Goal: Communication & Community: Answer question/provide support

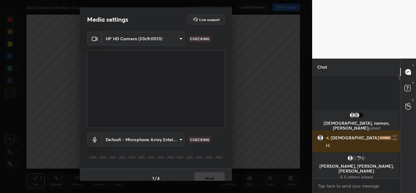
scroll to position [50, 86]
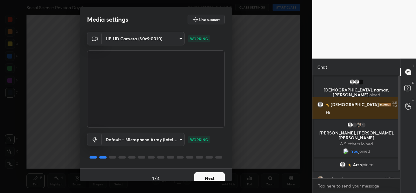
click at [201, 178] on button "Next" at bounding box center [209, 178] width 30 height 12
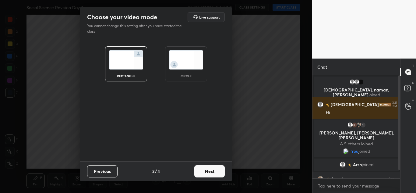
click at [187, 69] on img at bounding box center [186, 59] width 34 height 19
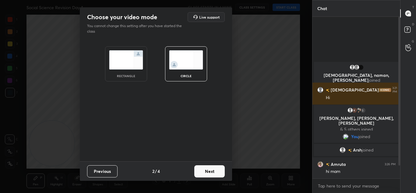
scroll to position [109, 86]
click at [209, 173] on button "Next" at bounding box center [209, 171] width 30 height 12
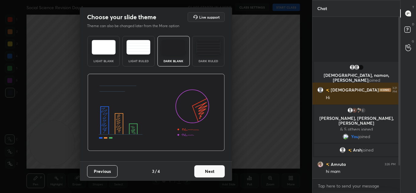
click at [209, 173] on button "Next" at bounding box center [209, 171] width 30 height 12
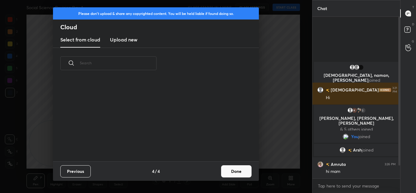
scroll to position [82, 195]
click at [124, 41] on h3 "Upload new" at bounding box center [123, 39] width 27 height 7
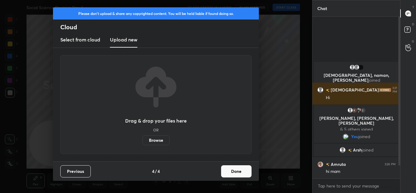
click at [153, 139] on label "Browse" at bounding box center [155, 140] width 27 height 10
click at [142, 139] on input "Browse" at bounding box center [142, 140] width 0 height 10
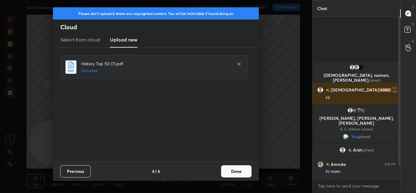
click at [231, 168] on button "Done" at bounding box center [236, 171] width 30 height 12
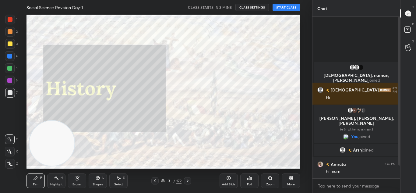
click at [163, 178] on div "3 / 172" at bounding box center [171, 180] width 20 height 5
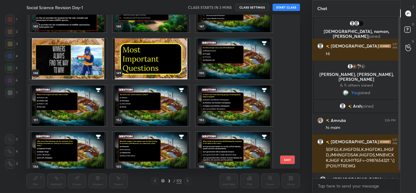
scroll to position [2254, 0]
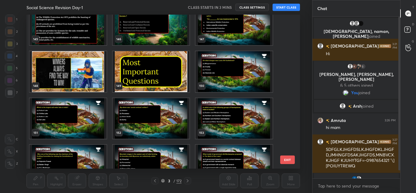
click at [129, 68] on img "grid" at bounding box center [151, 71] width 77 height 40
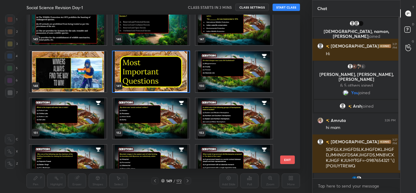
click at [201, 75] on img "grid" at bounding box center [234, 71] width 77 height 40
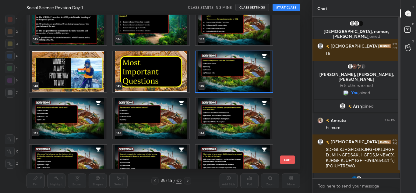
click at [170, 73] on img "grid" at bounding box center [151, 71] width 77 height 40
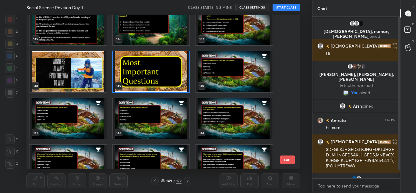
click at [286, 11] on button "START CLASS" at bounding box center [285, 7] width 27 height 7
click at [287, 160] on button "EXIT" at bounding box center [287, 159] width 15 height 9
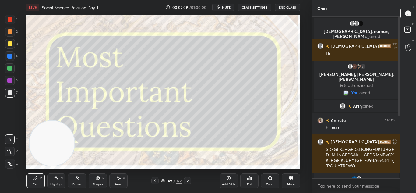
drag, startPoint x: 397, startPoint y: 98, endPoint x: 399, endPoint y: 139, distance: 40.2
click at [399, 139] on div at bounding box center [398, 97] width 4 height 161
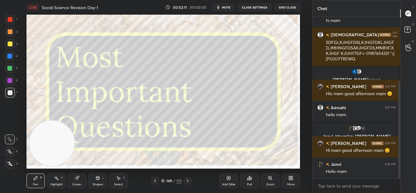
drag, startPoint x: 400, startPoint y: 109, endPoint x: 400, endPoint y: 168, distance: 59.7
click at [400, 168] on div "Chat Arsh joined Amruta 3:26 PM hi mam vaishnavi 3:27 PM SDFGLKJHGFDSLKJHGFDKLJ…" at bounding box center [364, 96] width 104 height 193
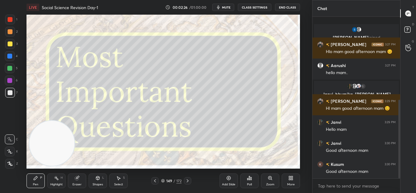
scroll to position [170, 0]
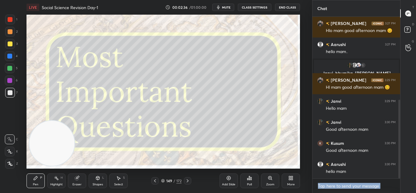
drag, startPoint x: 398, startPoint y: 118, endPoint x: 401, endPoint y: 140, distance: 23.1
click at [401, 140] on div "Chat Aman, Ridhima joined Rishita 3:27 PM Hlo mam good afternoon mam 😊 Aarushi …" at bounding box center [364, 96] width 104 height 193
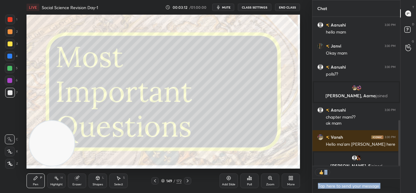
scroll to position [336, 0]
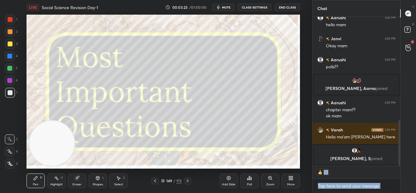
click at [416, 48] on div "G Raise Hand (G)" at bounding box center [408, 47] width 16 height 17
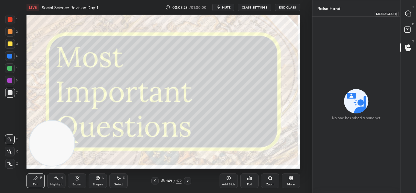
click at [406, 16] on icon at bounding box center [408, 13] width 6 height 6
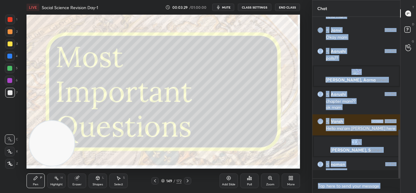
scroll to position [160, 86]
click at [372, 186] on textarea at bounding box center [356, 186] width 78 height 10
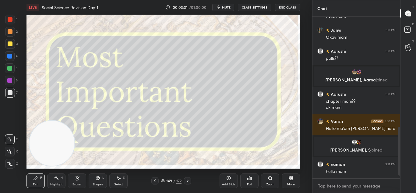
click at [362, 184] on textarea at bounding box center [356, 186] width 78 height 10
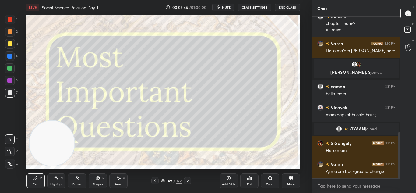
scroll to position [421, 0]
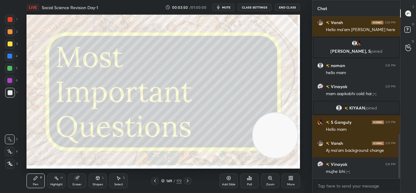
drag, startPoint x: 60, startPoint y: 148, endPoint x: 283, endPoint y: 145, distance: 223.2
click at [283, 145] on video at bounding box center [275, 135] width 45 height 45
click at [186, 181] on icon at bounding box center [187, 180] width 5 height 5
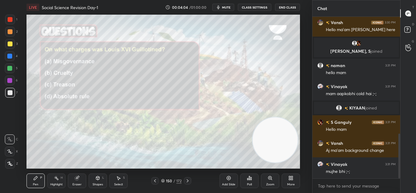
click at [249, 186] on div "Poll" at bounding box center [249, 180] width 18 height 15
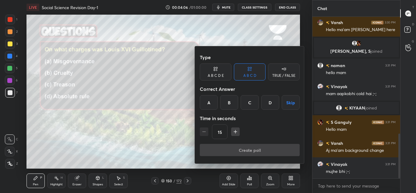
click at [245, 103] on div "C" at bounding box center [250, 102] width 18 height 15
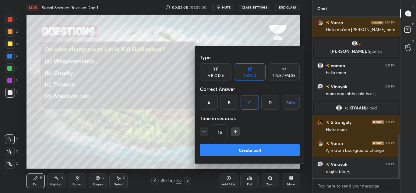
click at [244, 150] on button "Create poll" at bounding box center [250, 150] width 100 height 12
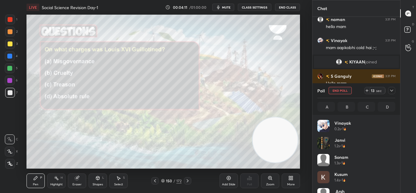
scroll to position [474, 0]
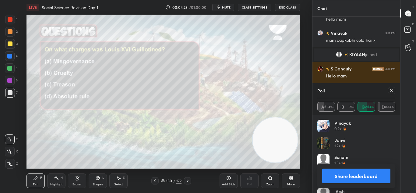
click at [369, 172] on button "Share leaderboard" at bounding box center [356, 175] width 69 height 15
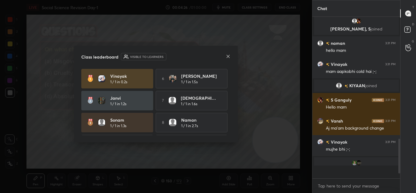
scroll to position [443, 0]
click at [227, 59] on div at bounding box center [228, 57] width 5 height 6
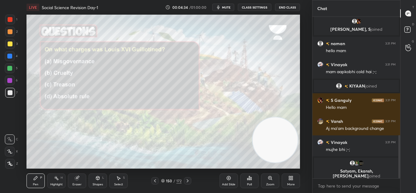
click at [9, 161] on div at bounding box center [10, 164] width 10 height 10
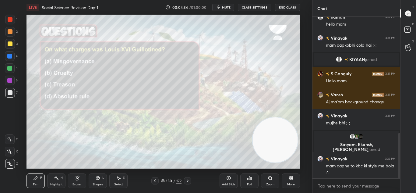
scroll to position [413, 0]
click at [190, 180] on icon at bounding box center [187, 180] width 5 height 5
click at [254, 179] on div "Poll" at bounding box center [249, 180] width 18 height 15
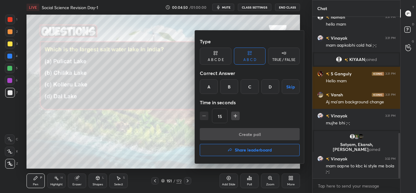
click at [229, 89] on div "B" at bounding box center [229, 86] width 18 height 15
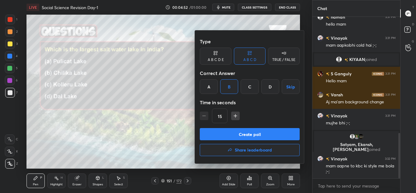
click at [245, 132] on button "Create poll" at bounding box center [250, 134] width 100 height 12
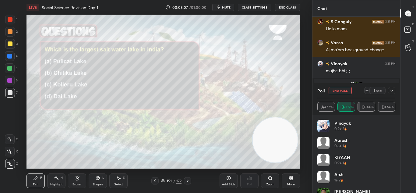
scroll to position [472, 0]
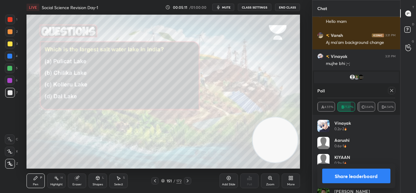
click at [349, 170] on button "Share leaderboard" at bounding box center [356, 175] width 69 height 15
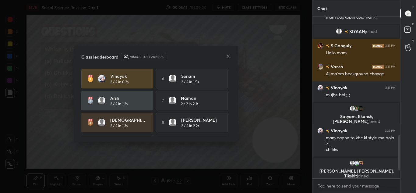
scroll to position [0, 0]
click at [228, 57] on icon at bounding box center [228, 56] width 5 height 5
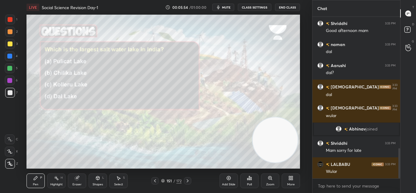
scroll to position [702, 0]
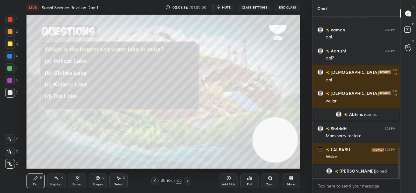
click at [186, 179] on icon at bounding box center [187, 180] width 5 height 5
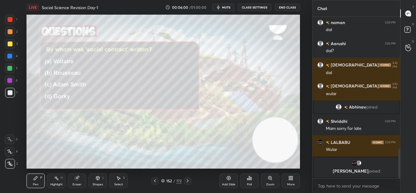
scroll to position [720, 0]
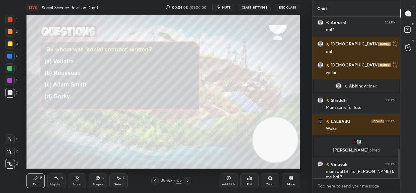
click at [250, 181] on div "Poll" at bounding box center [249, 180] width 18 height 15
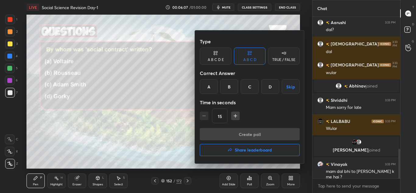
click at [227, 90] on div "B" at bounding box center [229, 86] width 18 height 15
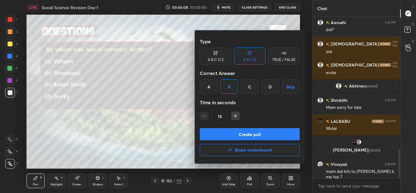
click at [239, 132] on button "Create poll" at bounding box center [250, 134] width 100 height 12
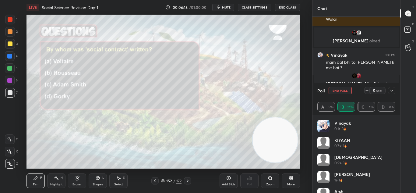
scroll to position [808, 0]
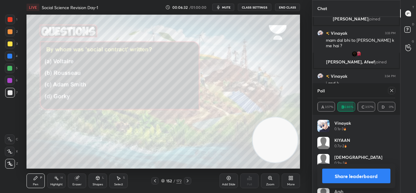
click at [347, 178] on button "Share leaderboard" at bounding box center [356, 175] width 69 height 15
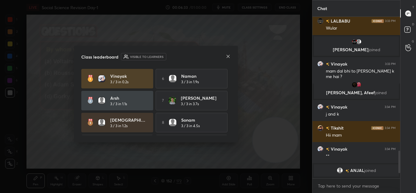
scroll to position [777, 0]
click at [232, 57] on div "Class leaderboard Visible to learners Vinayak 3 / 3 in 0.2s 6 naman 3 / 3 in 1.…" at bounding box center [156, 94] width 164 height 97
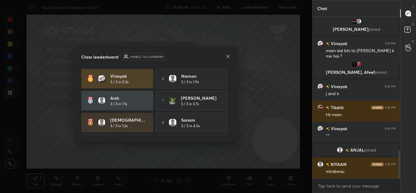
click at [230, 58] on icon at bounding box center [228, 56] width 5 height 5
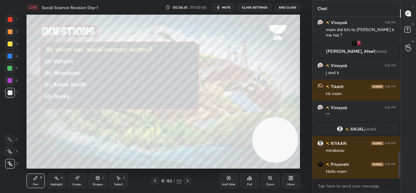
scroll to position [817, 0]
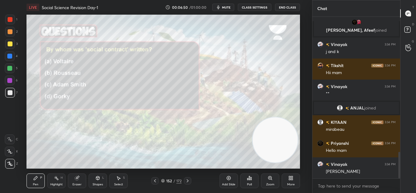
click at [187, 179] on icon at bounding box center [187, 180] width 5 height 5
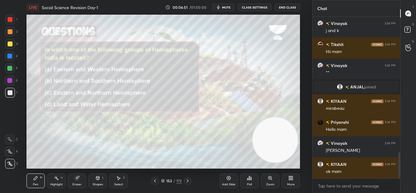
scroll to position [859, 0]
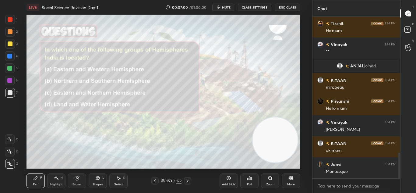
click at [248, 187] on div "Poll" at bounding box center [249, 180] width 18 height 15
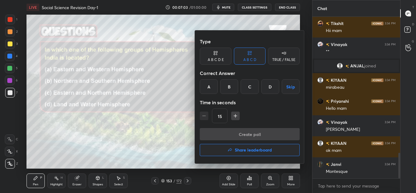
click at [250, 83] on div "C" at bounding box center [250, 86] width 18 height 15
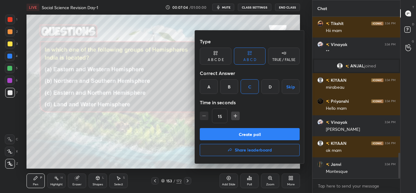
click at [259, 136] on button "Create poll" at bounding box center [250, 134] width 100 height 12
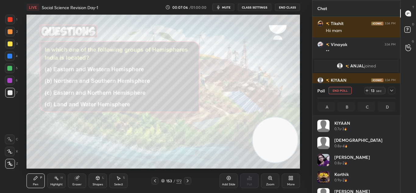
scroll to position [71, 76]
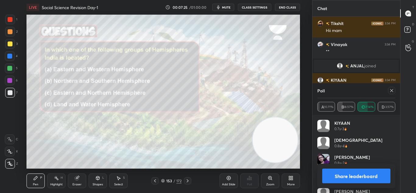
click at [361, 175] on button "Share leaderboard" at bounding box center [356, 175] width 69 height 15
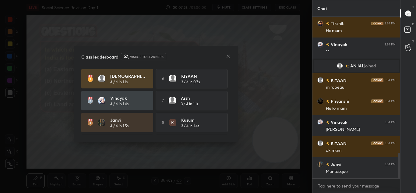
scroll to position [2, 2]
click at [227, 57] on icon at bounding box center [228, 56] width 5 height 5
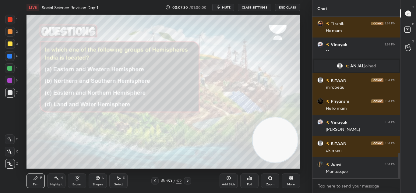
click at [229, 178] on icon at bounding box center [229, 178] width 2 height 2
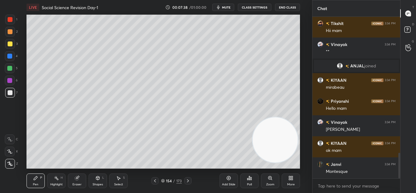
click at [96, 178] on icon at bounding box center [97, 178] width 3 height 4
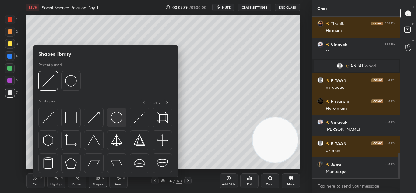
click at [117, 116] on img at bounding box center [117, 117] width 12 height 12
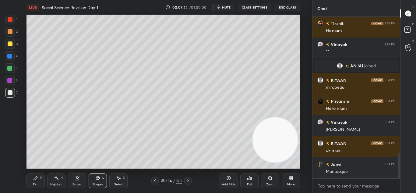
drag, startPoint x: 78, startPoint y: 181, endPoint x: 79, endPoint y: 172, distance: 8.3
click at [78, 180] on div "Eraser" at bounding box center [77, 180] width 18 height 15
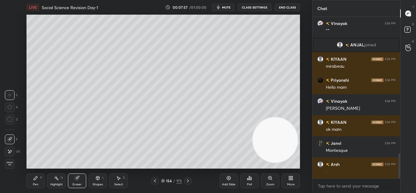
scroll to position [901, 0]
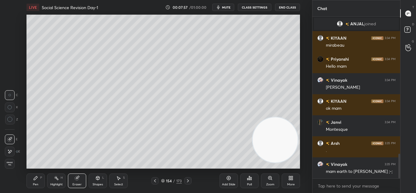
click at [97, 178] on icon at bounding box center [97, 178] width 3 height 4
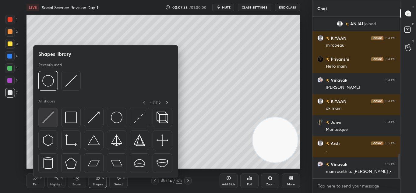
click at [46, 123] on img at bounding box center [48, 117] width 12 height 12
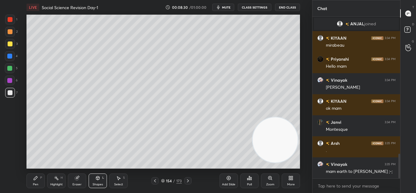
click at [34, 179] on icon at bounding box center [36, 178] width 4 height 4
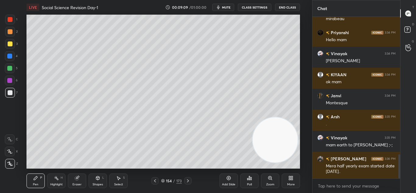
click at [154, 179] on icon at bounding box center [155, 180] width 5 height 5
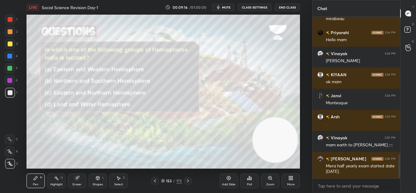
scroll to position [948, 0]
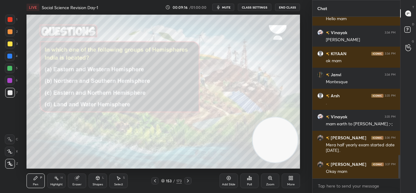
click at [188, 181] on icon at bounding box center [187, 180] width 5 height 5
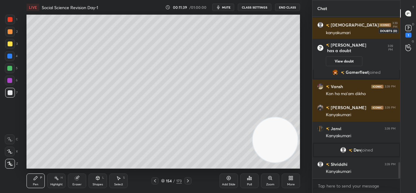
scroll to position [1450, 0]
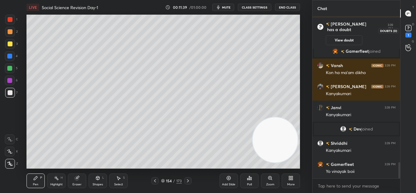
click at [409, 29] on rect at bounding box center [408, 28] width 6 height 6
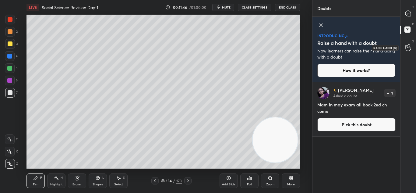
click at [410, 46] on icon at bounding box center [408, 47] width 6 height 7
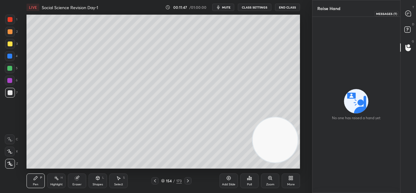
click at [409, 12] on icon at bounding box center [407, 13] width 5 height 5
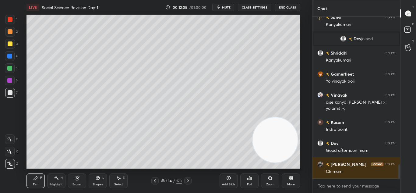
scroll to position [1698, 0]
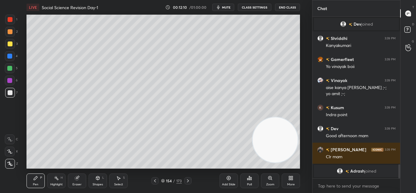
click at [188, 180] on icon at bounding box center [187, 180] width 5 height 5
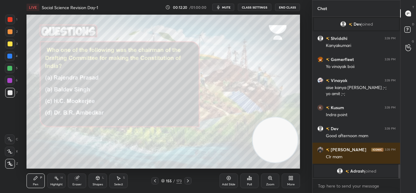
click at [250, 185] on div "Poll" at bounding box center [249, 184] width 5 height 3
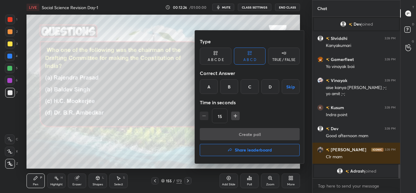
click at [273, 89] on div "D" at bounding box center [270, 86] width 18 height 15
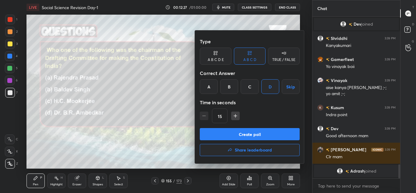
click at [267, 135] on button "Create poll" at bounding box center [250, 134] width 100 height 12
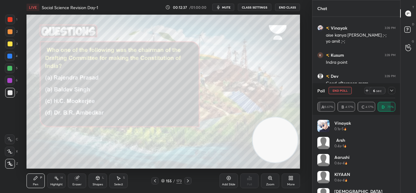
scroll to position [1561, 0]
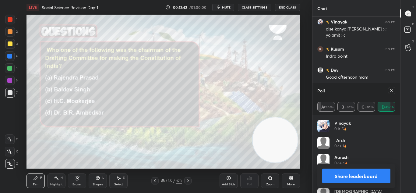
click at [392, 93] on div at bounding box center [391, 90] width 7 height 7
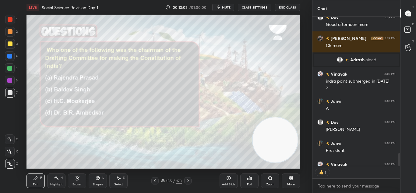
scroll to position [1641, 0]
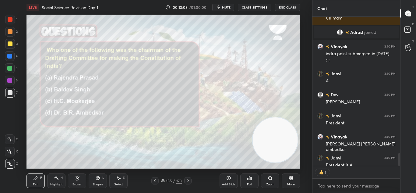
click at [188, 179] on icon at bounding box center [187, 180] width 5 height 5
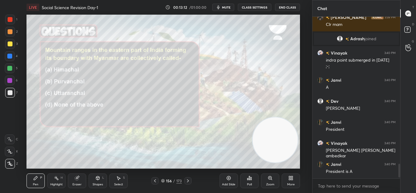
scroll to position [2, 2]
click at [245, 180] on div "Poll" at bounding box center [249, 180] width 18 height 15
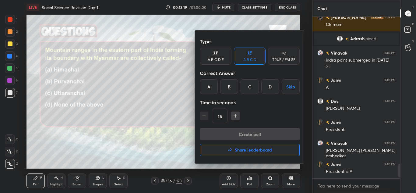
click at [230, 86] on div "B" at bounding box center [229, 86] width 18 height 15
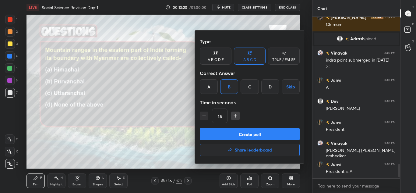
click at [271, 135] on button "Create poll" at bounding box center [250, 134] width 100 height 12
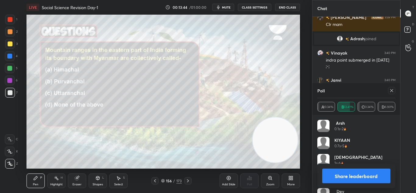
scroll to position [1687, 0]
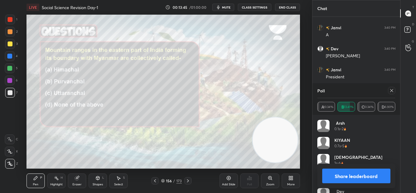
click at [337, 180] on button "Share leaderboard" at bounding box center [356, 175] width 69 height 15
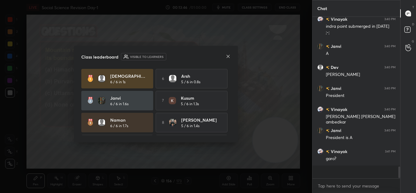
scroll to position [1656, 0]
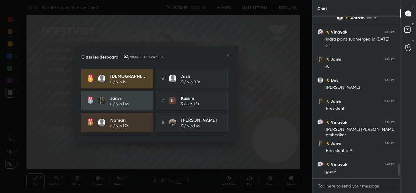
click at [229, 57] on icon at bounding box center [228, 56] width 5 height 5
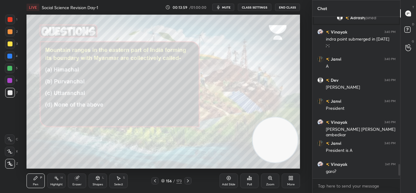
click at [187, 182] on icon at bounding box center [187, 180] width 5 height 5
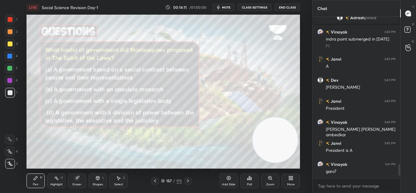
click at [253, 177] on div "Poll" at bounding box center [249, 180] width 18 height 15
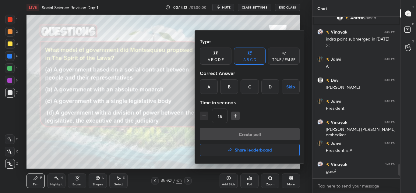
click at [270, 87] on div "D" at bounding box center [270, 86] width 18 height 15
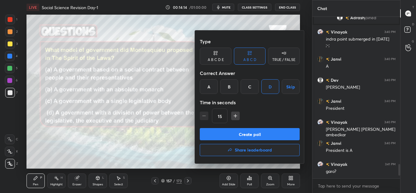
click at [265, 134] on button "Create poll" at bounding box center [250, 134] width 100 height 12
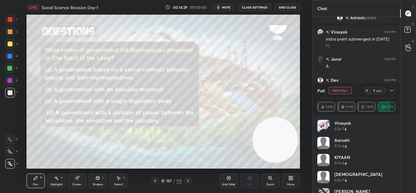
scroll to position [1702, 0]
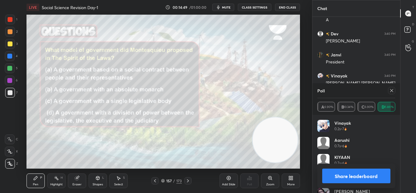
click at [369, 174] on button "Share leaderboard" at bounding box center [356, 175] width 69 height 15
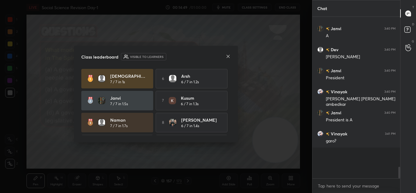
scroll to position [2, 2]
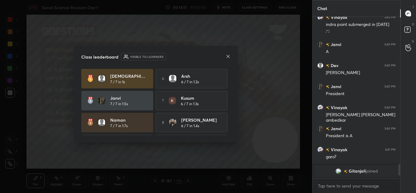
click at [230, 54] on icon at bounding box center [228, 56] width 5 height 5
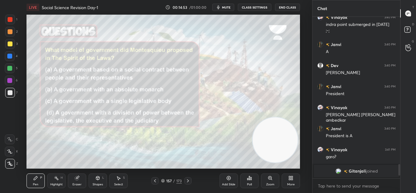
click at [188, 178] on icon at bounding box center [187, 180] width 5 height 5
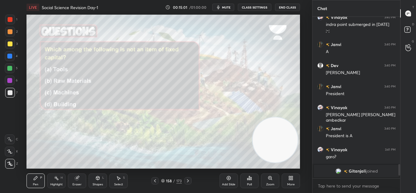
click at [254, 180] on div "Poll" at bounding box center [249, 180] width 18 height 15
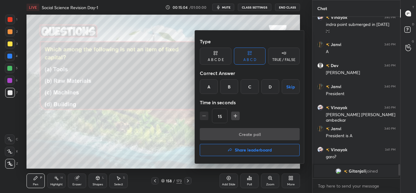
click at [227, 88] on div "B" at bounding box center [229, 86] width 18 height 15
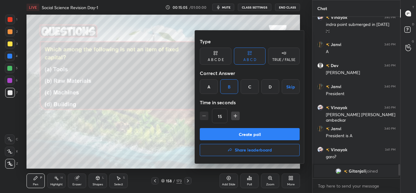
click at [236, 131] on button "Create poll" at bounding box center [250, 134] width 100 height 12
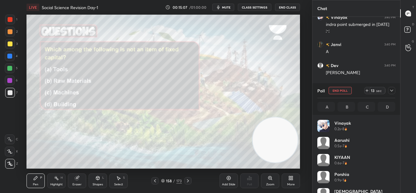
scroll to position [71, 76]
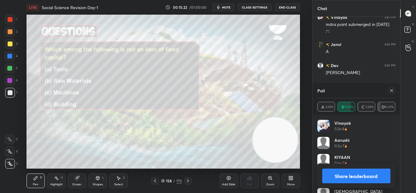
click at [367, 177] on button "Share leaderboard" at bounding box center [356, 175] width 69 height 15
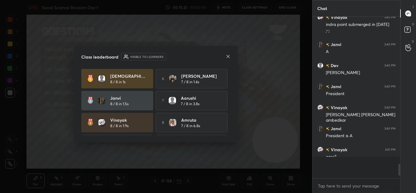
scroll to position [106, 86]
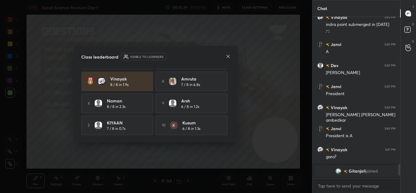
click at [227, 54] on icon at bounding box center [228, 56] width 5 height 5
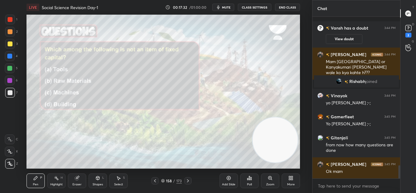
scroll to position [1840, 0]
click at [407, 26] on rect at bounding box center [408, 28] width 6 height 6
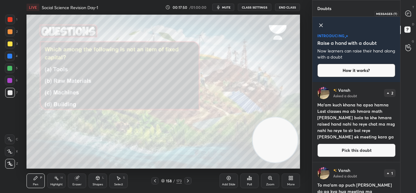
click at [410, 15] on icon at bounding box center [407, 13] width 5 height 5
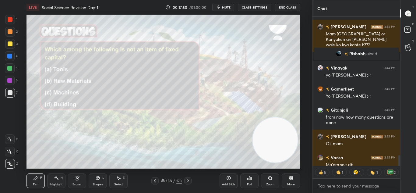
scroll to position [147, 86]
click at [186, 181] on icon at bounding box center [187, 180] width 5 height 5
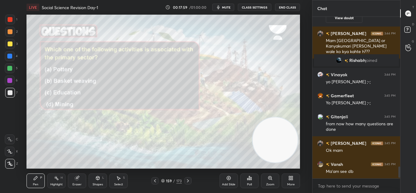
scroll to position [160, 86]
click at [248, 181] on div "Poll" at bounding box center [249, 180] width 18 height 15
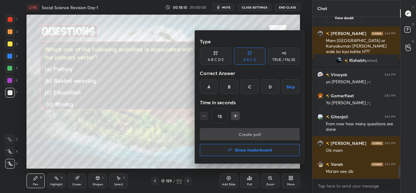
click at [269, 82] on div "D" at bounding box center [270, 86] width 18 height 15
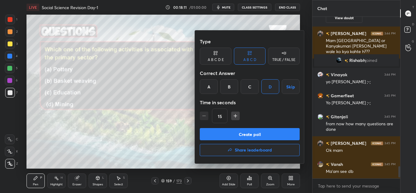
click at [261, 131] on button "Create poll" at bounding box center [250, 134] width 100 height 12
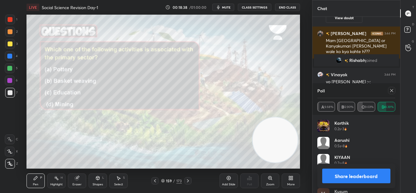
scroll to position [1884, 0]
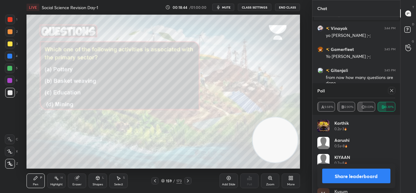
click at [350, 178] on button "Share leaderboard" at bounding box center [356, 175] width 69 height 15
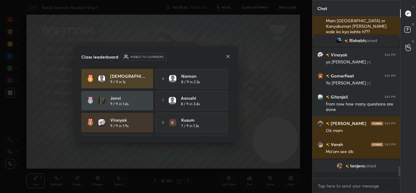
scroll to position [1853, 0]
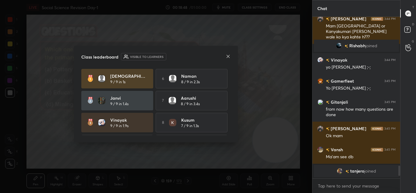
click at [226, 56] on icon at bounding box center [228, 56] width 5 height 5
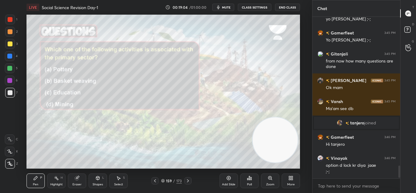
scroll to position [1895, 0]
click at [189, 178] on icon at bounding box center [187, 180] width 5 height 5
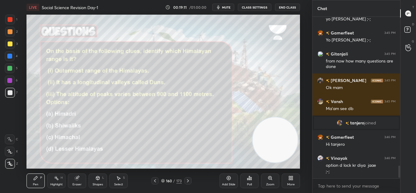
click at [249, 183] on div "Poll" at bounding box center [249, 184] width 5 height 3
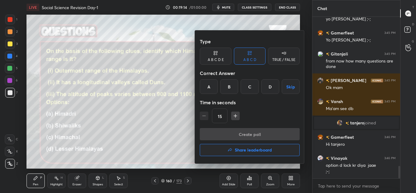
scroll to position [1909, 0]
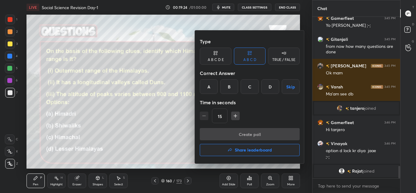
click at [229, 86] on div "B" at bounding box center [229, 86] width 18 height 15
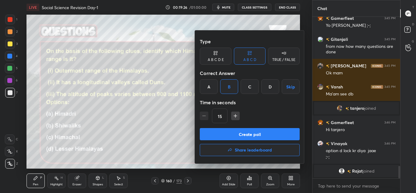
click at [252, 134] on button "Create poll" at bounding box center [250, 134] width 100 height 12
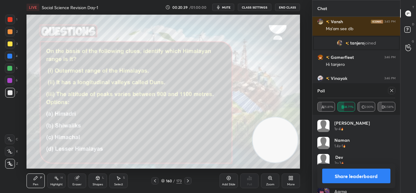
scroll to position [115, 86]
click at [349, 173] on button "Share leaderboard" at bounding box center [356, 175] width 69 height 15
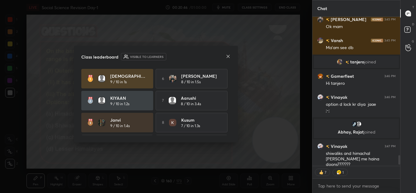
scroll to position [1938, 0]
click at [229, 57] on icon at bounding box center [228, 56] width 3 height 3
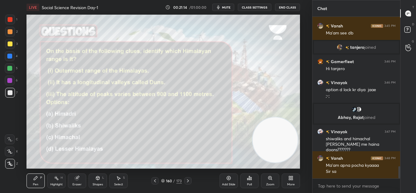
scroll to position [1975, 0]
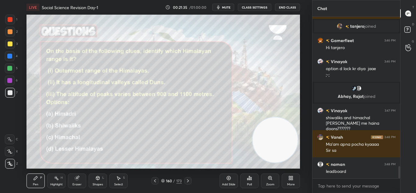
click at [187, 179] on icon at bounding box center [187, 180] width 5 height 5
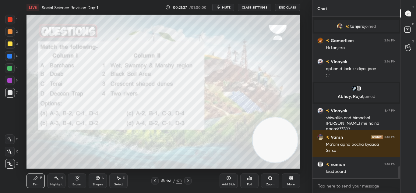
scroll to position [2001, 0]
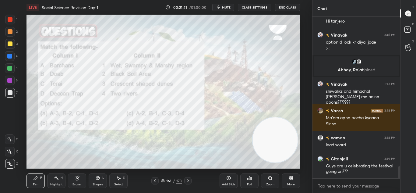
click at [156, 179] on icon at bounding box center [155, 180] width 5 height 5
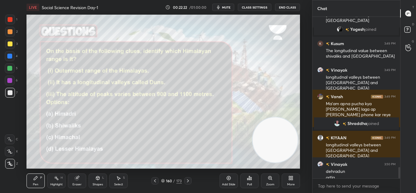
scroll to position [2157, 0]
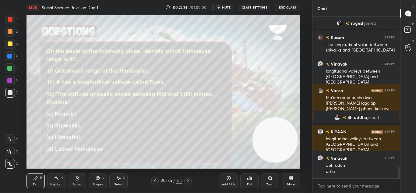
click at [188, 181] on icon at bounding box center [187, 180] width 5 height 5
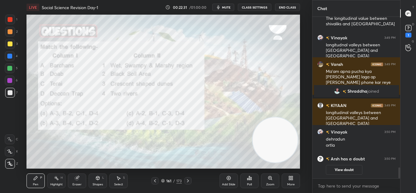
scroll to position [2171, 0]
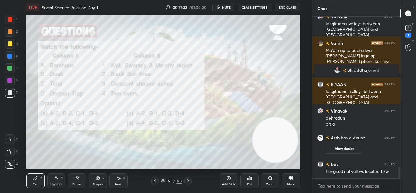
click at [266, 188] on div "Zoom" at bounding box center [270, 180] width 18 height 15
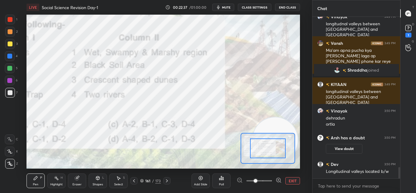
click at [291, 180] on button "EXIT" at bounding box center [292, 180] width 15 height 7
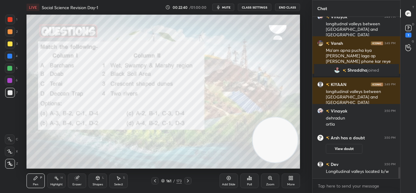
click at [248, 180] on icon at bounding box center [249, 177] width 5 height 5
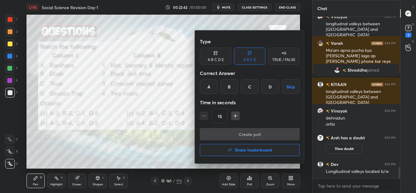
click at [229, 87] on div "B" at bounding box center [229, 86] width 18 height 15
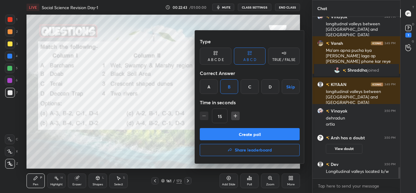
click at [237, 134] on button "Create poll" at bounding box center [250, 134] width 100 height 12
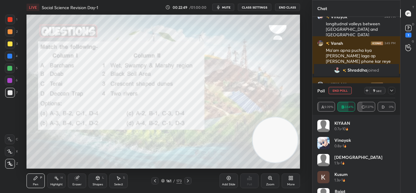
scroll to position [2217, 0]
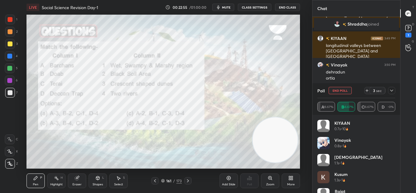
click at [9, 18] on div at bounding box center [10, 19] width 5 height 5
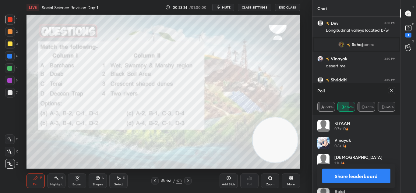
scroll to position [2310, 0]
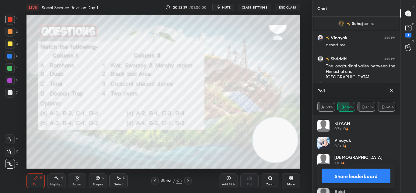
click at [373, 178] on button "Share leaderboard" at bounding box center [356, 175] width 69 height 15
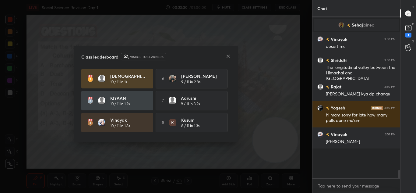
scroll to position [2278, 0]
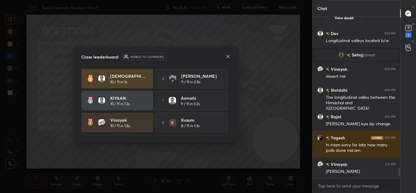
click at [229, 58] on icon at bounding box center [228, 56] width 5 height 5
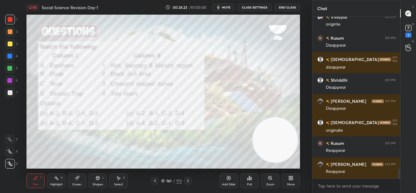
scroll to position [2636, 0]
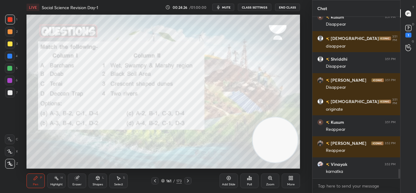
click at [191, 181] on div at bounding box center [187, 180] width 7 height 7
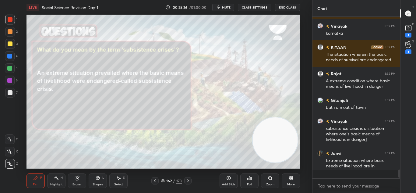
scroll to position [2773, 0]
click at [189, 182] on icon at bounding box center [187, 180] width 5 height 5
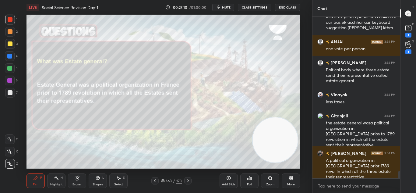
scroll to position [3366, 0]
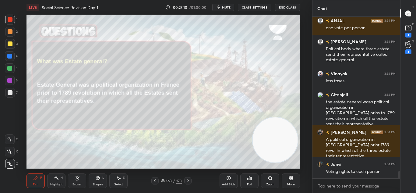
click at [190, 180] on icon at bounding box center [187, 180] width 5 height 5
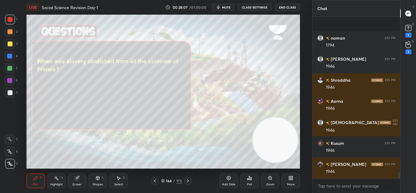
scroll to position [4149, 0]
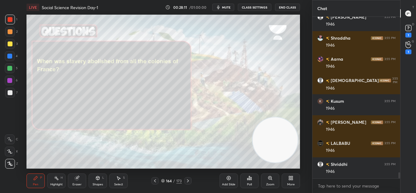
click at [10, 45] on div at bounding box center [10, 43] width 5 height 5
click at [230, 179] on icon at bounding box center [229, 178] width 4 height 4
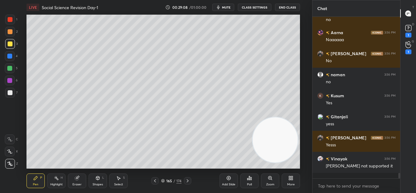
scroll to position [4564, 0]
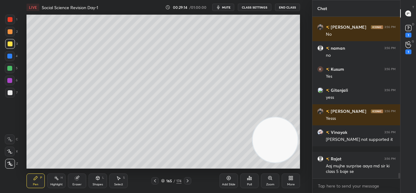
click at [187, 180] on icon at bounding box center [187, 180] width 5 height 5
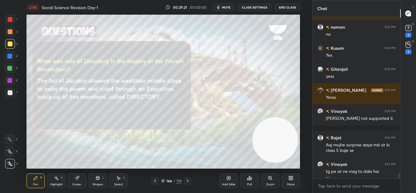
scroll to position [4591, 0]
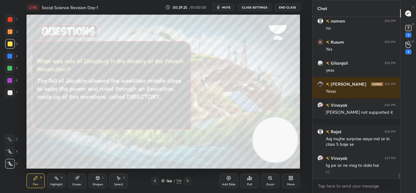
click at [249, 178] on icon at bounding box center [249, 178] width 1 height 4
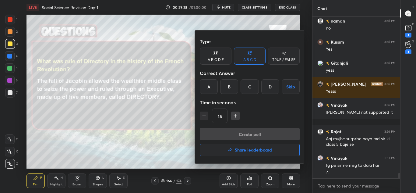
click at [161, 152] on div at bounding box center [208, 96] width 416 height 193
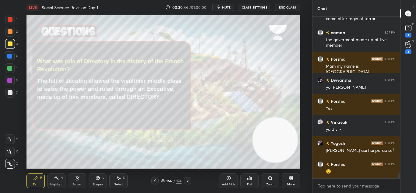
scroll to position [4839, 0]
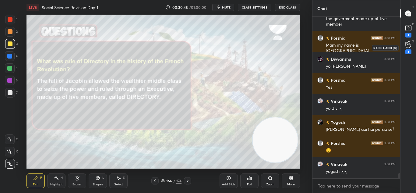
click at [408, 49] on div "1" at bounding box center [408, 47] width 6 height 13
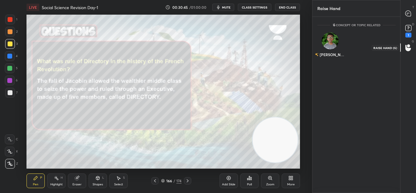
scroll to position [2, 2]
click at [332, 41] on img "grid" at bounding box center [330, 38] width 12 height 12
click at [331, 57] on button "INVITE" at bounding box center [330, 59] width 20 height 8
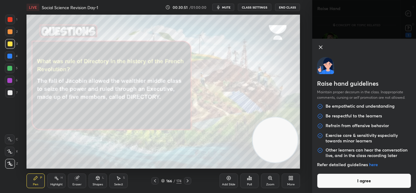
click at [382, 181] on button "I agree" at bounding box center [364, 180] width 94 height 15
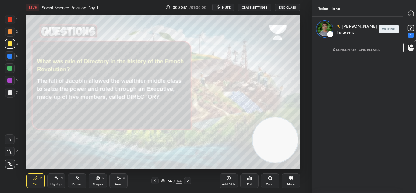
scroll to position [149, 86]
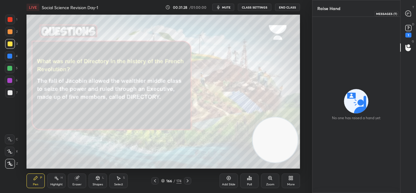
click at [409, 14] on icon at bounding box center [407, 13] width 5 height 5
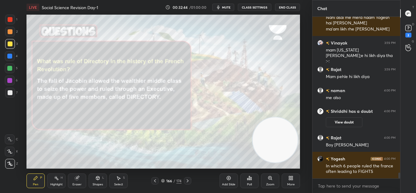
scroll to position [4327, 0]
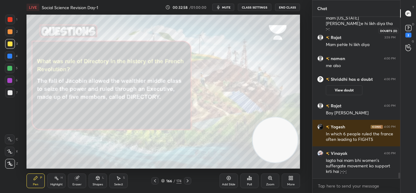
click at [408, 25] on rect at bounding box center [408, 28] width 6 height 6
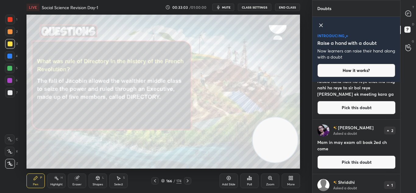
scroll to position [188, 0]
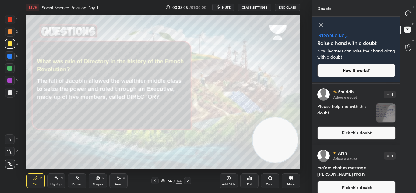
click at [381, 112] on img "grid" at bounding box center [385, 112] width 19 height 19
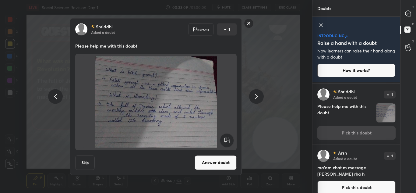
click at [206, 162] on button "Answer doubt" at bounding box center [216, 162] width 42 height 15
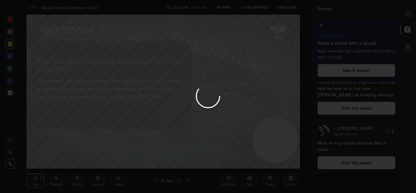
scroll to position [0, 0]
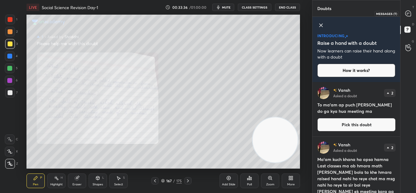
click at [407, 17] on div at bounding box center [408, 13] width 12 height 11
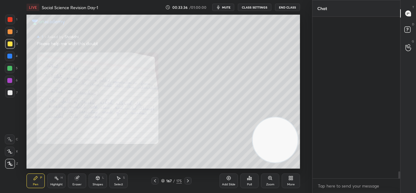
scroll to position [160, 86]
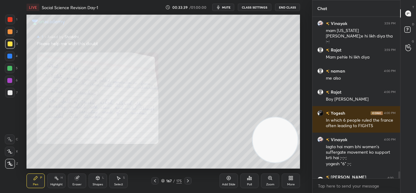
click at [188, 181] on icon at bounding box center [187, 180] width 5 height 5
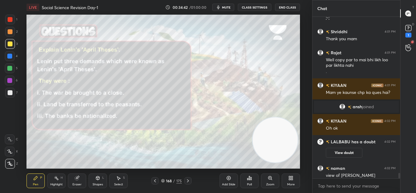
scroll to position [4477, 0]
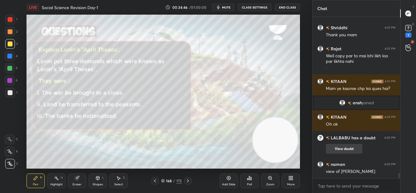
click at [336, 152] on button "View doubt" at bounding box center [344, 149] width 37 height 10
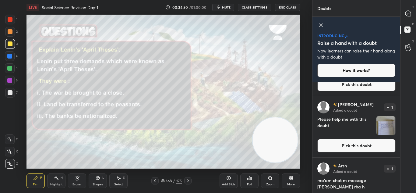
scroll to position [237, 0]
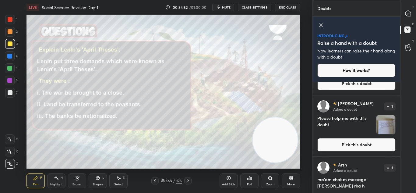
click at [385, 126] on img "grid" at bounding box center [385, 124] width 19 height 19
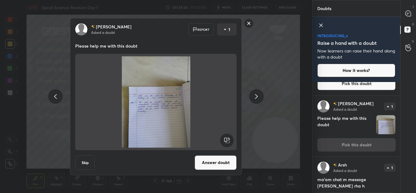
click at [144, 125] on img at bounding box center [156, 101] width 147 height 91
click at [210, 163] on button "Answer doubt" at bounding box center [216, 162] width 42 height 15
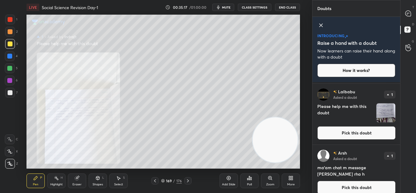
scroll to position [181, 0]
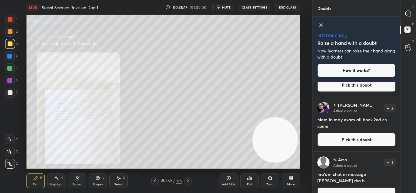
click at [384, 113] on div "Lalbabu Asked a doubt 2 Please help me with this doubt Pick this doubt Vansh As…" at bounding box center [356, 137] width 88 height 111
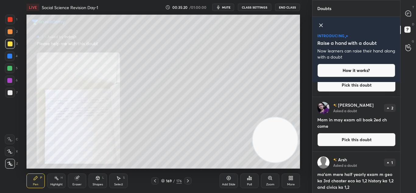
drag, startPoint x: 400, startPoint y: 158, endPoint x: 396, endPoint y: 189, distance: 31.6
click at [396, 189] on div "Doubts Enable hand raising Enable raise hand to speak to learners. Once enabled…" at bounding box center [364, 96] width 104 height 193
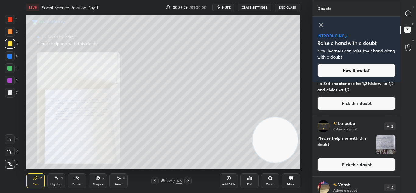
scroll to position [9, 0]
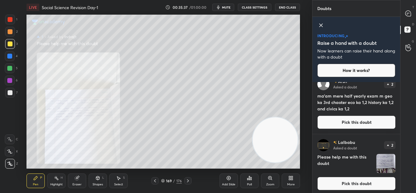
click at [385, 169] on img "grid" at bounding box center [385, 163] width 19 height 19
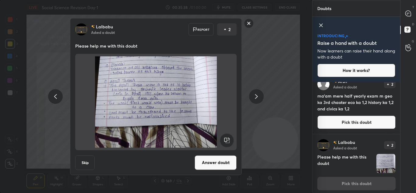
scroll to position [11, 0]
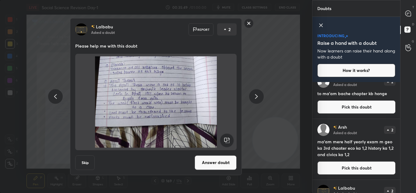
click at [247, 21] on rect at bounding box center [248, 23] width 9 height 9
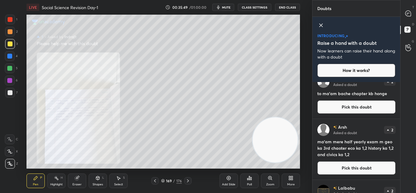
scroll to position [0, 0]
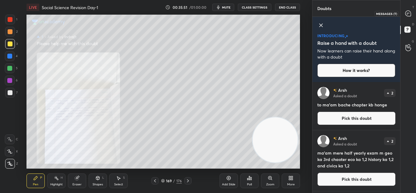
click at [407, 13] on icon at bounding box center [408, 13] width 2 height 0
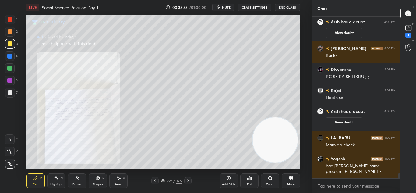
scroll to position [4783, 0]
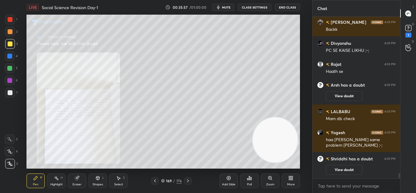
click at [189, 180] on icon at bounding box center [187, 180] width 5 height 5
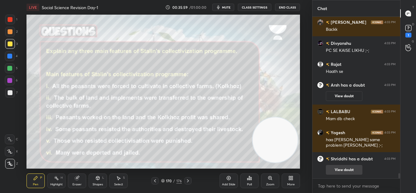
click at [342, 170] on button "View doubt" at bounding box center [344, 170] width 37 height 10
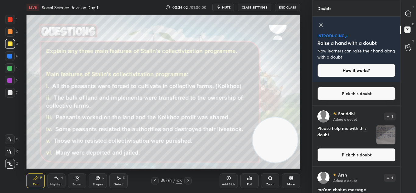
scroll to position [358, 0]
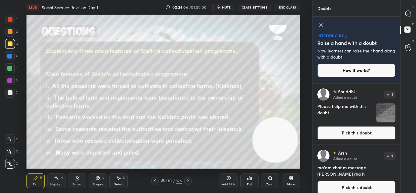
click at [381, 111] on img "grid" at bounding box center [385, 112] width 19 height 19
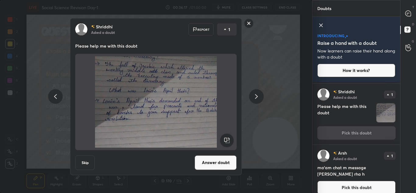
click at [246, 22] on rect at bounding box center [248, 23] width 9 height 9
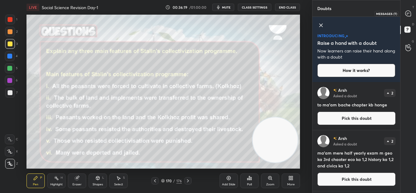
click at [407, 16] on icon at bounding box center [408, 13] width 6 height 6
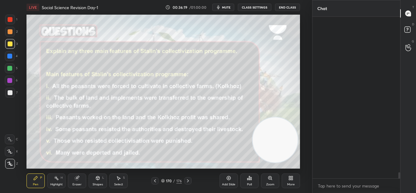
scroll to position [160, 86]
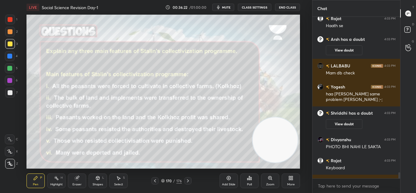
drag, startPoint x: 397, startPoint y: 174, endPoint x: 397, endPoint y: 183, distance: 8.8
click at [397, 183] on div "Divyanshu 4:03 PM PC SE KAISE LIKHU ;-; Rajat 4:03 PM Haath se Arsh has a doubt…" at bounding box center [356, 105] width 88 height 176
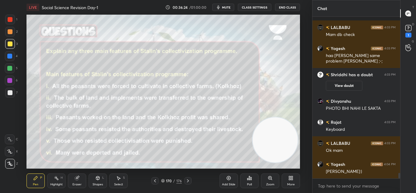
scroll to position [4640, 0]
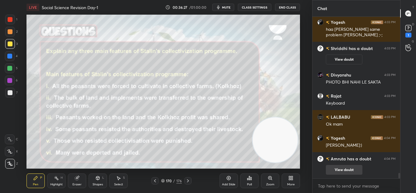
click at [334, 170] on button "View doubt" at bounding box center [344, 170] width 37 height 10
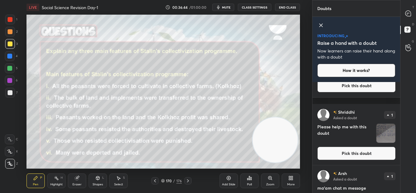
scroll to position [419, 0]
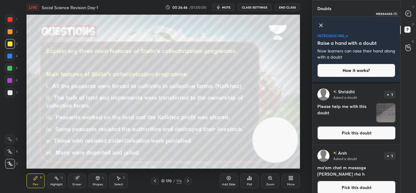
click at [412, 13] on div at bounding box center [408, 13] width 12 height 11
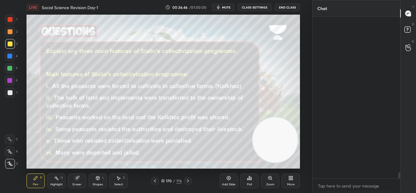
scroll to position [160, 86]
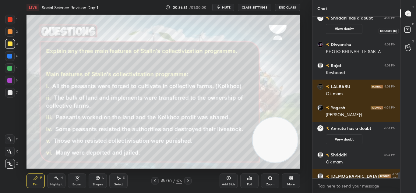
click at [405, 31] on rect at bounding box center [407, 30] width 6 height 6
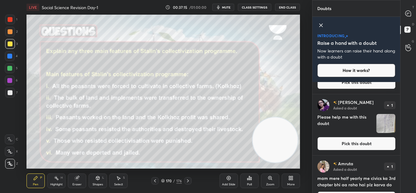
scroll to position [471, 0]
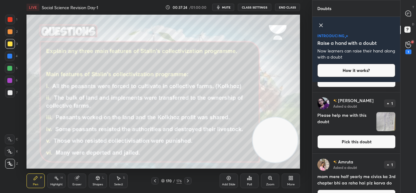
drag, startPoint x: 400, startPoint y: 172, endPoint x: 400, endPoint y: 180, distance: 7.6
click at [400, 180] on div "T Messages (T) D Doubts (D) G Raise Hand (G) 1" at bounding box center [408, 96] width 16 height 193
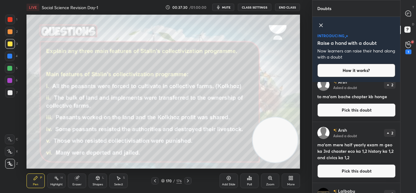
scroll to position [124, 0]
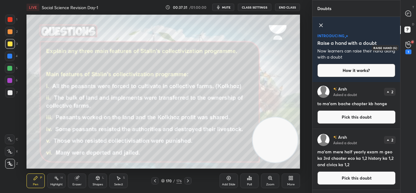
click at [409, 44] on circle at bounding box center [408, 42] width 2 height 2
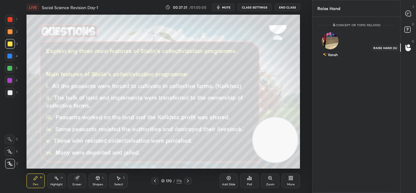
scroll to position [2, 2]
click at [407, 27] on rect at bounding box center [407, 30] width 6 height 6
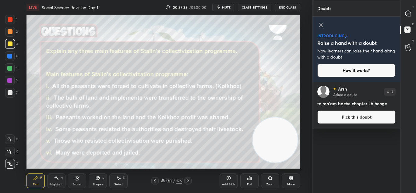
scroll to position [0, 0]
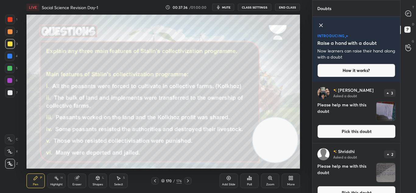
click at [386, 106] on img "grid" at bounding box center [385, 111] width 19 height 19
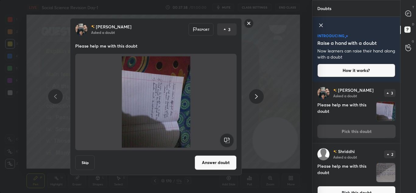
click at [227, 139] on rect at bounding box center [227, 140] width 14 height 14
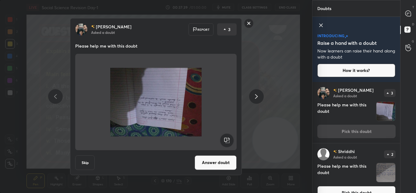
click at [227, 139] on rect at bounding box center [227, 140] width 14 height 14
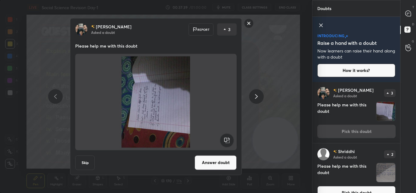
click at [227, 139] on rect at bounding box center [227, 140] width 14 height 14
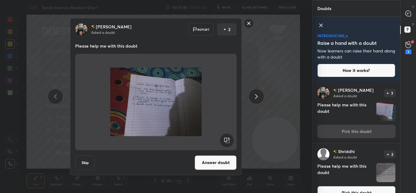
click at [195, 122] on img at bounding box center [155, 101] width 91 height 91
click at [207, 162] on button "Answer doubt" at bounding box center [216, 162] width 42 height 15
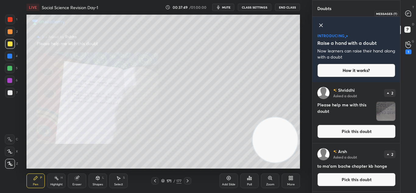
click at [409, 18] on div at bounding box center [408, 13] width 12 height 11
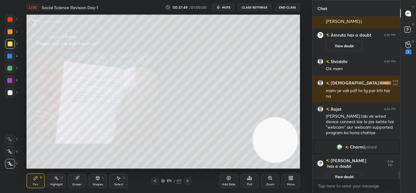
scroll to position [160, 86]
click at [155, 179] on icon at bounding box center [155, 180] width 5 height 5
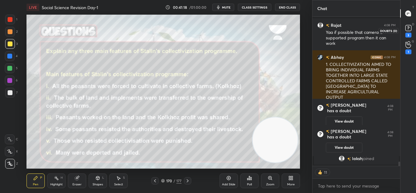
scroll to position [4994, 0]
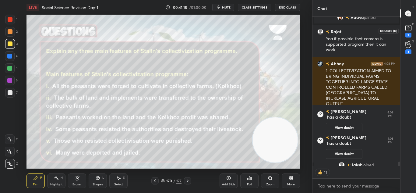
click at [408, 28] on rect at bounding box center [408, 28] width 6 height 6
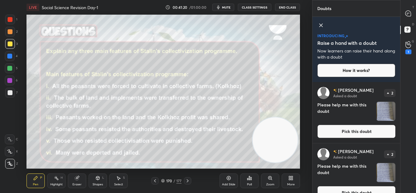
click at [391, 107] on img "grid" at bounding box center [385, 111] width 19 height 19
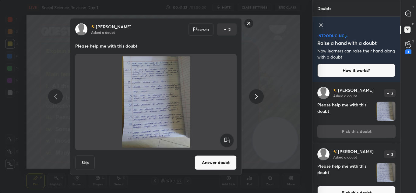
click at [140, 124] on img at bounding box center [156, 101] width 147 height 91
click at [206, 160] on button "Answer doubt" at bounding box center [216, 162] width 42 height 15
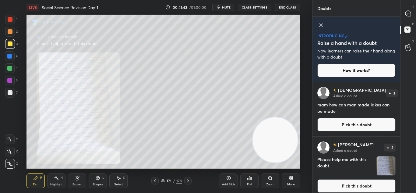
click at [383, 167] on img "grid" at bounding box center [385, 165] width 19 height 19
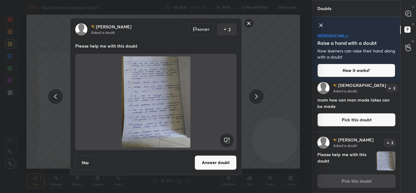
click at [217, 164] on button "Answer doubt" at bounding box center [216, 162] width 42 height 15
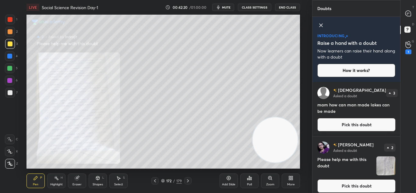
click at [377, 168] on img "grid" at bounding box center [385, 165] width 19 height 19
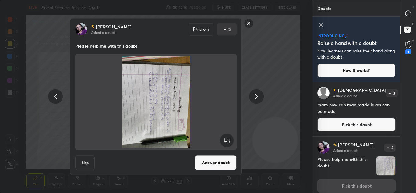
scroll to position [5, 0]
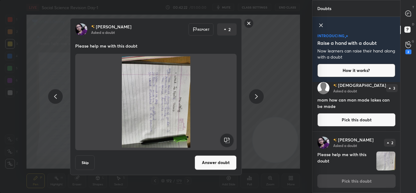
click at [205, 161] on button "Answer doubt" at bounding box center [216, 162] width 42 height 15
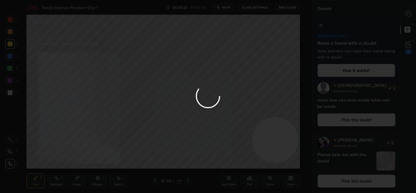
scroll to position [0, 0]
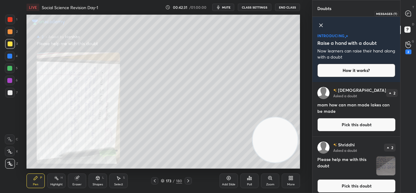
click at [406, 16] on icon at bounding box center [408, 13] width 6 height 6
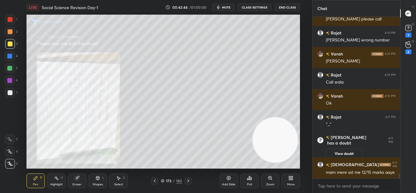
scroll to position [5106, 0]
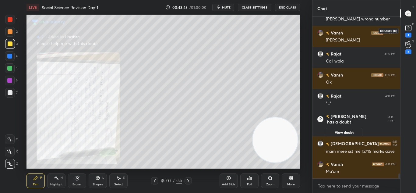
click at [411, 29] on rect at bounding box center [408, 28] width 6 height 6
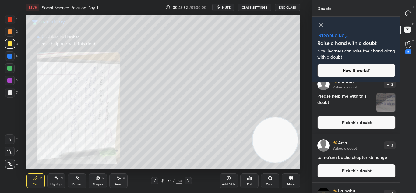
scroll to position [101, 0]
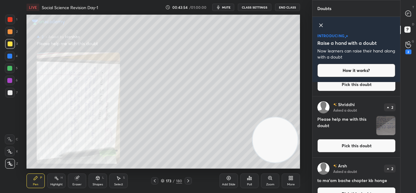
drag, startPoint x: 400, startPoint y: 136, endPoint x: 403, endPoint y: 164, distance: 28.1
click at [403, 164] on div "T Messages (T) D Doubts (D) G Raise Hand (G) 2" at bounding box center [408, 96] width 16 height 193
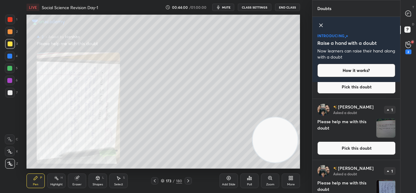
scroll to position [508, 0]
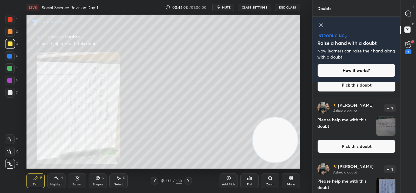
click at [383, 130] on img "grid" at bounding box center [385, 126] width 19 height 19
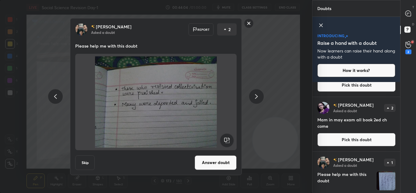
scroll to position [534, 0]
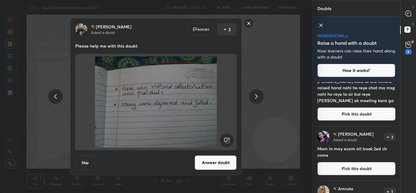
click at [248, 26] on rect at bounding box center [248, 23] width 9 height 9
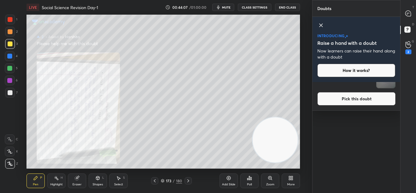
scroll to position [0, 0]
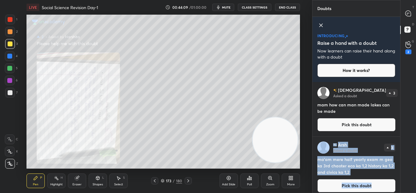
drag, startPoint x: 398, startPoint y: 117, endPoint x: 398, endPoint y: 179, distance: 61.8
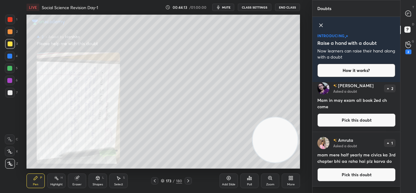
scroll to position [595, 0]
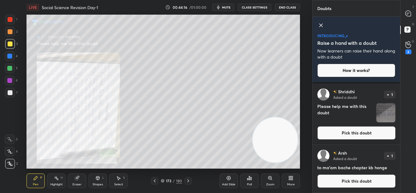
click at [409, 25] on div "D Doubts (D)" at bounding box center [408, 30] width 16 height 17
click at [409, 33] on icon at bounding box center [408, 30] width 11 height 11
click at [408, 46] on icon at bounding box center [408, 44] width 6 height 7
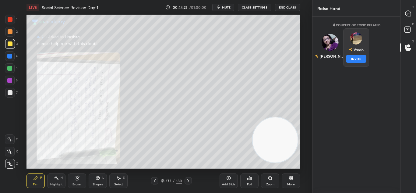
click at [351, 43] on div "Vansh INVITE" at bounding box center [356, 47] width 26 height 38
click at [355, 60] on button "INVITE" at bounding box center [356, 59] width 20 height 8
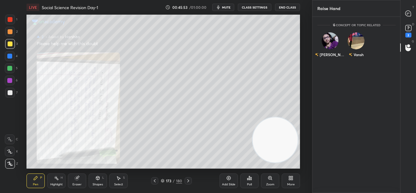
scroll to position [174, 86]
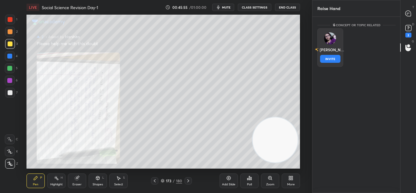
click at [331, 45] on div "Harshita INVITE" at bounding box center [330, 47] width 26 height 38
click at [331, 57] on button "INVITE" at bounding box center [330, 59] width 20 height 8
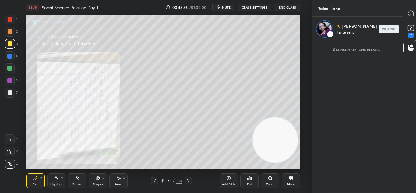
scroll to position [149, 86]
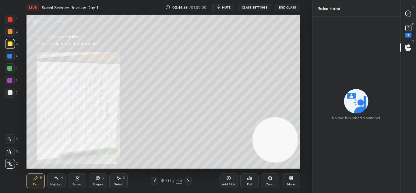
click at [411, 23] on div "D Doubts (D) 2" at bounding box center [408, 30] width 16 height 17
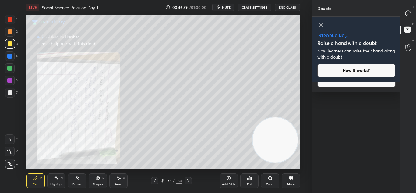
scroll to position [0, 0]
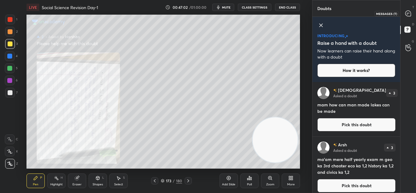
click at [410, 16] on icon at bounding box center [407, 13] width 5 height 5
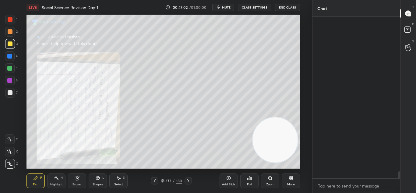
scroll to position [160, 86]
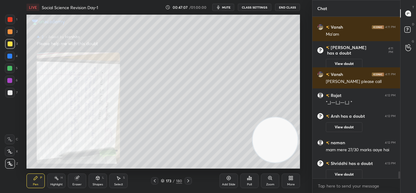
click at [185, 178] on div at bounding box center [187, 180] width 7 height 7
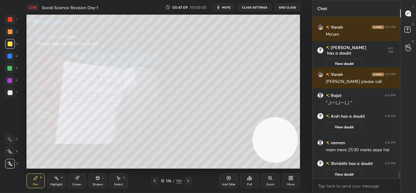
click at [185, 178] on div at bounding box center [187, 180] width 7 height 7
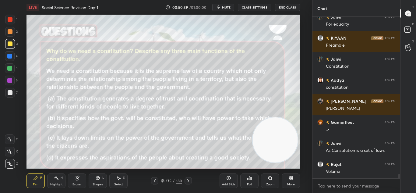
scroll to position [5728, 0]
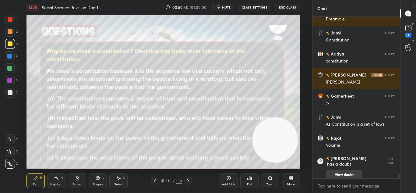
click at [342, 170] on button "View doubt" at bounding box center [344, 175] width 37 height 10
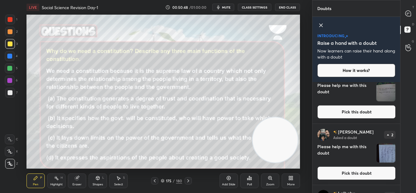
scroll to position [108, 0]
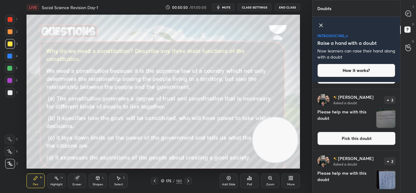
click at [387, 123] on img "grid" at bounding box center [385, 118] width 19 height 19
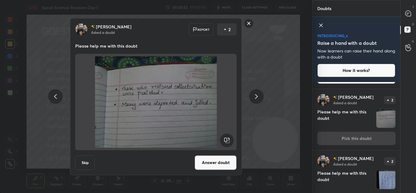
click at [247, 24] on rect at bounding box center [248, 23] width 9 height 9
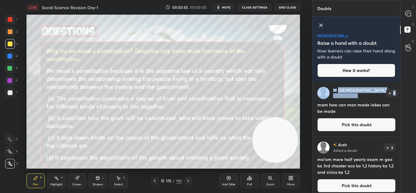
drag, startPoint x: 398, startPoint y: 94, endPoint x: 396, endPoint y: 107, distance: 13.2
click at [396, 107] on div "Vaishnavi Asked a doubt 3 mam how can man made lakes can be made Pick this doubt" at bounding box center [356, 109] width 88 height 54
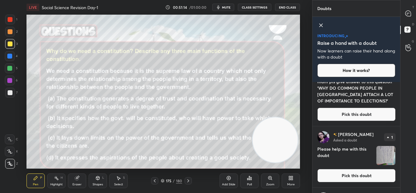
scroll to position [617, 0]
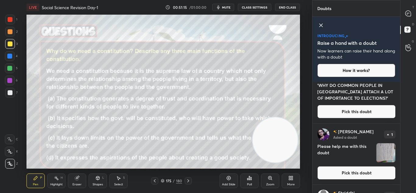
click at [389, 161] on img "grid" at bounding box center [385, 152] width 19 height 19
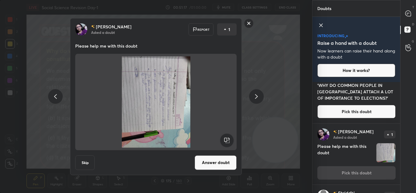
click at [177, 114] on img at bounding box center [156, 101] width 147 height 91
click at [154, 101] on img at bounding box center [156, 101] width 147 height 91
click at [214, 167] on button "Answer doubt" at bounding box center [216, 162] width 42 height 15
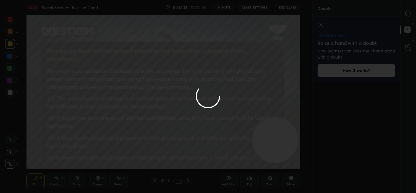
scroll to position [0, 0]
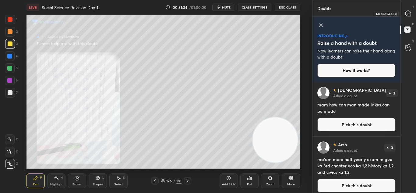
click at [408, 11] on icon at bounding box center [407, 13] width 5 height 5
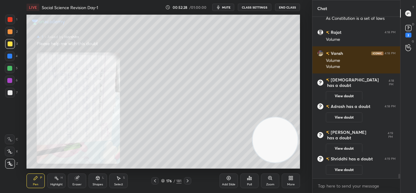
scroll to position [5478, 0]
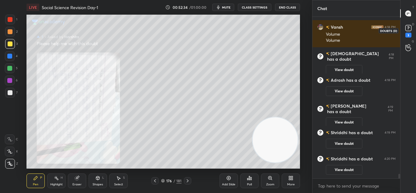
click at [411, 27] on rect at bounding box center [408, 28] width 6 height 6
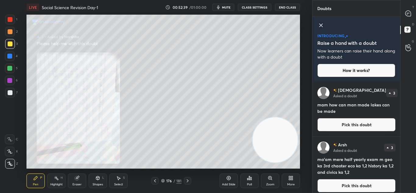
click at [398, 140] on div "Arsh Asked a doubt 3 ma'am mere half yearly exam m geo ka 3rd chaoter eco ka 1,…" at bounding box center [356, 166] width 88 height 61
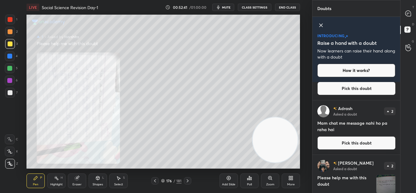
scroll to position [194, 0]
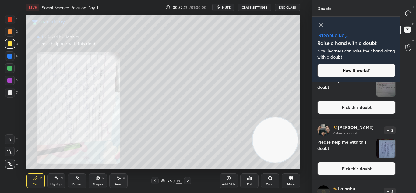
click at [378, 90] on img "grid" at bounding box center [385, 87] width 19 height 19
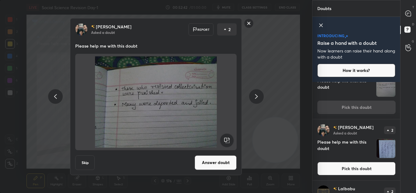
scroll to position [170, 0]
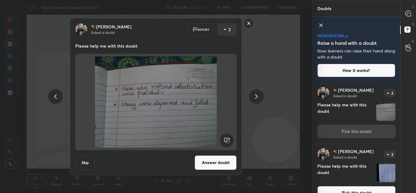
click at [218, 160] on button "Answer doubt" at bounding box center [216, 162] width 42 height 15
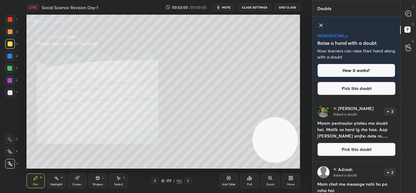
scroll to position [194, 0]
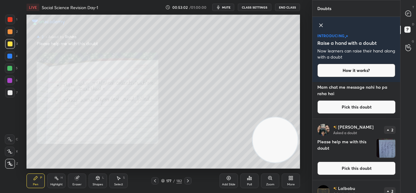
click at [387, 154] on img "grid" at bounding box center [385, 148] width 19 height 19
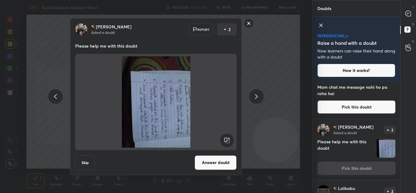
click at [227, 164] on button "Answer doubt" at bounding box center [216, 162] width 42 height 15
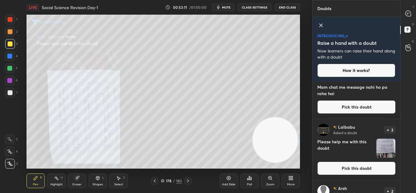
click at [381, 148] on img "grid" at bounding box center [385, 148] width 19 height 19
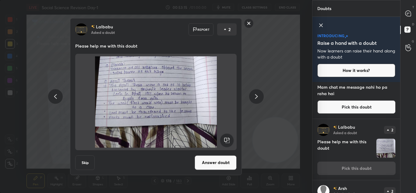
click at [249, 22] on rect at bounding box center [248, 23] width 9 height 9
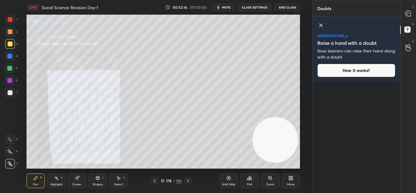
scroll to position [0, 0]
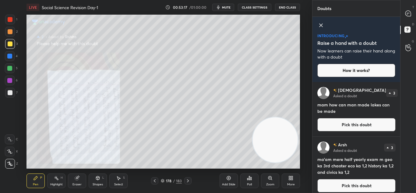
click at [400, 170] on div "T Messages (T) D Doubts (D) G Raise Hand (G)" at bounding box center [408, 96] width 16 height 193
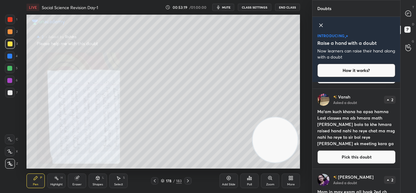
scroll to position [485, 0]
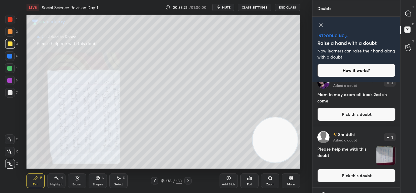
click at [383, 161] on img "grid" at bounding box center [385, 155] width 19 height 19
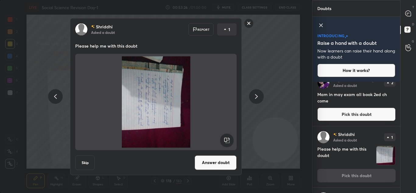
drag, startPoint x: 249, startPoint y: 23, endPoint x: 404, endPoint y: 152, distance: 202.1
click at [404, 152] on body "1 2 3 4 5 6 7 C X Z C X Z E E Erase all H H LIVE Social Science Revision Day-1 …" at bounding box center [208, 96] width 416 height 193
click at [198, 166] on button "Answer doubt" at bounding box center [216, 162] width 42 height 15
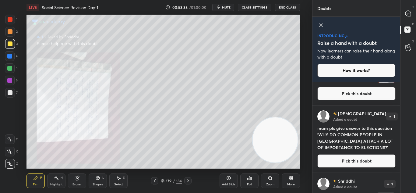
scroll to position [582, 0]
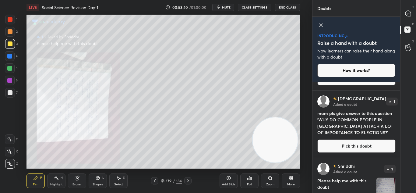
click at [381, 187] on img "grid" at bounding box center [385, 186] width 19 height 19
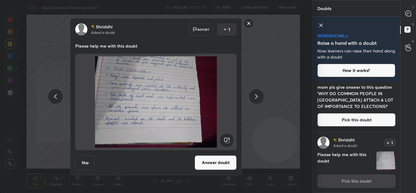
click at [249, 25] on rect at bounding box center [248, 23] width 9 height 9
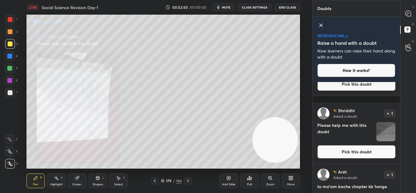
scroll to position [826, 0]
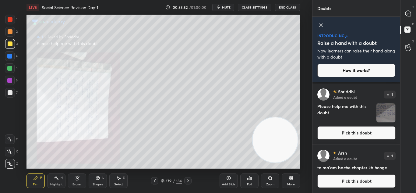
click at [379, 115] on img "grid" at bounding box center [385, 112] width 19 height 19
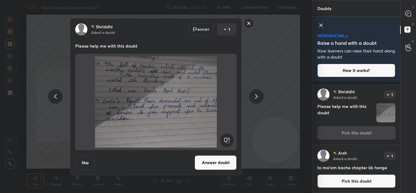
click at [247, 20] on rect at bounding box center [248, 23] width 9 height 9
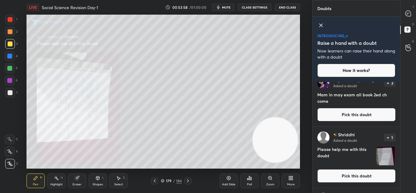
scroll to position [485, 0]
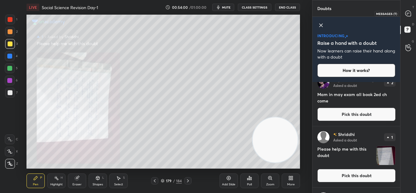
click at [407, 12] on icon at bounding box center [407, 13] width 5 height 5
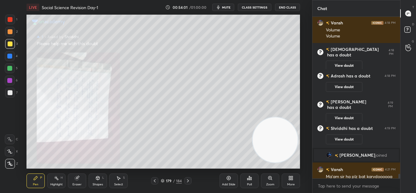
scroll to position [5521, 0]
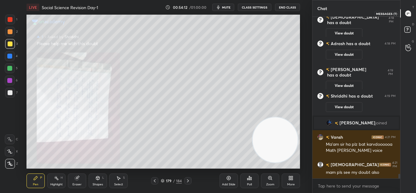
click at [409, 16] on icon at bounding box center [407, 13] width 5 height 5
click at [410, 33] on icon at bounding box center [408, 30] width 11 height 11
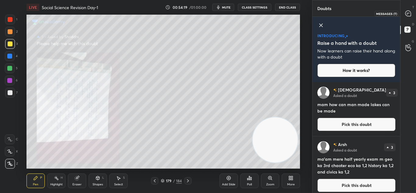
click at [408, 13] on icon at bounding box center [408, 13] width 2 height 0
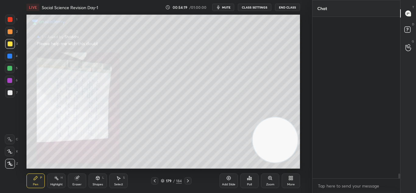
scroll to position [160, 86]
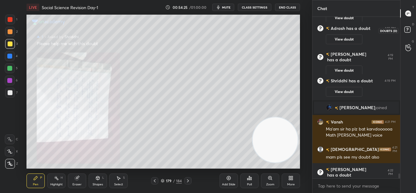
click at [409, 28] on rect at bounding box center [407, 30] width 6 height 6
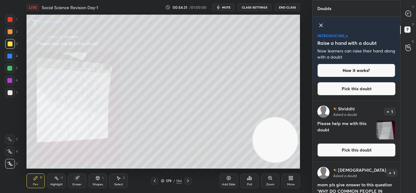
scroll to position [582, 0]
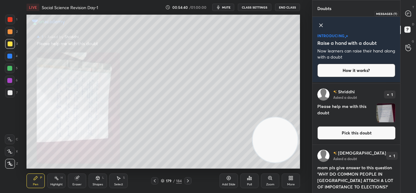
click at [411, 13] on icon at bounding box center [407, 13] width 5 height 5
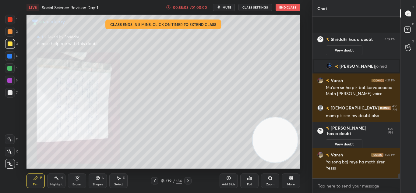
scroll to position [5633, 0]
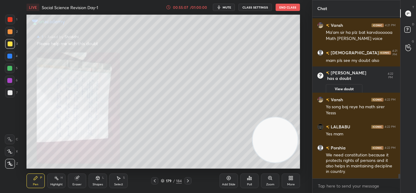
click at [220, 9] on icon "button" at bounding box center [219, 7] width 3 height 4
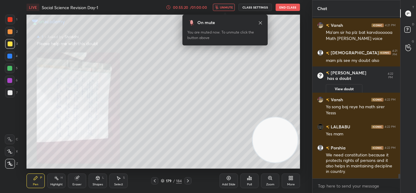
click at [220, 9] on button "unmute" at bounding box center [224, 7] width 22 height 7
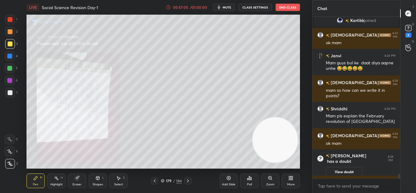
scroll to position [5682, 0]
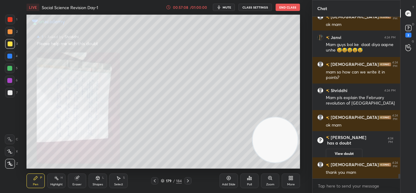
click at [186, 180] on icon at bounding box center [187, 180] width 5 height 5
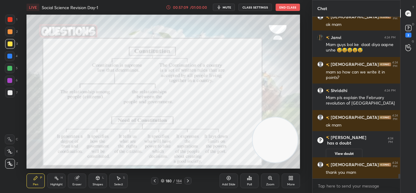
click at [186, 180] on icon at bounding box center [187, 180] width 5 height 5
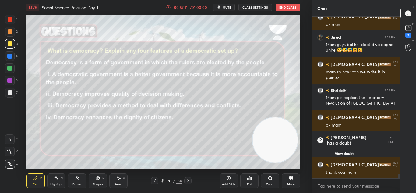
scroll to position [5703, 0]
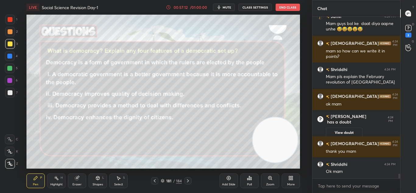
click at [186, 180] on icon at bounding box center [187, 180] width 5 height 5
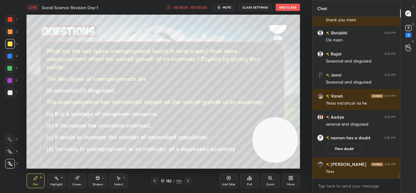
scroll to position [5794, 0]
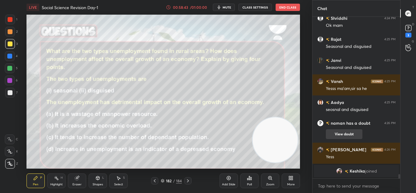
click at [349, 132] on button "View doubt" at bounding box center [344, 134] width 37 height 10
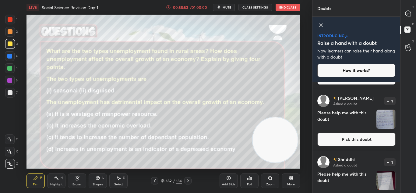
scroll to position [688, 0]
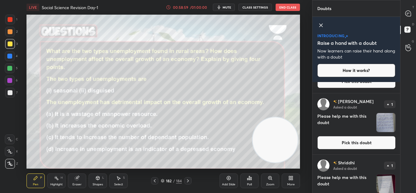
click at [384, 123] on img "grid" at bounding box center [385, 122] width 19 height 19
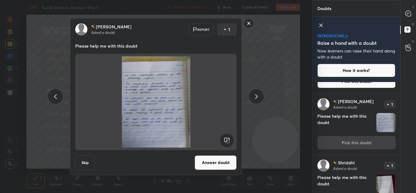
click at [247, 27] on rect at bounding box center [248, 23] width 9 height 9
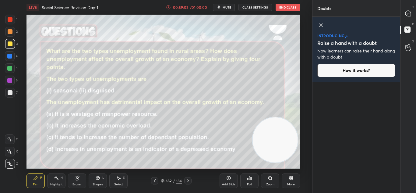
scroll to position [0, 0]
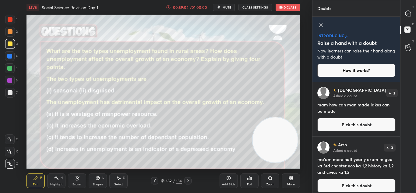
click at [410, 19] on div "T Messages (T)" at bounding box center [408, 13] width 16 height 17
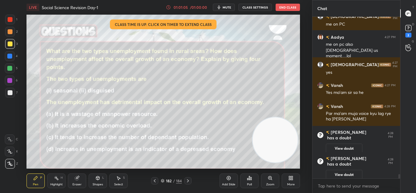
scroll to position [5882, 0]
click at [340, 143] on button "View doubt" at bounding box center [344, 148] width 37 height 10
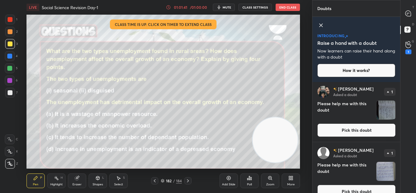
scroll to position [776, 0]
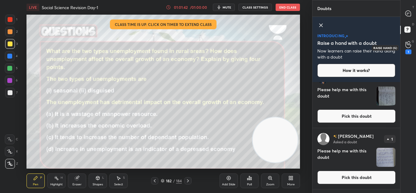
click at [407, 43] on circle at bounding box center [408, 42] width 2 height 2
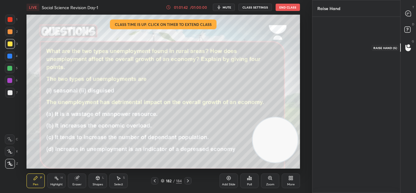
scroll to position [2, 2]
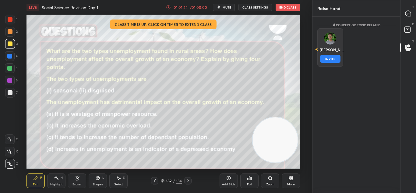
click at [326, 42] on img "grid" at bounding box center [330, 38] width 12 height 12
click at [328, 59] on button "INVITE" at bounding box center [330, 59] width 20 height 8
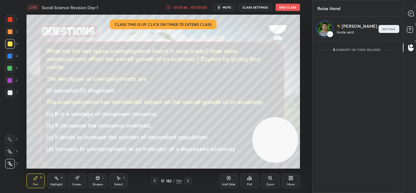
scroll to position [149, 86]
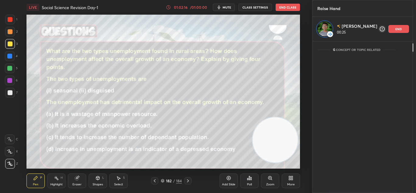
click at [395, 28] on p "end" at bounding box center [398, 28] width 7 height 3
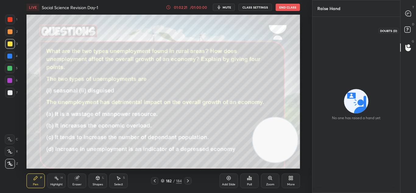
click at [410, 27] on rect at bounding box center [407, 30] width 6 height 6
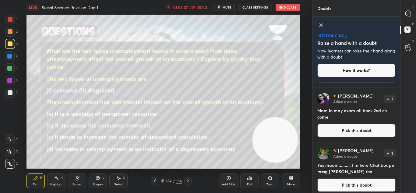
scroll to position [582, 0]
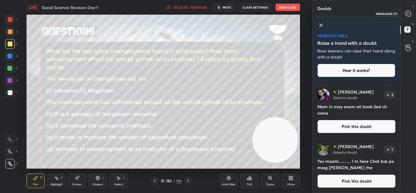
click at [406, 13] on icon at bounding box center [407, 13] width 5 height 5
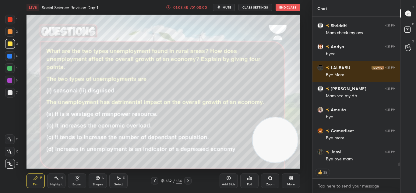
scroll to position [6305, 0]
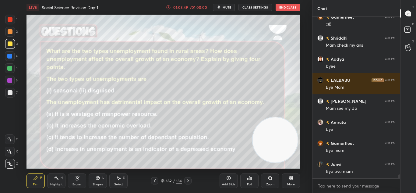
click at [285, 6] on button "End Class" at bounding box center [288, 7] width 24 height 7
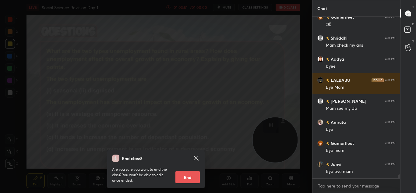
click at [184, 172] on button "End" at bounding box center [187, 177] width 24 height 12
type textarea "x"
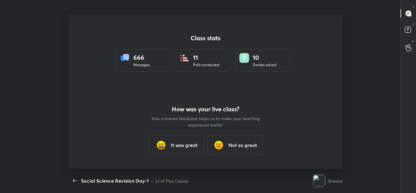
scroll to position [0, 0]
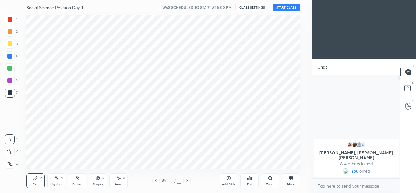
scroll to position [30291, 30157]
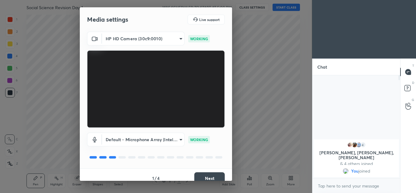
click at [204, 177] on button "Next" at bounding box center [209, 178] width 30 height 12
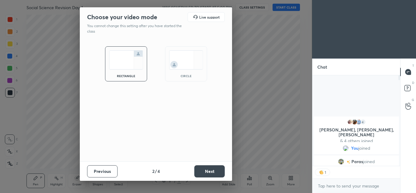
scroll to position [89, 86]
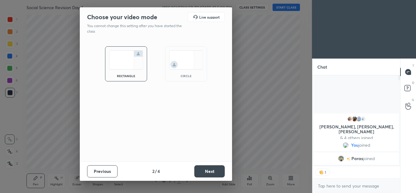
click at [185, 59] on img at bounding box center [186, 59] width 34 height 19
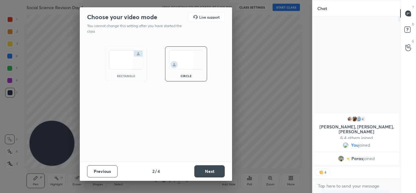
click at [199, 168] on button "Next" at bounding box center [209, 171] width 30 height 12
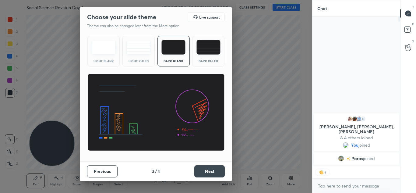
click at [199, 168] on button "Next" at bounding box center [209, 171] width 30 height 12
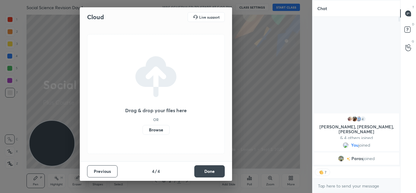
click at [154, 128] on label "Browse" at bounding box center [155, 130] width 27 height 10
click at [142, 128] on input "Browse" at bounding box center [142, 130] width 0 height 10
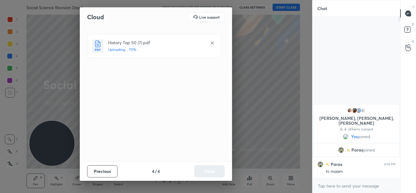
scroll to position [160, 86]
click at [212, 169] on button "Done" at bounding box center [209, 171] width 30 height 12
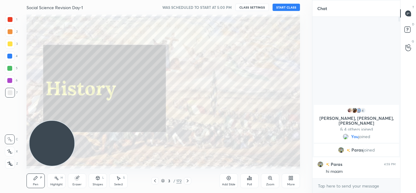
click at [288, 8] on button "START CLASS" at bounding box center [285, 7] width 27 height 7
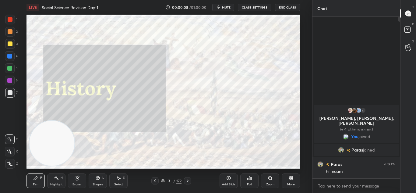
click at [188, 181] on icon at bounding box center [187, 180] width 5 height 5
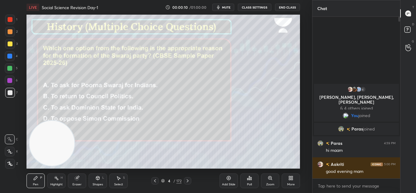
click at [150, 178] on div "4 / 172" at bounding box center [171, 180] width 97 height 7
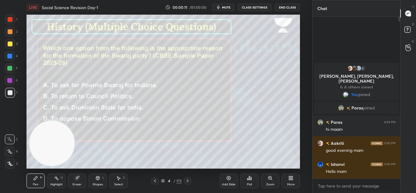
click at [151, 179] on div at bounding box center [154, 180] width 7 height 7
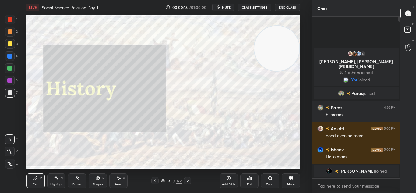
drag, startPoint x: 59, startPoint y: 141, endPoint x: 314, endPoint y: 46, distance: 272.4
click at [314, 46] on div "1 2 3 4 5 6 7 C X Z C X Z E E Erase all H H LIVE Social Science Revision Day-1 …" at bounding box center [208, 96] width 416 height 193
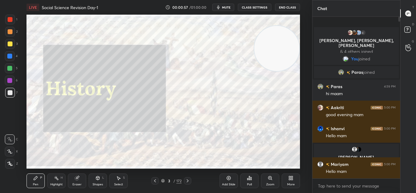
click at [221, 6] on icon "button" at bounding box center [218, 7] width 5 height 5
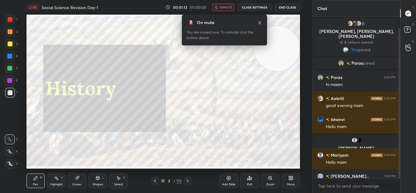
scroll to position [12, 0]
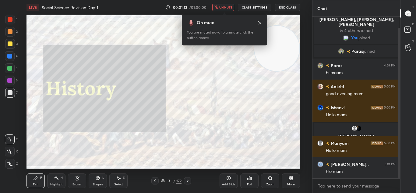
drag, startPoint x: 398, startPoint y: 142, endPoint x: 400, endPoint y: 157, distance: 15.1
click at [400, 157] on div "Chat 4 [PERSON_NAME], [PERSON_NAME], [PERSON_NAME] & 4 others joined You joined…" at bounding box center [364, 96] width 104 height 193
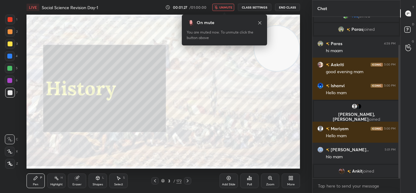
click at [230, 10] on button "unmute" at bounding box center [223, 7] width 22 height 7
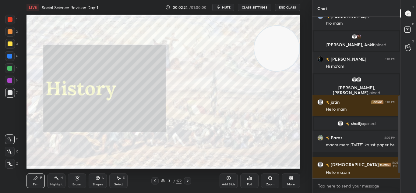
scroll to position [174, 0]
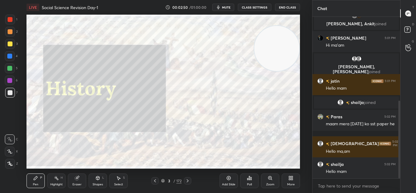
click at [188, 180] on icon at bounding box center [187, 180] width 5 height 5
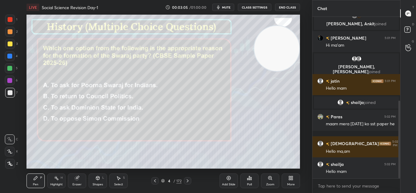
click at [247, 184] on div "Poll" at bounding box center [249, 184] width 5 height 3
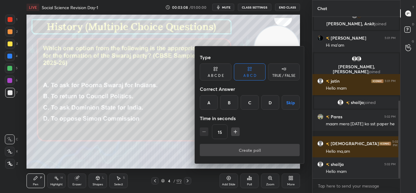
click at [228, 101] on div "B" at bounding box center [229, 102] width 18 height 15
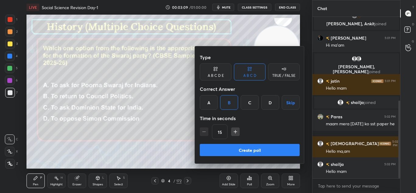
click at [244, 149] on button "Create poll" at bounding box center [250, 150] width 100 height 12
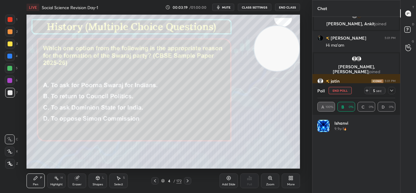
scroll to position [71, 76]
click at [393, 90] on icon at bounding box center [391, 90] width 5 height 5
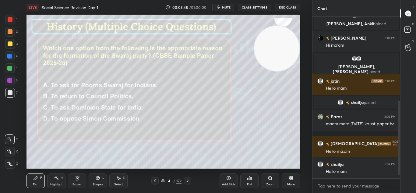
scroll to position [195, 0]
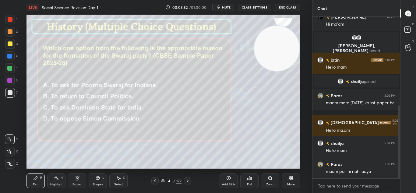
click at [252, 178] on icon at bounding box center [249, 177] width 5 height 5
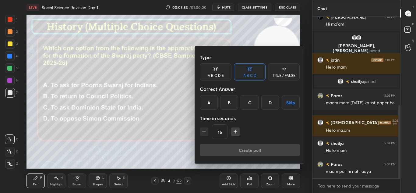
click at [227, 103] on div "B" at bounding box center [229, 102] width 18 height 15
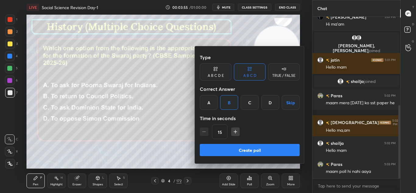
click at [237, 147] on button "Create poll" at bounding box center [250, 150] width 100 height 12
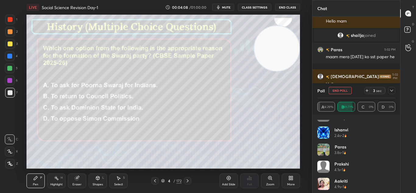
scroll to position [29, 0]
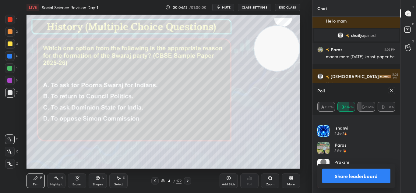
click at [362, 180] on button "Share leaderboard" at bounding box center [356, 175] width 69 height 15
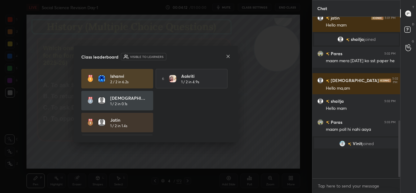
scroll to position [2, 2]
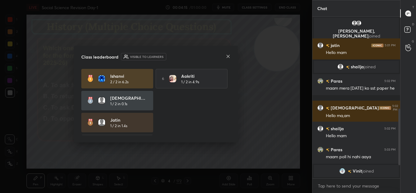
click at [229, 58] on icon at bounding box center [228, 56] width 5 height 5
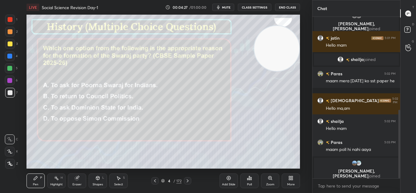
click at [9, 164] on icon at bounding box center [10, 164] width 5 height 4
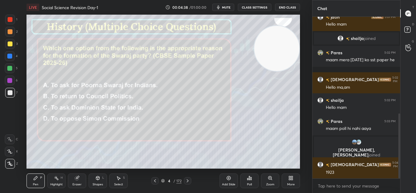
click at [255, 67] on div "Setting up your live class Poll for secs No correct answer Start poll" at bounding box center [162, 92] width 273 height 154
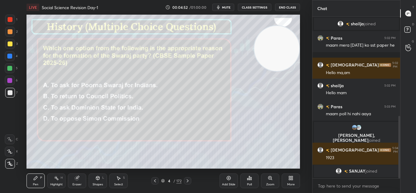
click at [188, 181] on icon at bounding box center [188, 180] width 2 height 3
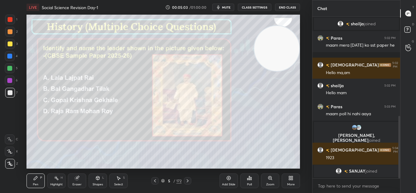
click at [252, 183] on div "Poll" at bounding box center [249, 180] width 18 height 15
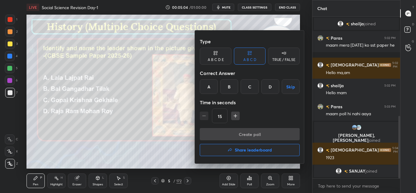
click at [233, 85] on div "B" at bounding box center [229, 86] width 18 height 15
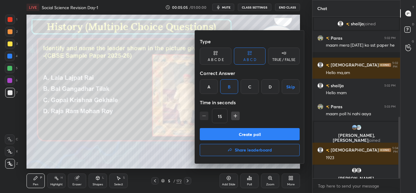
scroll to position [262, 0]
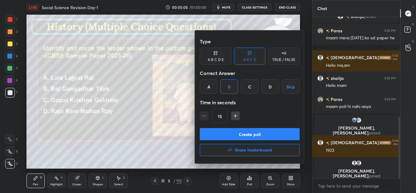
click at [248, 134] on button "Create poll" at bounding box center [250, 134] width 100 height 12
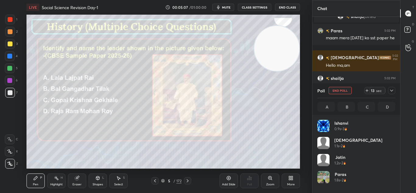
scroll to position [71, 76]
click at [392, 90] on icon at bounding box center [391, 91] width 3 height 2
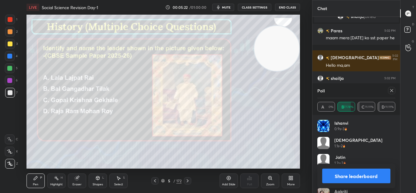
click at [364, 174] on button "Share leaderboard" at bounding box center [356, 175] width 69 height 15
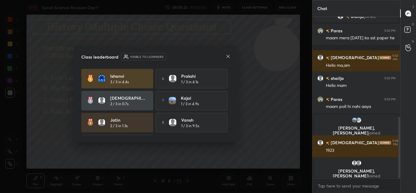
scroll to position [109, 86]
click at [227, 57] on icon at bounding box center [228, 56] width 5 height 5
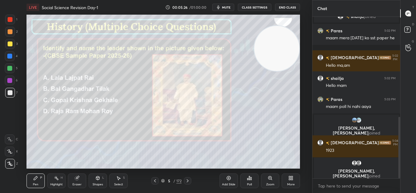
click at [186, 183] on div at bounding box center [187, 180] width 7 height 7
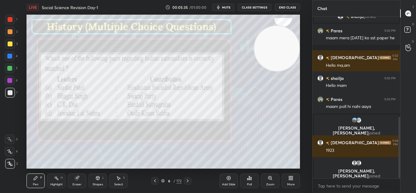
click at [258, 181] on div "Poll" at bounding box center [249, 180] width 18 height 15
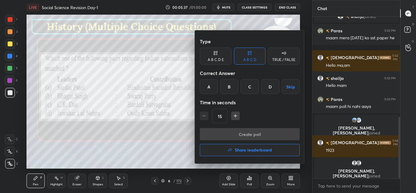
click at [273, 79] on div "Correct Answer" at bounding box center [250, 73] width 100 height 12
click at [272, 86] on div "D" at bounding box center [270, 86] width 18 height 15
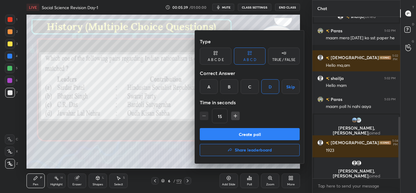
click at [271, 132] on button "Create poll" at bounding box center [250, 134] width 100 height 12
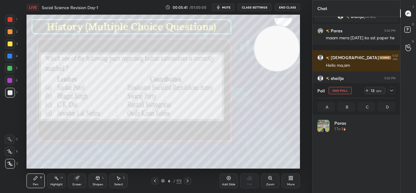
scroll to position [71, 76]
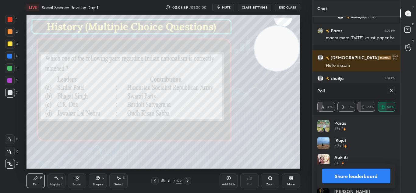
click at [340, 173] on button "Share leaderboard" at bounding box center [356, 175] width 69 height 15
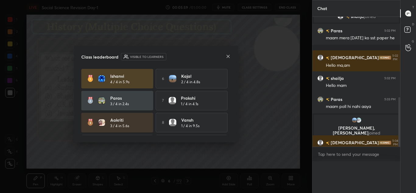
scroll to position [0, 0]
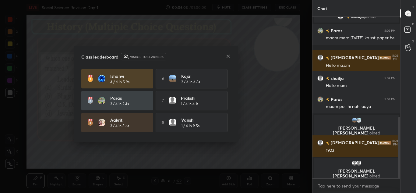
click at [226, 55] on icon at bounding box center [228, 56] width 5 height 5
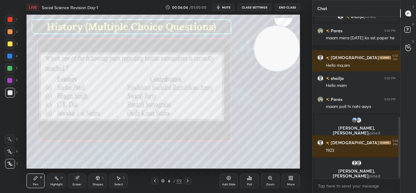
click at [7, 20] on div at bounding box center [10, 20] width 10 height 10
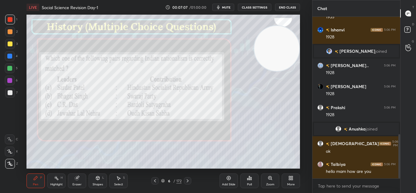
scroll to position [427, 0]
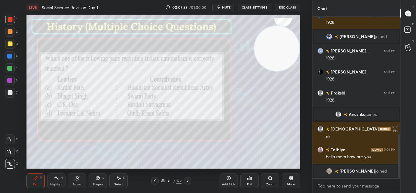
click at [189, 182] on icon at bounding box center [187, 180] width 5 height 5
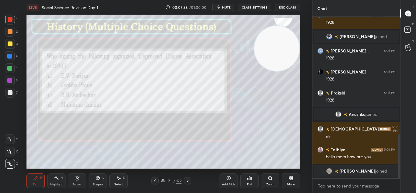
click at [249, 181] on div "Poll" at bounding box center [249, 180] width 18 height 15
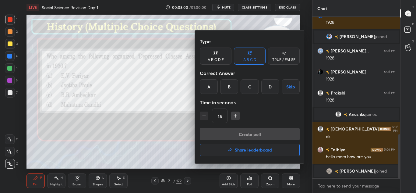
click at [252, 88] on div "C" at bounding box center [250, 86] width 18 height 15
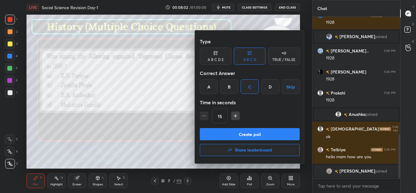
click at [255, 135] on button "Create poll" at bounding box center [250, 134] width 100 height 12
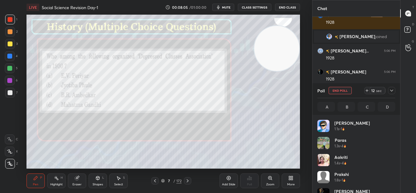
scroll to position [466, 0]
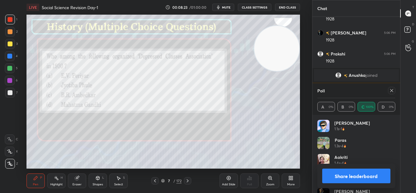
click at [346, 175] on button "Share leaderboard" at bounding box center [356, 175] width 69 height 15
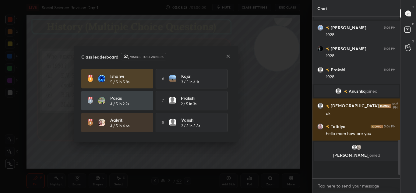
scroll to position [436, 0]
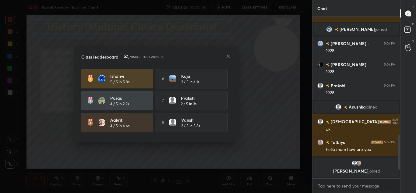
click at [229, 58] on icon at bounding box center [228, 56] width 5 height 5
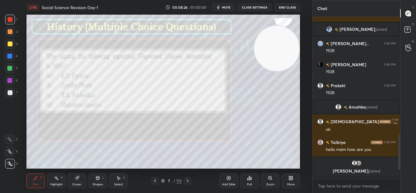
click at [188, 178] on icon at bounding box center [187, 180] width 5 height 5
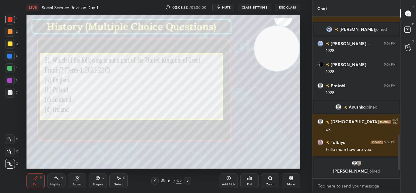
click at [252, 179] on div "Poll" at bounding box center [249, 180] width 18 height 15
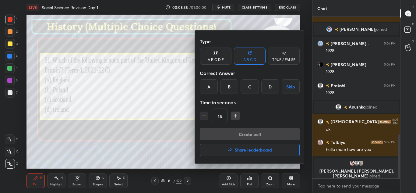
click at [227, 87] on div "B" at bounding box center [229, 86] width 18 height 15
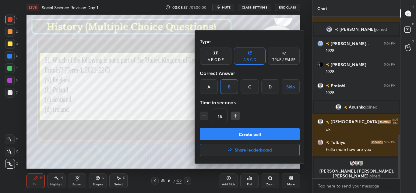
click at [241, 134] on button "Create poll" at bounding box center [250, 134] width 100 height 12
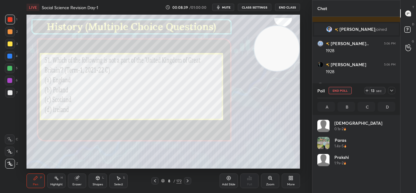
scroll to position [71, 76]
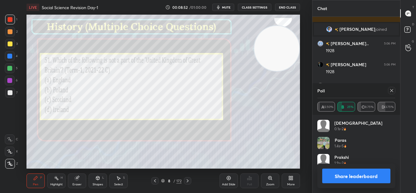
click at [391, 91] on icon at bounding box center [391, 90] width 3 height 3
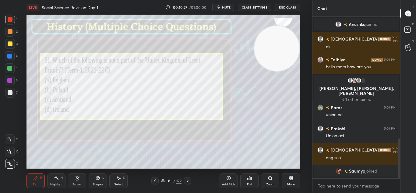
scroll to position [497, 0]
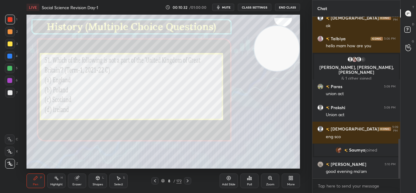
click at [185, 181] on icon at bounding box center [187, 180] width 5 height 5
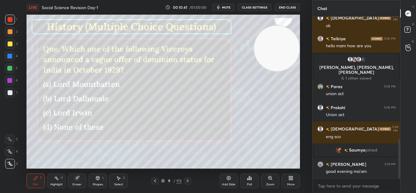
click at [255, 184] on div "Poll" at bounding box center [249, 180] width 18 height 15
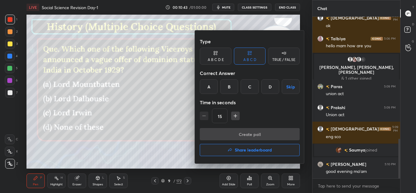
click at [247, 87] on div "C" at bounding box center [250, 86] width 18 height 15
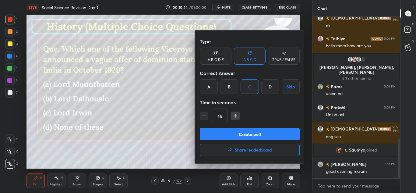
click at [259, 136] on button "Create poll" at bounding box center [250, 134] width 100 height 12
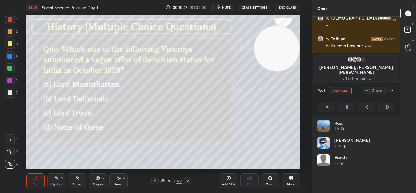
scroll to position [554, 0]
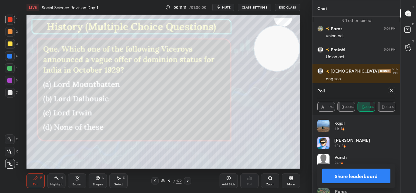
click at [341, 174] on button "Share leaderboard" at bounding box center [356, 175] width 69 height 15
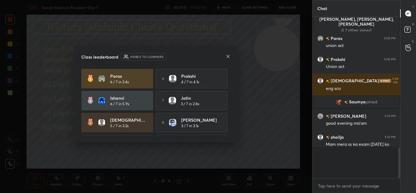
scroll to position [526, 0]
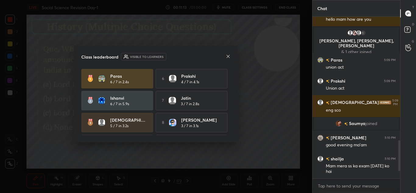
click at [228, 58] on icon at bounding box center [228, 56] width 5 height 5
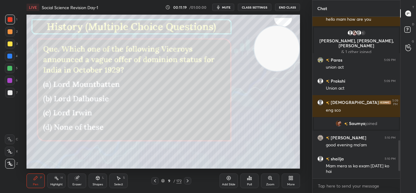
click at [189, 181] on icon at bounding box center [187, 180] width 5 height 5
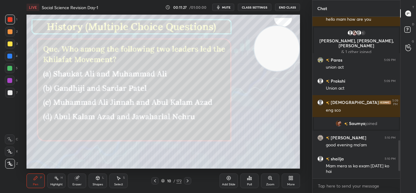
click at [246, 184] on div "Poll" at bounding box center [249, 180] width 18 height 15
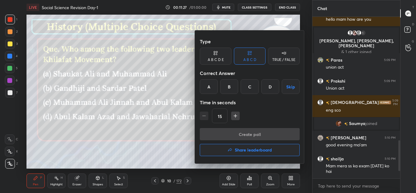
scroll to position [147, 86]
click at [209, 81] on div "A" at bounding box center [209, 86] width 18 height 15
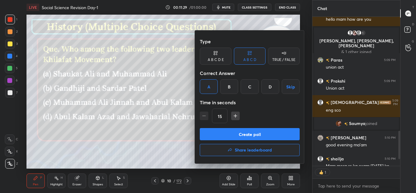
click at [236, 135] on button "Create poll" at bounding box center [250, 134] width 100 height 12
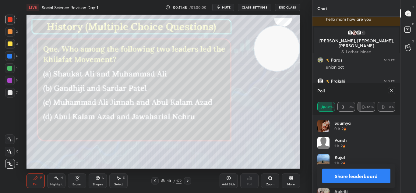
scroll to position [2, 2]
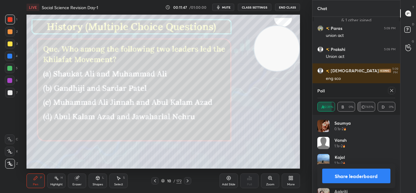
click at [381, 179] on button "Share leaderboard" at bounding box center [356, 175] width 69 height 15
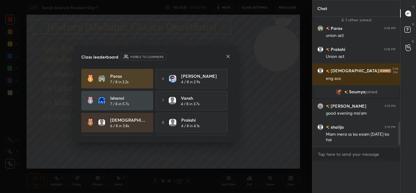
scroll to position [0, 0]
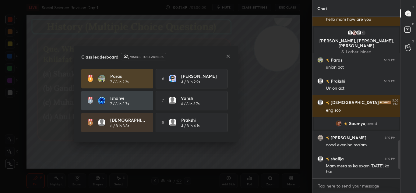
click at [229, 52] on div "Class leaderboard Visible to learners Paras 7 / 8 in 2.2s 6 [PERSON_NAME] 4 / 8…" at bounding box center [156, 94] width 164 height 97
click at [228, 57] on icon at bounding box center [228, 56] width 3 height 3
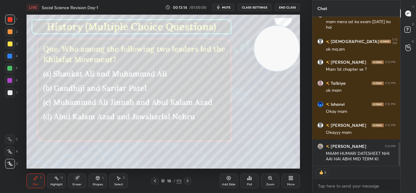
scroll to position [799, 0]
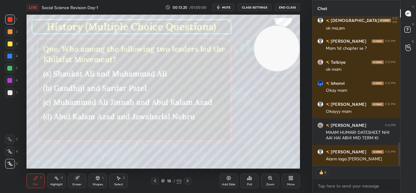
click at [188, 180] on icon at bounding box center [188, 180] width 2 height 3
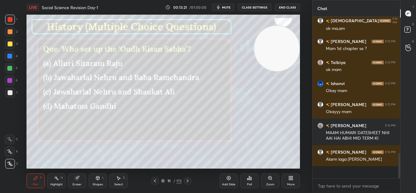
scroll to position [786, 0]
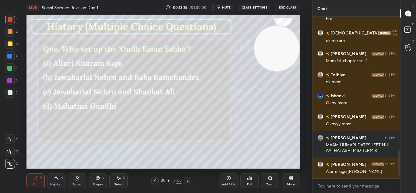
click at [246, 180] on div "Poll" at bounding box center [249, 180] width 18 height 15
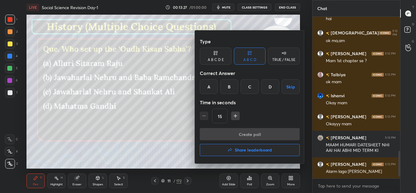
click at [229, 88] on div "B" at bounding box center [229, 86] width 18 height 15
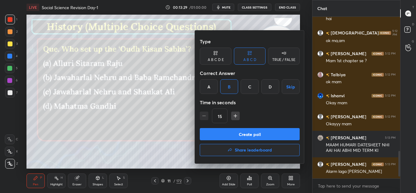
click at [239, 131] on button "Create poll" at bounding box center [250, 134] width 100 height 12
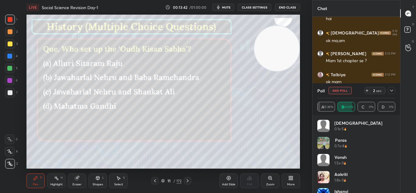
scroll to position [832, 0]
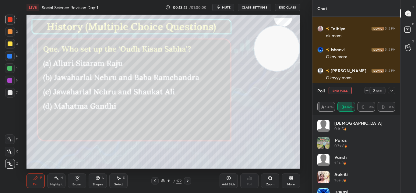
click at [393, 89] on icon at bounding box center [391, 90] width 5 height 5
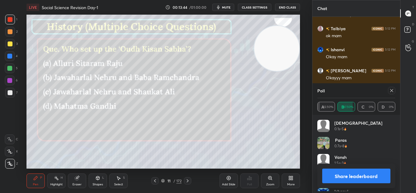
scroll to position [71, 76]
click at [345, 177] on button "Share leaderboard" at bounding box center [356, 175] width 69 height 15
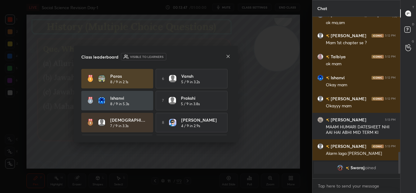
scroll to position [2, 2]
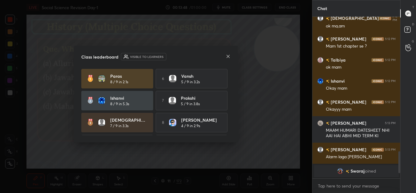
click at [228, 57] on icon at bounding box center [228, 56] width 5 height 5
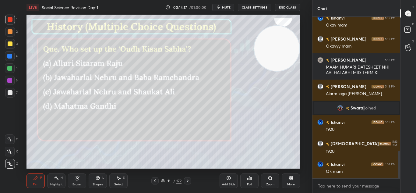
click at [188, 180] on icon at bounding box center [187, 180] width 5 height 5
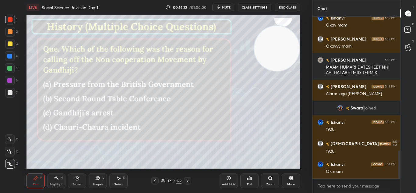
click at [250, 181] on div "Poll" at bounding box center [249, 180] width 18 height 15
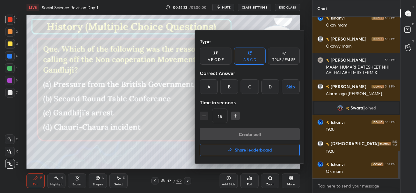
click at [270, 87] on div "D" at bounding box center [270, 86] width 18 height 15
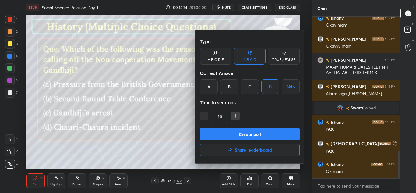
click at [263, 133] on button "Create poll" at bounding box center [250, 134] width 100 height 12
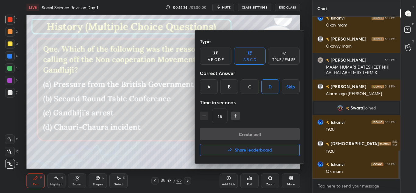
scroll to position [96, 86]
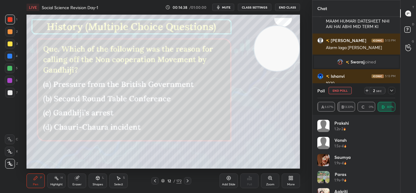
click at [394, 89] on div at bounding box center [391, 90] width 7 height 7
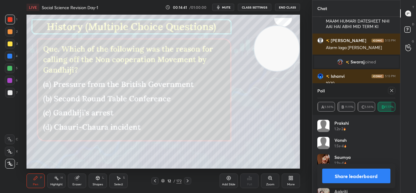
click at [186, 180] on icon at bounding box center [187, 180] width 5 height 5
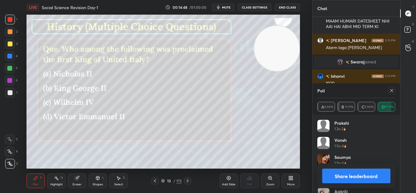
click at [346, 176] on button "Share leaderboard" at bounding box center [356, 175] width 69 height 15
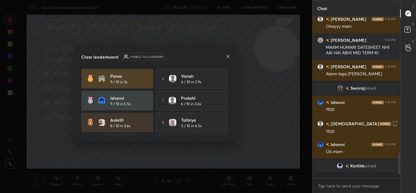
scroll to position [793, 0]
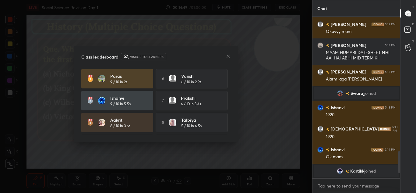
click at [227, 54] on icon at bounding box center [228, 56] width 5 height 5
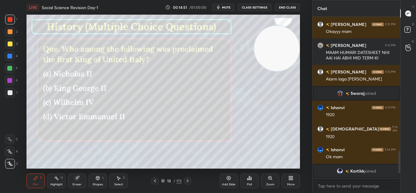
click at [250, 180] on icon at bounding box center [249, 178] width 1 height 4
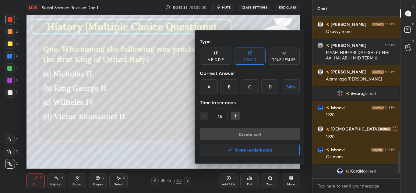
click at [267, 85] on div "D" at bounding box center [270, 86] width 18 height 15
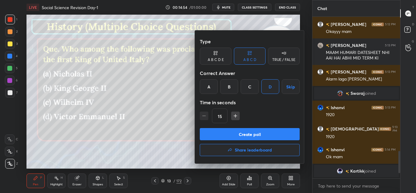
click at [256, 134] on button "Create poll" at bounding box center [250, 134] width 100 height 12
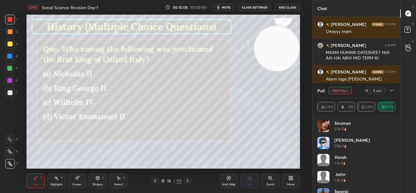
click at [393, 90] on icon at bounding box center [391, 90] width 5 height 5
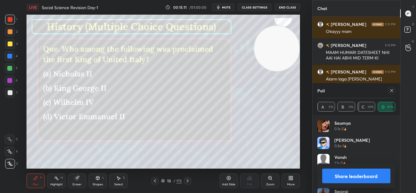
click at [393, 91] on icon at bounding box center [391, 90] width 5 height 5
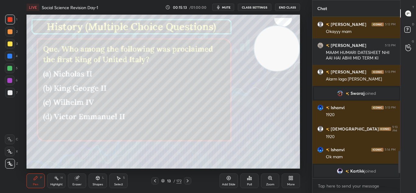
click at [230, 179] on icon at bounding box center [228, 177] width 5 height 5
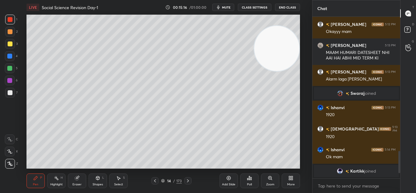
click at [12, 43] on div at bounding box center [10, 44] width 10 height 10
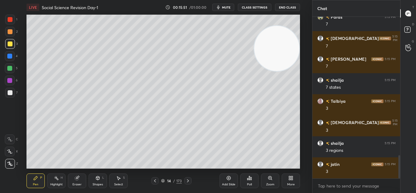
click at [10, 80] on div at bounding box center [9, 80] width 5 height 5
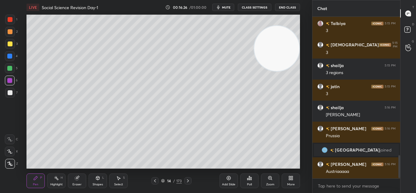
scroll to position [987, 0]
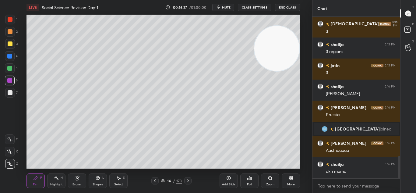
click at [255, 68] on div "Setting up your live class Poll for secs No correct answer Start poll" at bounding box center [162, 92] width 273 height 154
drag, startPoint x: 256, startPoint y: 71, endPoint x: 261, endPoint y: 69, distance: 4.7
click at [259, 69] on video at bounding box center [276, 46] width 45 height 45
click at [262, 69] on video at bounding box center [276, 48] width 45 height 45
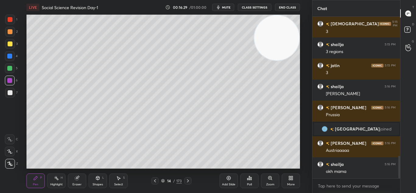
drag, startPoint x: 267, startPoint y: 63, endPoint x: 269, endPoint y: 52, distance: 11.6
click at [269, 50] on video at bounding box center [276, 37] width 45 height 45
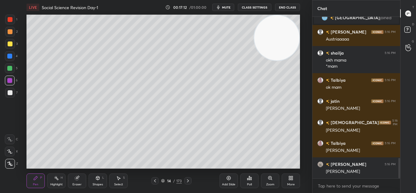
scroll to position [1119, 0]
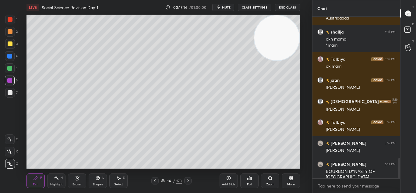
click at [9, 46] on div at bounding box center [10, 43] width 5 height 5
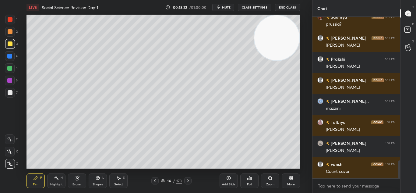
scroll to position [1302, 0]
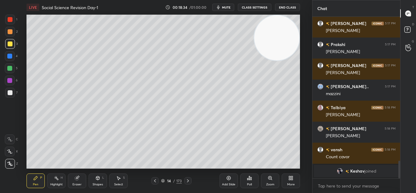
click at [259, 54] on div "Setting up your live class Poll for secs No correct answer Start poll" at bounding box center [162, 92] width 273 height 154
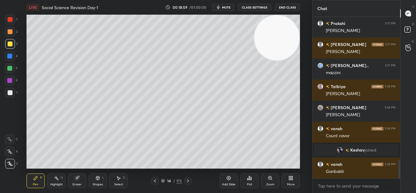
scroll to position [1232, 0]
click at [156, 180] on icon at bounding box center [155, 180] width 5 height 5
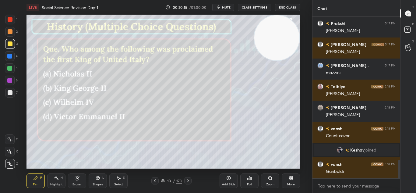
click at [188, 180] on icon at bounding box center [187, 180] width 5 height 5
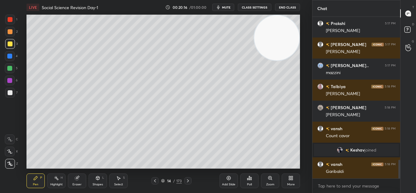
click at [188, 180] on icon at bounding box center [187, 180] width 5 height 5
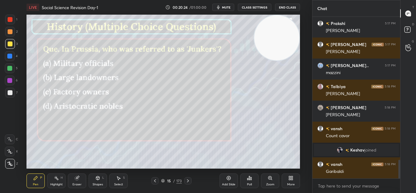
scroll to position [147, 86]
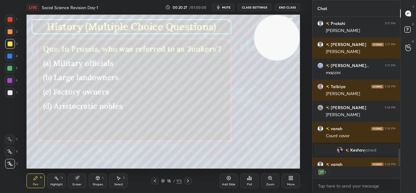
click at [246, 181] on div "Poll" at bounding box center [249, 180] width 18 height 15
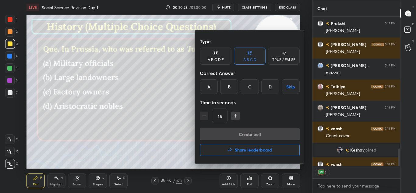
scroll to position [1266, 0]
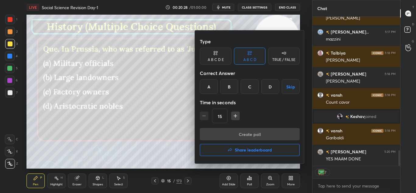
click at [227, 90] on div "B" at bounding box center [229, 86] width 18 height 15
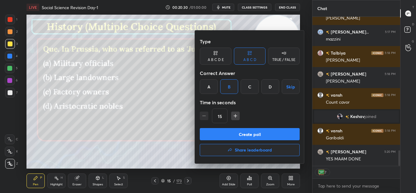
click at [248, 133] on button "Create poll" at bounding box center [250, 134] width 100 height 12
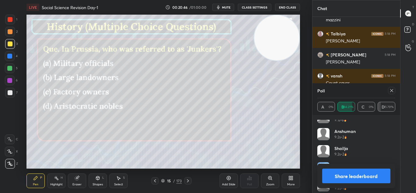
scroll to position [200, 0]
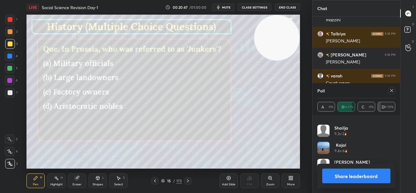
click at [366, 174] on button "Share leaderboard" at bounding box center [356, 175] width 69 height 15
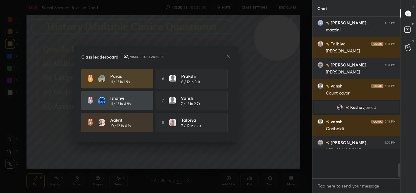
scroll to position [106, 86]
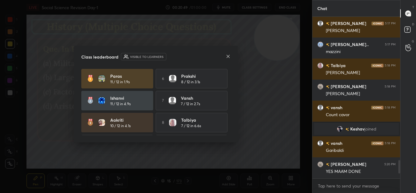
click at [230, 54] on div at bounding box center [228, 57] width 5 height 6
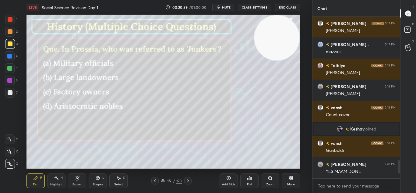
click at [189, 179] on icon at bounding box center [187, 180] width 5 height 5
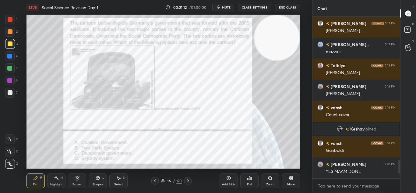
click at [253, 179] on div "Poll" at bounding box center [249, 180] width 18 height 15
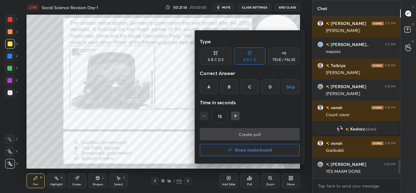
click at [208, 81] on div "A" at bounding box center [209, 86] width 18 height 15
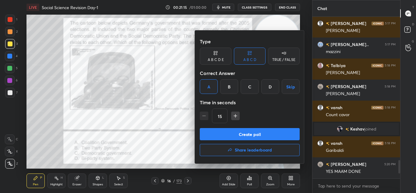
click at [241, 132] on button "Create poll" at bounding box center [250, 134] width 100 height 12
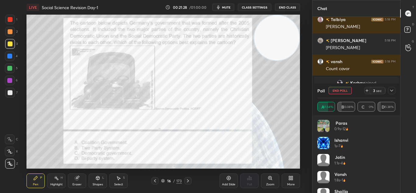
click at [391, 90] on icon at bounding box center [391, 91] width 3 height 2
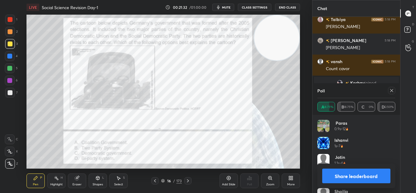
click at [351, 182] on button "Share leaderboard" at bounding box center [356, 175] width 69 height 15
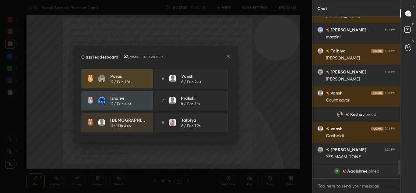
click at [228, 58] on icon at bounding box center [228, 56] width 5 height 5
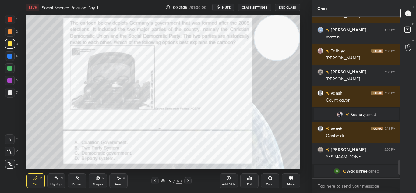
click at [187, 182] on icon at bounding box center [187, 180] width 5 height 5
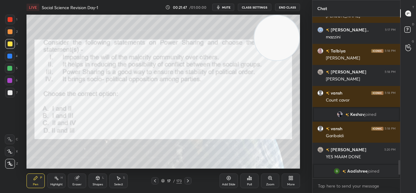
click at [253, 181] on div "Poll" at bounding box center [249, 180] width 18 height 15
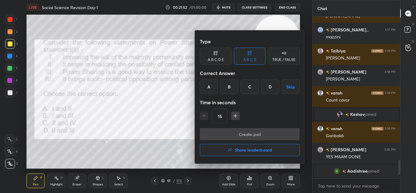
click at [266, 84] on div "D" at bounding box center [270, 86] width 18 height 15
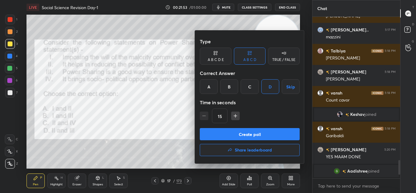
click at [266, 134] on button "Create poll" at bounding box center [250, 134] width 100 height 12
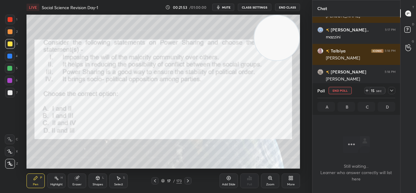
scroll to position [81, 86]
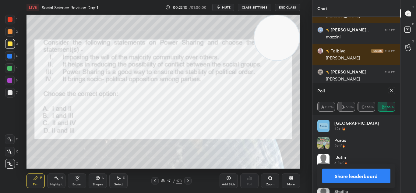
click at [394, 89] on div at bounding box center [391, 90] width 7 height 7
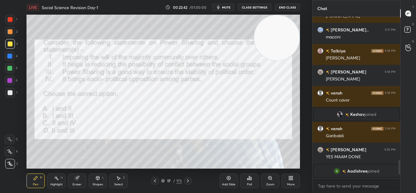
click at [188, 181] on icon at bounding box center [187, 180] width 5 height 5
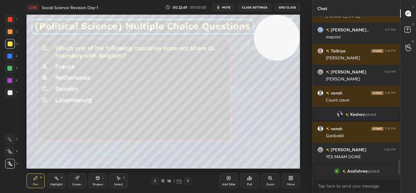
click at [247, 180] on icon at bounding box center [249, 177] width 5 height 5
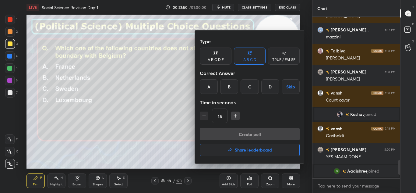
click at [250, 90] on div "C" at bounding box center [250, 86] width 18 height 15
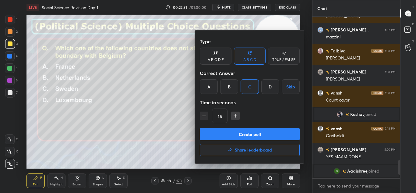
click at [250, 90] on div "C" at bounding box center [250, 86] width 18 height 15
click at [251, 135] on button "Create poll" at bounding box center [250, 134] width 100 height 12
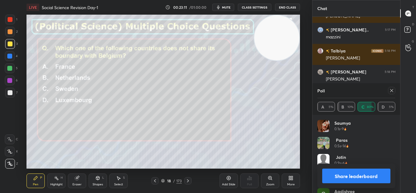
scroll to position [1336, 0]
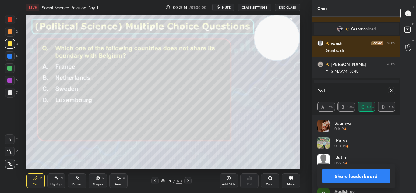
click at [357, 174] on button "Share leaderboard" at bounding box center [356, 175] width 69 height 15
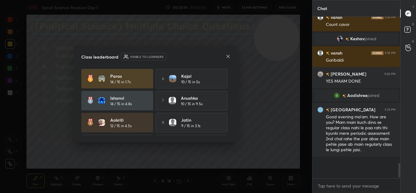
scroll to position [1308, 0]
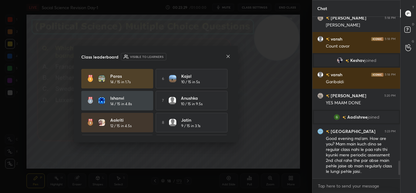
click at [230, 54] on icon at bounding box center [228, 56] width 5 height 5
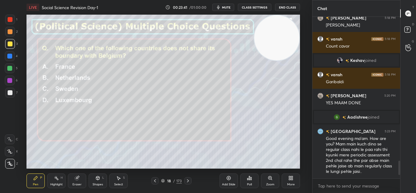
click at [188, 182] on icon at bounding box center [187, 180] width 5 height 5
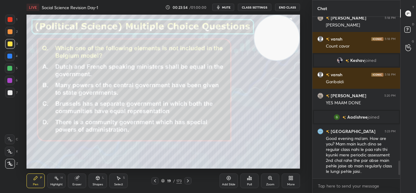
click at [246, 181] on div "Poll" at bounding box center [249, 180] width 18 height 15
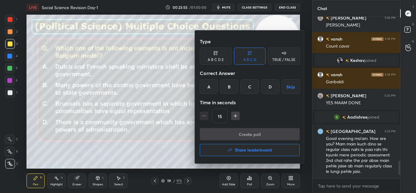
click at [266, 90] on div "D" at bounding box center [270, 86] width 18 height 15
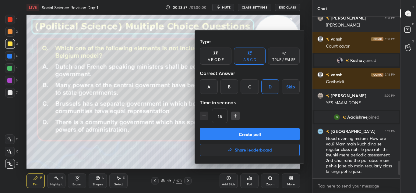
click at [270, 135] on button "Create poll" at bounding box center [250, 134] width 100 height 12
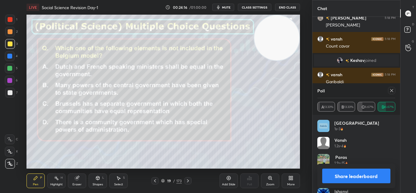
scroll to position [46, 0]
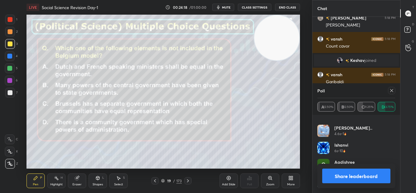
click at [373, 174] on button "Share leaderboard" at bounding box center [356, 175] width 69 height 15
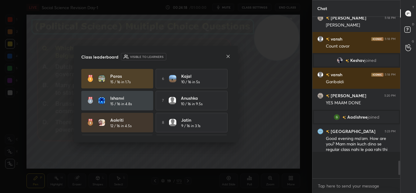
scroll to position [158, 86]
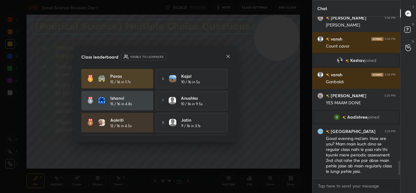
click at [230, 55] on icon at bounding box center [228, 56] width 5 height 5
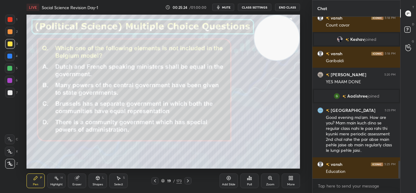
scroll to position [1352, 0]
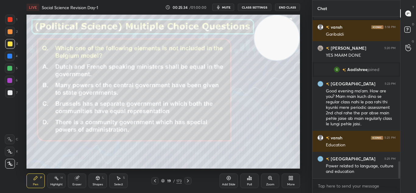
click at [187, 181] on icon at bounding box center [187, 180] width 5 height 5
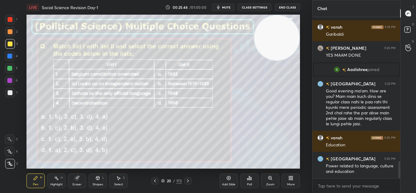
click at [247, 179] on icon at bounding box center [247, 179] width 1 height 2
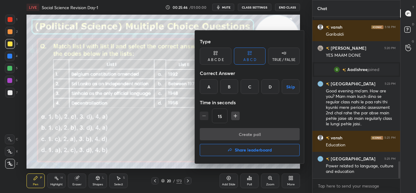
click at [207, 88] on div "A" at bounding box center [209, 86] width 18 height 15
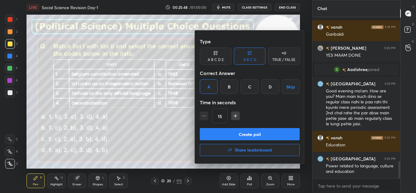
click at [238, 132] on button "Create poll" at bounding box center [250, 134] width 100 height 12
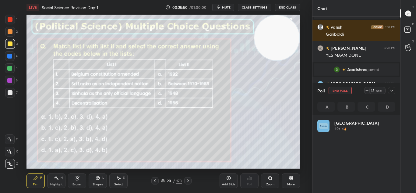
scroll to position [71, 76]
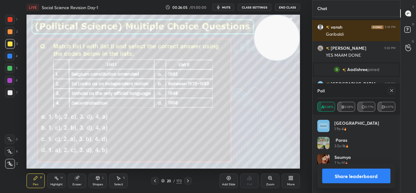
click at [391, 93] on icon at bounding box center [391, 90] width 5 height 5
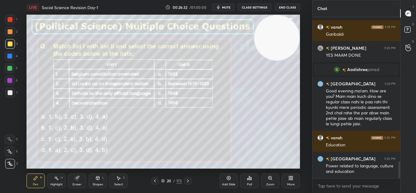
scroll to position [1373, 0]
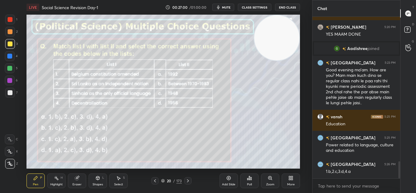
click at [189, 179] on icon at bounding box center [187, 180] width 5 height 5
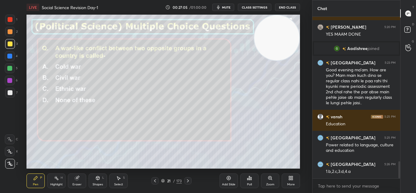
click at [250, 184] on div "Poll" at bounding box center [249, 184] width 5 height 3
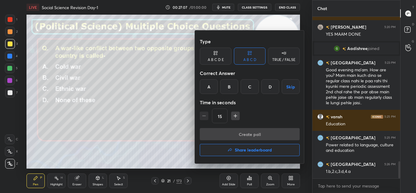
click at [231, 89] on div "B" at bounding box center [229, 86] width 18 height 15
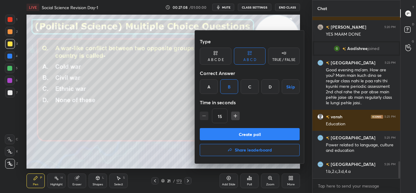
click at [247, 133] on button "Create poll" at bounding box center [250, 134] width 100 height 12
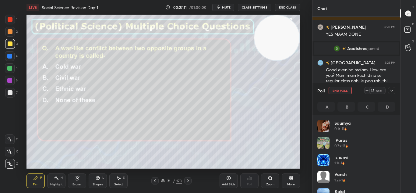
scroll to position [71, 76]
click at [390, 92] on icon at bounding box center [391, 90] width 5 height 5
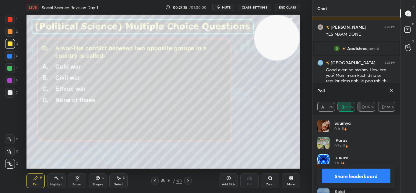
click at [334, 174] on button "Share leaderboard" at bounding box center [356, 175] width 69 height 15
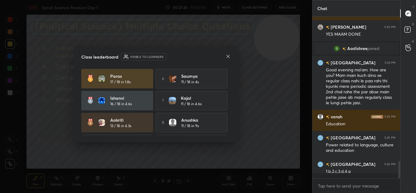
scroll to position [109, 86]
click at [229, 55] on icon at bounding box center [228, 56] width 5 height 5
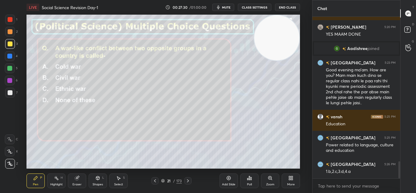
click at [188, 179] on icon at bounding box center [187, 180] width 5 height 5
click at [247, 179] on icon at bounding box center [247, 179] width 1 height 2
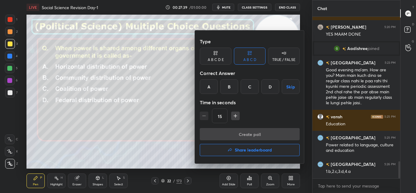
click at [210, 84] on div "A" at bounding box center [209, 86] width 18 height 15
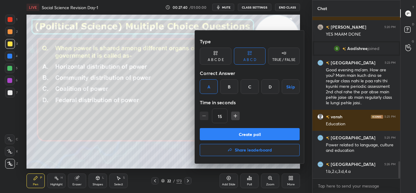
click at [246, 132] on button "Create poll" at bounding box center [250, 134] width 100 height 12
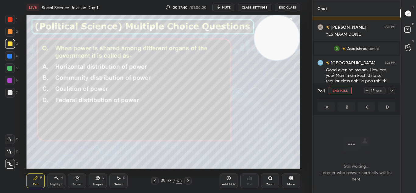
scroll to position [77, 86]
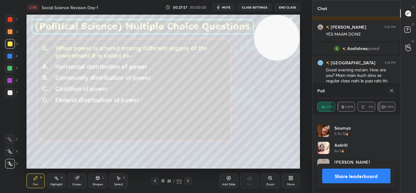
click at [356, 177] on button "Share leaderboard" at bounding box center [356, 175] width 69 height 15
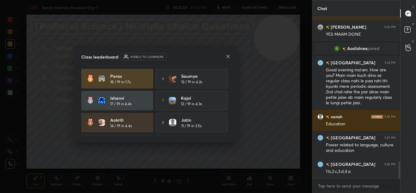
click at [229, 60] on div "Class leaderboard Visible to learners" at bounding box center [155, 56] width 149 height 7
click at [228, 56] on icon at bounding box center [228, 56] width 3 height 3
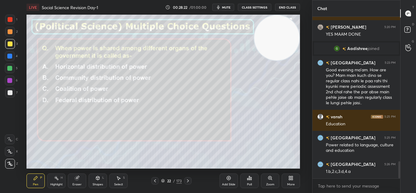
click at [187, 181] on icon at bounding box center [187, 180] width 5 height 5
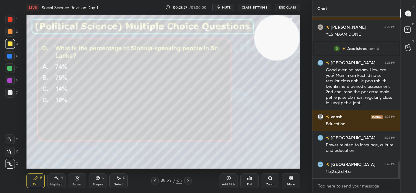
click at [246, 178] on div "Poll" at bounding box center [249, 180] width 18 height 15
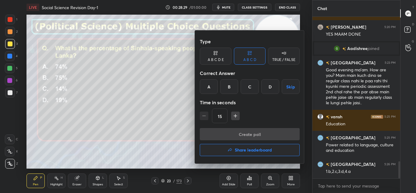
click at [208, 90] on div "A" at bounding box center [209, 86] width 18 height 15
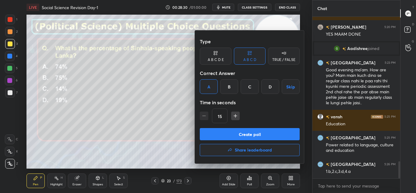
click at [234, 134] on button "Create poll" at bounding box center [250, 134] width 100 height 12
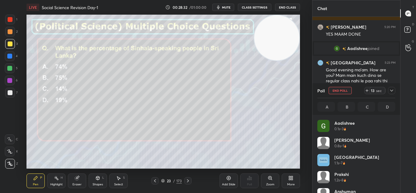
scroll to position [71, 76]
click at [391, 91] on icon at bounding box center [391, 90] width 5 height 5
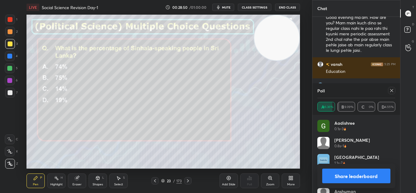
click at [393, 90] on icon at bounding box center [391, 90] width 5 height 5
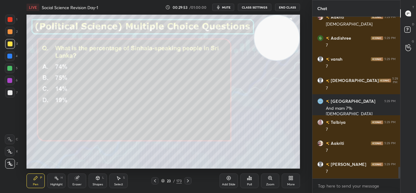
scroll to position [2079, 0]
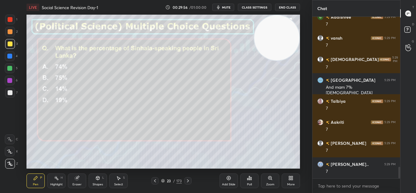
click at [188, 181] on icon at bounding box center [188, 180] width 2 height 3
click at [250, 181] on div "Poll" at bounding box center [249, 180] width 18 height 15
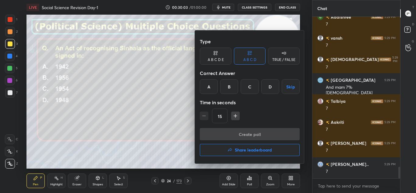
click at [227, 88] on div "B" at bounding box center [229, 86] width 18 height 15
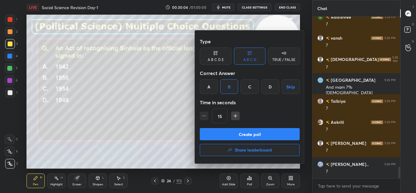
click at [240, 133] on button "Create poll" at bounding box center [250, 134] width 100 height 12
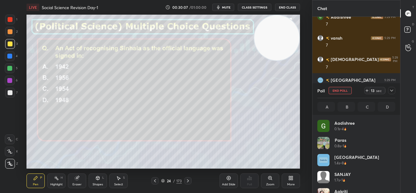
scroll to position [71, 76]
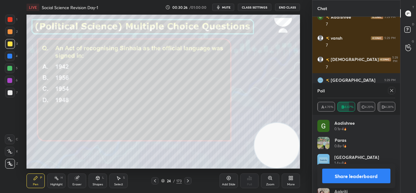
drag, startPoint x: 268, startPoint y: 47, endPoint x: 302, endPoint y: 175, distance: 132.6
click at [302, 175] on div "LIVE Social Science Revision Day-1 00:30:26 / 01:00:00 mute CLASS SETTINGS End …" at bounding box center [163, 96] width 288 height 193
click at [371, 180] on button "Share leaderboard" at bounding box center [356, 175] width 69 height 15
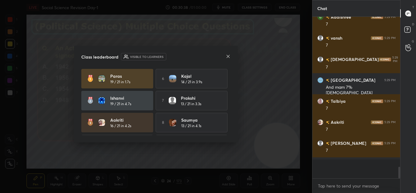
scroll to position [101, 86]
click at [228, 54] on icon at bounding box center [228, 56] width 5 height 5
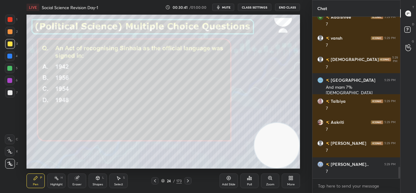
click at [187, 182] on icon at bounding box center [187, 180] width 5 height 5
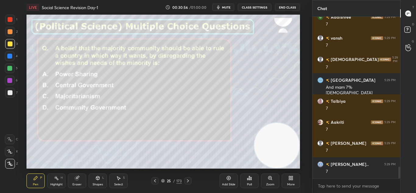
click at [250, 180] on div "Poll" at bounding box center [249, 180] width 18 height 15
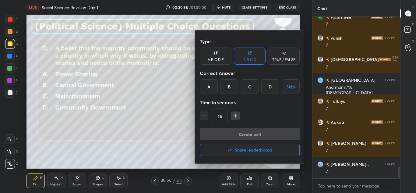
click at [251, 88] on div "C" at bounding box center [250, 86] width 18 height 15
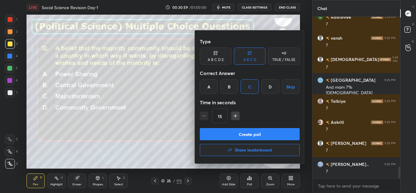
click at [262, 131] on button "Create poll" at bounding box center [250, 134] width 100 height 12
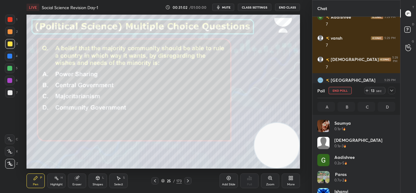
scroll to position [71, 76]
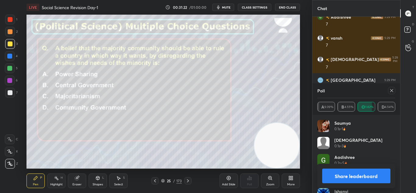
click at [340, 173] on button "Share leaderboard" at bounding box center [356, 175] width 69 height 15
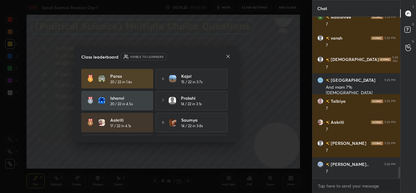
scroll to position [109, 86]
click at [228, 58] on icon at bounding box center [228, 56] width 5 height 5
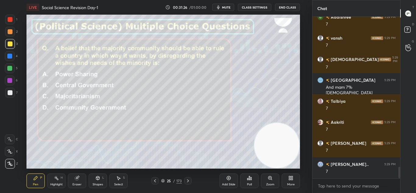
click at [188, 180] on icon at bounding box center [188, 180] width 2 height 3
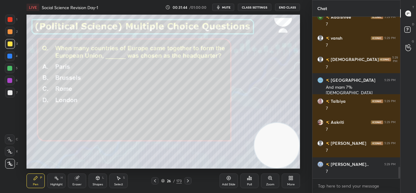
click at [249, 181] on div "Poll" at bounding box center [249, 180] width 18 height 15
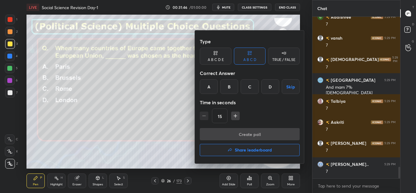
click at [226, 86] on div "B" at bounding box center [229, 86] width 18 height 15
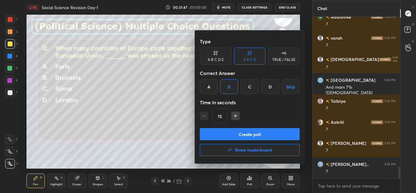
click at [248, 140] on button "Create poll" at bounding box center [250, 134] width 100 height 12
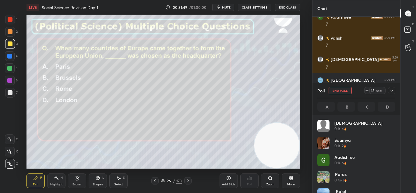
scroll to position [71, 76]
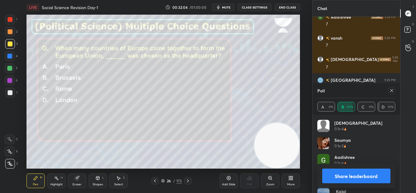
click at [332, 177] on button "Share leaderboard" at bounding box center [356, 175] width 69 height 15
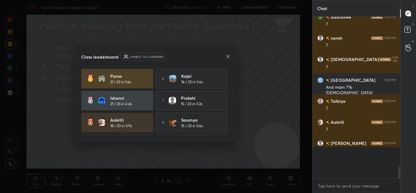
scroll to position [156, 86]
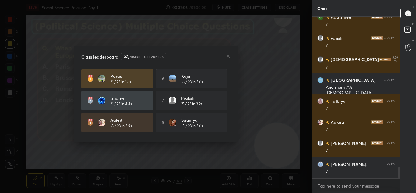
click at [226, 58] on icon at bounding box center [228, 56] width 5 height 5
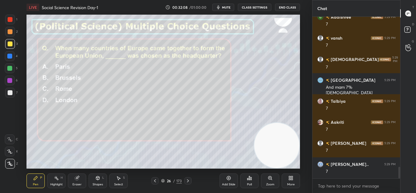
click at [190, 183] on div at bounding box center [187, 180] width 7 height 7
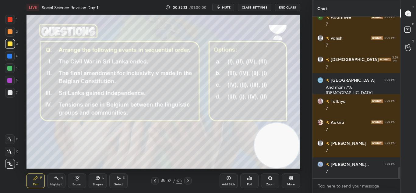
click at [246, 177] on div "Poll" at bounding box center [249, 180] width 18 height 15
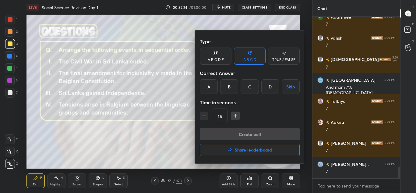
scroll to position [2100, 0]
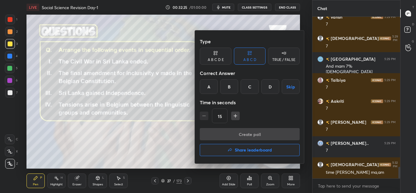
click at [230, 83] on div "B" at bounding box center [229, 86] width 18 height 15
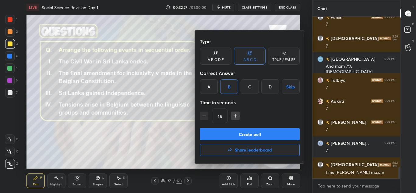
click at [244, 133] on button "Create poll" at bounding box center [250, 134] width 100 height 12
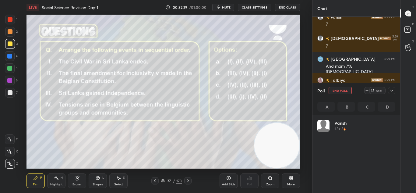
scroll to position [71, 76]
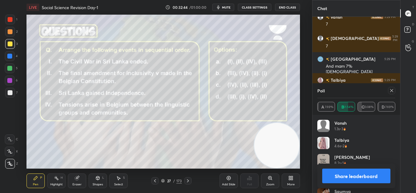
click at [335, 176] on button "Share leaderboard" at bounding box center [356, 175] width 69 height 15
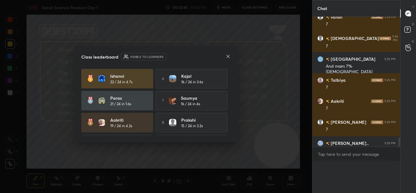
scroll to position [90, 86]
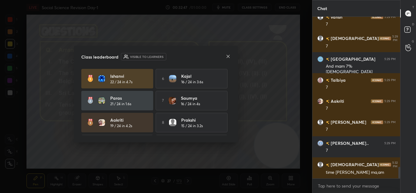
click at [228, 55] on icon at bounding box center [228, 56] width 5 height 5
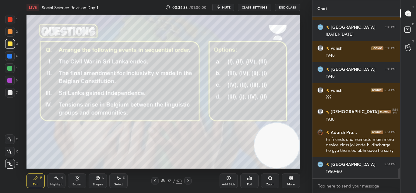
scroll to position [2489, 0]
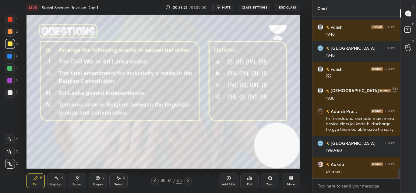
click at [187, 180] on icon at bounding box center [187, 180] width 5 height 5
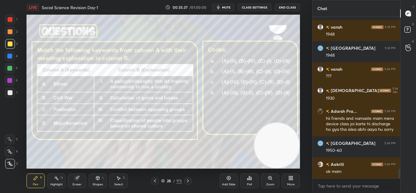
click at [249, 183] on div "Poll" at bounding box center [249, 184] width 5 height 3
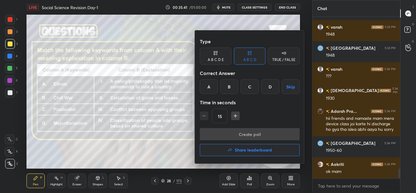
click at [249, 88] on div "C" at bounding box center [250, 86] width 18 height 15
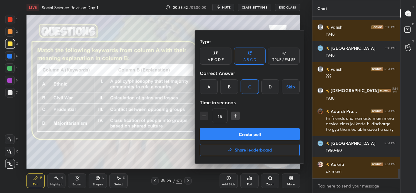
click at [255, 136] on button "Create poll" at bounding box center [250, 134] width 100 height 12
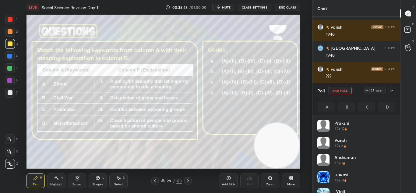
scroll to position [71, 76]
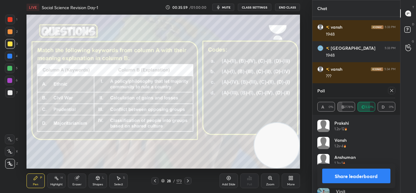
click at [352, 174] on button "Share leaderboard" at bounding box center [356, 175] width 69 height 15
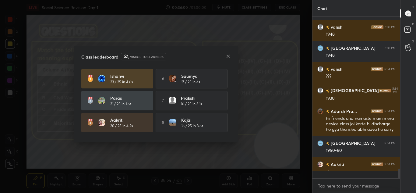
scroll to position [109, 86]
click at [228, 55] on icon at bounding box center [228, 56] width 5 height 5
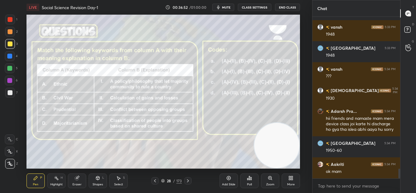
click at [188, 177] on div at bounding box center [187, 180] width 7 height 7
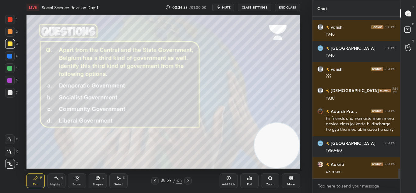
scroll to position [2510, 0]
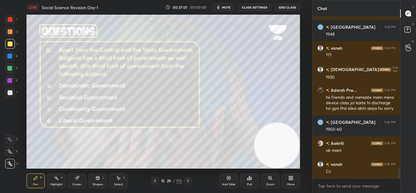
click at [253, 182] on div "Poll" at bounding box center [249, 180] width 18 height 15
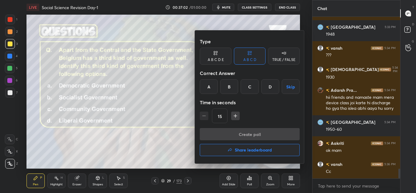
click at [253, 89] on div "C" at bounding box center [250, 86] width 18 height 15
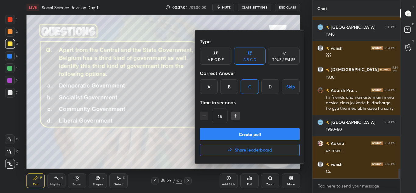
click at [262, 137] on button "Create poll" at bounding box center [250, 134] width 100 height 12
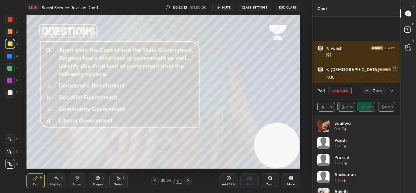
scroll to position [2562, 0]
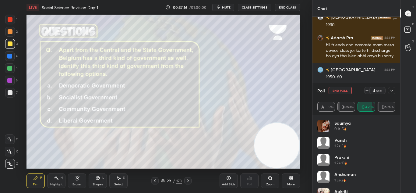
click at [392, 90] on icon at bounding box center [391, 90] width 5 height 5
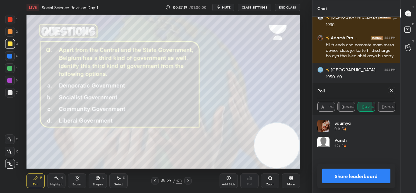
scroll to position [71, 76]
click at [346, 183] on div "Share leaderboard" at bounding box center [356, 175] width 78 height 24
click at [346, 178] on button "Share leaderboard" at bounding box center [356, 175] width 69 height 15
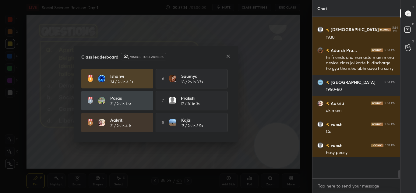
scroll to position [2531, 0]
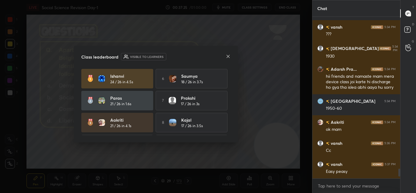
click at [229, 56] on icon at bounding box center [228, 56] width 5 height 5
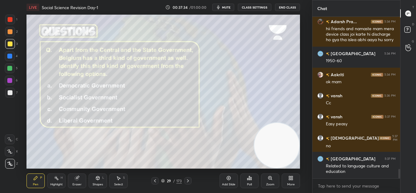
scroll to position [2599, 0]
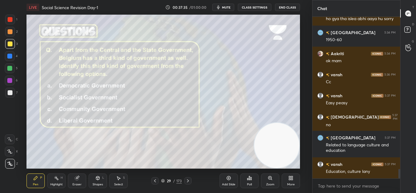
click at [187, 181] on icon at bounding box center [187, 180] width 5 height 5
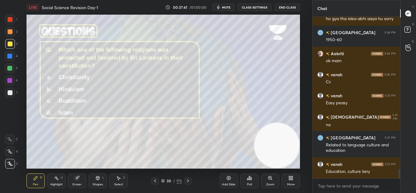
click at [249, 178] on icon at bounding box center [249, 178] width 1 height 4
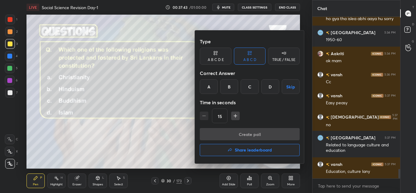
click at [244, 90] on div "C" at bounding box center [250, 86] width 18 height 15
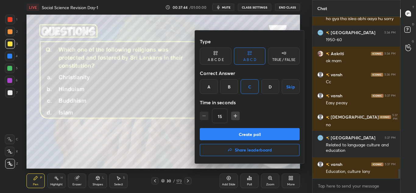
click at [255, 138] on button "Create poll" at bounding box center [250, 134] width 100 height 12
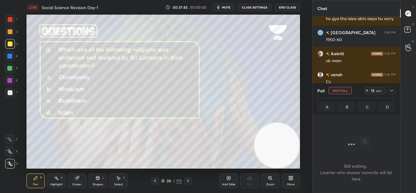
scroll to position [128, 86]
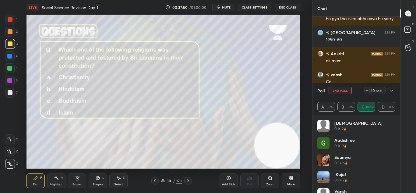
click at [187, 181] on icon at bounding box center [187, 180] width 5 height 5
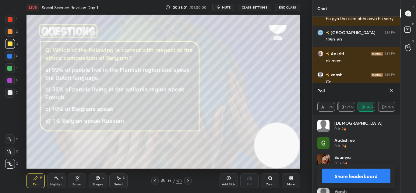
click at [391, 92] on icon at bounding box center [391, 90] width 5 height 5
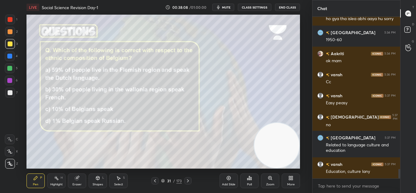
click at [251, 181] on div "Poll" at bounding box center [249, 180] width 18 height 15
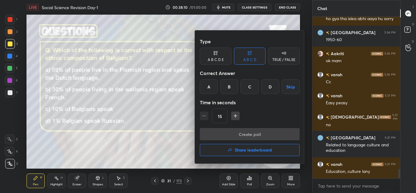
click at [206, 90] on div "A" at bounding box center [209, 86] width 18 height 15
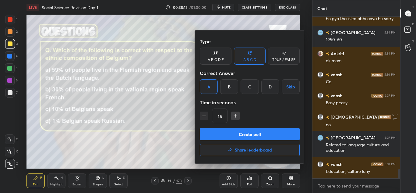
click at [239, 135] on button "Create poll" at bounding box center [250, 134] width 100 height 12
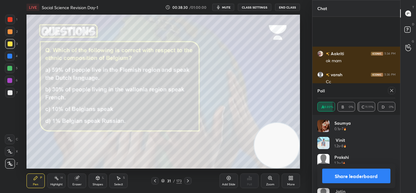
scroll to position [2652, 0]
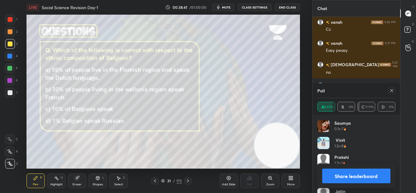
click at [364, 173] on button "Share leaderboard" at bounding box center [356, 175] width 69 height 15
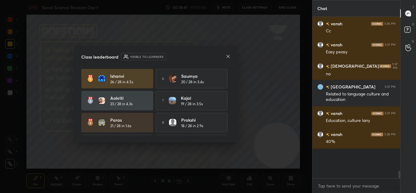
scroll to position [2, 2]
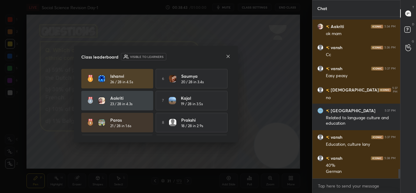
click at [227, 57] on icon at bounding box center [228, 56] width 5 height 5
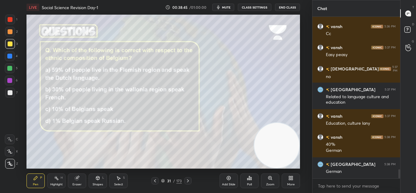
click at [188, 179] on icon at bounding box center [187, 180] width 5 height 5
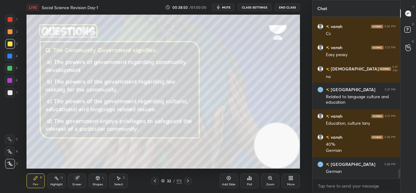
click at [252, 188] on div "Poll" at bounding box center [249, 180] width 18 height 34
click at [251, 183] on div "Poll" at bounding box center [249, 184] width 5 height 3
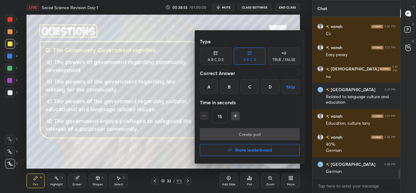
click at [251, 88] on div "C" at bounding box center [250, 86] width 18 height 15
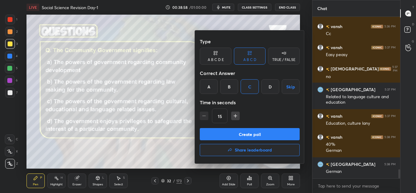
click at [264, 136] on button "Create poll" at bounding box center [250, 134] width 100 height 12
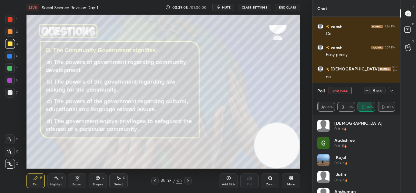
scroll to position [2700, 0]
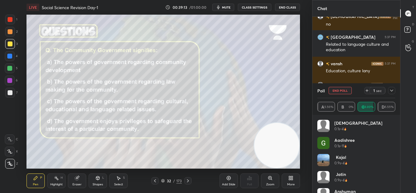
click at [394, 89] on icon at bounding box center [391, 90] width 5 height 5
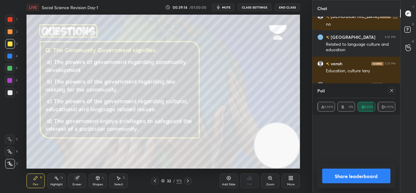
scroll to position [71, 76]
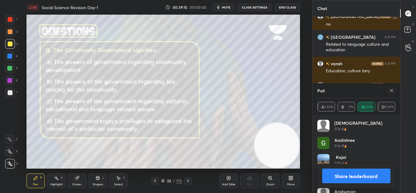
click at [353, 174] on button "Share leaderboard" at bounding box center [356, 175] width 69 height 15
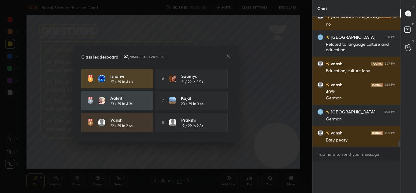
scroll to position [2, 2]
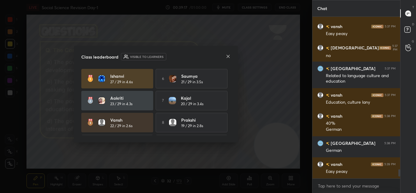
click at [231, 58] on div "Class leaderboard Visible to learners Ishanvi 27 / 29 in 4.6s 6 [PERSON_NAME] 2…" at bounding box center [156, 94] width 164 height 97
click at [227, 54] on icon at bounding box center [228, 56] width 5 height 5
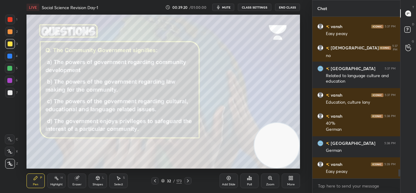
click at [189, 177] on div at bounding box center [187, 180] width 7 height 7
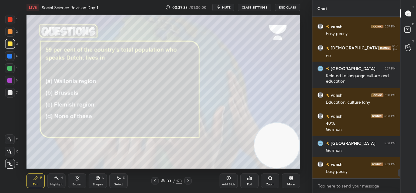
click at [186, 181] on icon at bounding box center [187, 180] width 5 height 5
click at [249, 183] on div "Poll" at bounding box center [249, 184] width 5 height 3
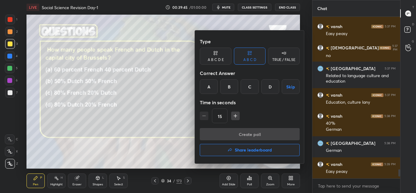
click at [249, 91] on div "C" at bounding box center [250, 86] width 18 height 15
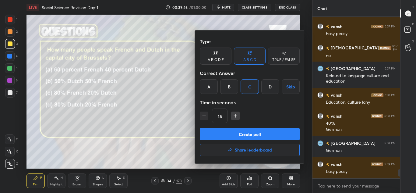
click at [256, 132] on button "Create poll" at bounding box center [250, 134] width 100 height 12
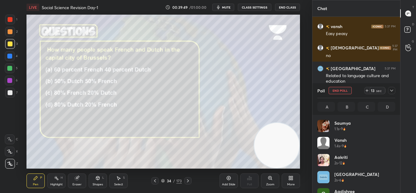
scroll to position [71, 76]
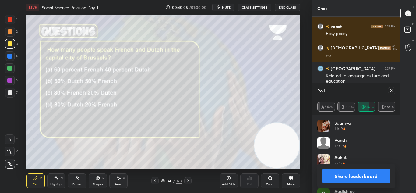
click at [392, 91] on icon at bounding box center [391, 90] width 3 height 3
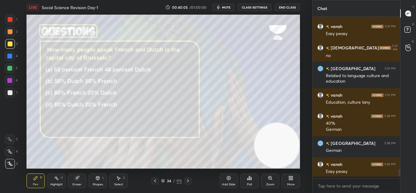
scroll to position [2, 2]
click at [188, 182] on icon at bounding box center [187, 180] width 5 height 5
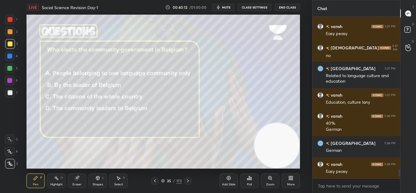
click at [188, 182] on icon at bounding box center [187, 180] width 5 height 5
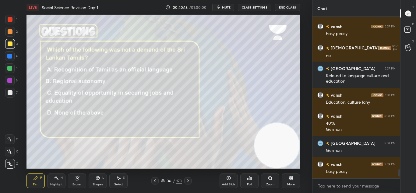
click at [252, 177] on icon at bounding box center [249, 177] width 5 height 5
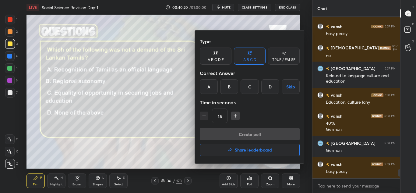
click at [272, 83] on div "D" at bounding box center [270, 86] width 18 height 15
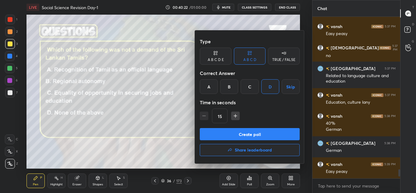
click at [271, 134] on button "Create poll" at bounding box center [250, 134] width 100 height 12
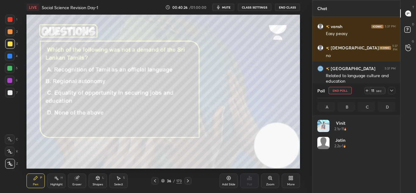
scroll to position [71, 76]
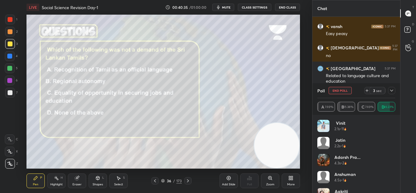
drag, startPoint x: 393, startPoint y: 135, endPoint x: 392, endPoint y: 148, distance: 12.5
click at [392, 148] on div "[PERSON_NAME] 2.1s • 11 [PERSON_NAME] 2.2s • 1 [PERSON_NAME] Pra... 4.3s • 2 [P…" at bounding box center [356, 196] width 78 height 153
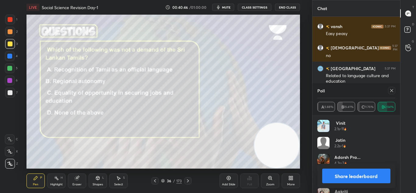
click at [188, 179] on icon at bounding box center [187, 180] width 5 height 5
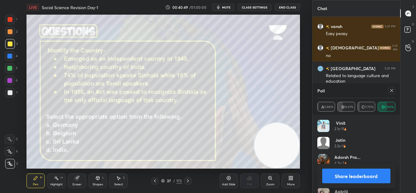
click at [376, 174] on button "Share leaderboard" at bounding box center [356, 175] width 69 height 15
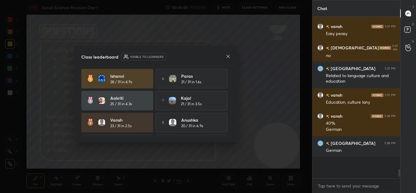
scroll to position [109, 86]
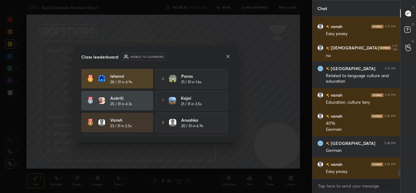
click at [231, 56] on div "Class leaderboard Visible to learners Ishanvi 28 / 31 in 4.9s 6 Paras 21 / 31 i…" at bounding box center [156, 94] width 164 height 97
click at [229, 56] on icon at bounding box center [228, 56] width 3 height 3
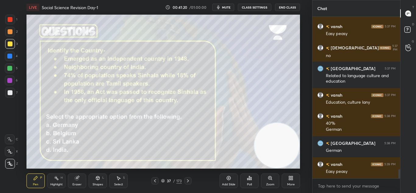
scroll to position [2689, 0]
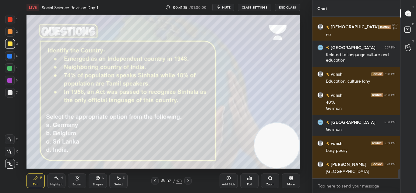
click at [252, 180] on div "Poll" at bounding box center [249, 180] width 18 height 15
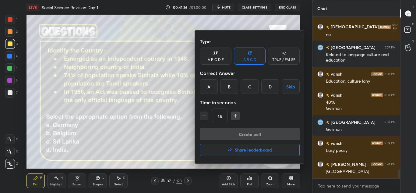
click at [246, 91] on div "C" at bounding box center [250, 86] width 18 height 15
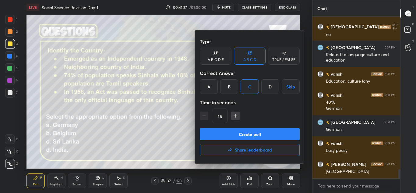
click at [248, 134] on button "Create poll" at bounding box center [250, 134] width 100 height 12
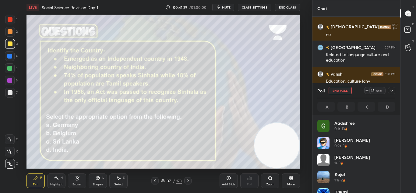
scroll to position [71, 76]
click at [186, 182] on icon at bounding box center [187, 180] width 5 height 5
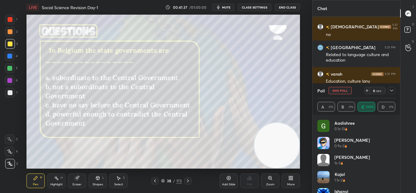
click at [393, 93] on div at bounding box center [391, 90] width 7 height 7
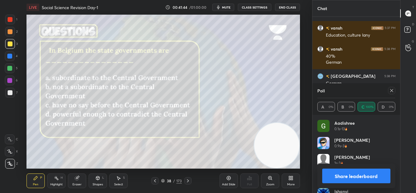
click at [368, 177] on button "Share leaderboard" at bounding box center [356, 175] width 69 height 15
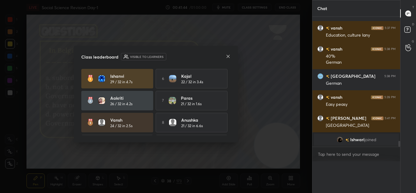
scroll to position [2, 2]
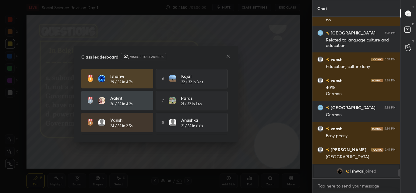
click at [226, 58] on icon at bounding box center [228, 56] width 5 height 5
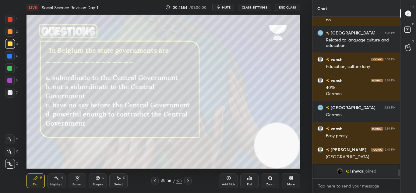
click at [246, 179] on div "Poll" at bounding box center [249, 180] width 18 height 15
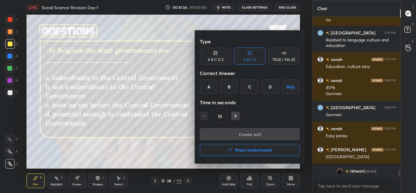
click at [232, 89] on div "B" at bounding box center [229, 86] width 18 height 15
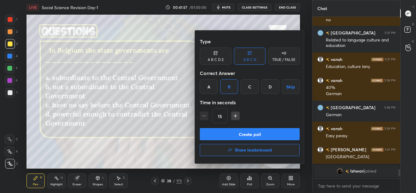
click at [248, 131] on button "Create poll" at bounding box center [250, 134] width 100 height 12
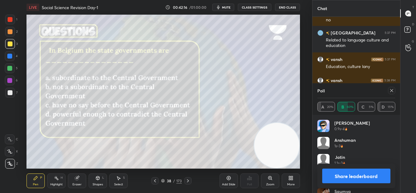
click at [375, 176] on button "Share leaderboard" at bounding box center [356, 175] width 69 height 15
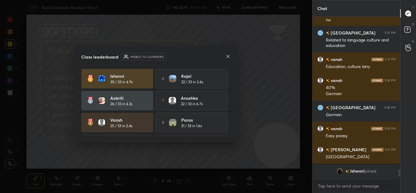
click at [228, 57] on icon at bounding box center [228, 56] width 5 height 5
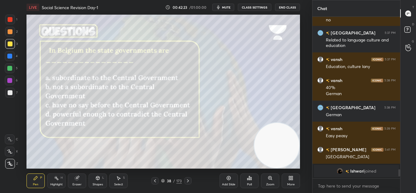
click at [185, 182] on icon at bounding box center [187, 180] width 5 height 5
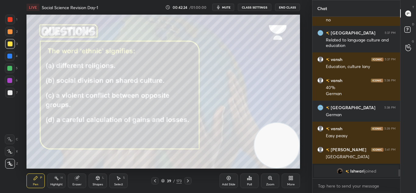
click at [185, 182] on icon at bounding box center [187, 180] width 5 height 5
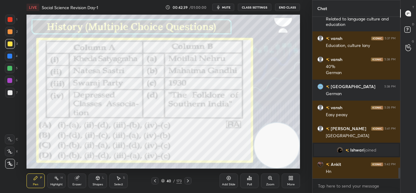
click at [249, 185] on div "Poll" at bounding box center [249, 184] width 5 height 3
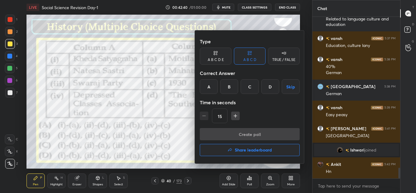
click at [271, 86] on div "D" at bounding box center [270, 86] width 18 height 15
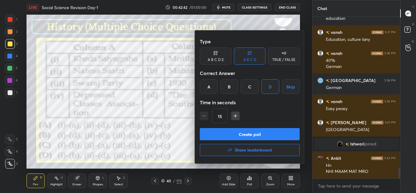
click at [265, 133] on button "Create poll" at bounding box center [250, 134] width 100 height 12
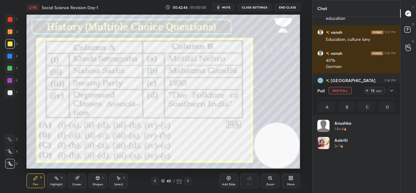
click at [392, 93] on icon at bounding box center [391, 90] width 5 height 5
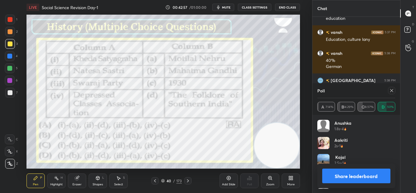
scroll to position [71, 76]
click at [360, 172] on button "Share leaderboard" at bounding box center [356, 175] width 69 height 15
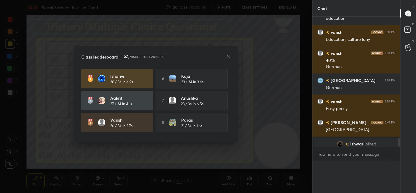
scroll to position [138, 86]
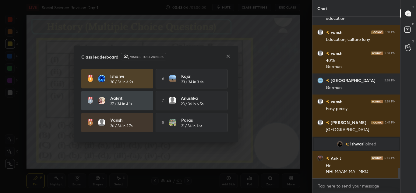
click at [228, 54] on icon at bounding box center [228, 56] width 5 height 5
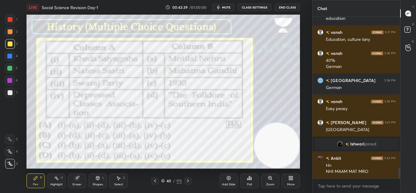
scroll to position [2321, 0]
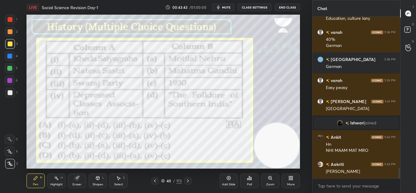
click at [188, 183] on div at bounding box center [187, 180] width 7 height 7
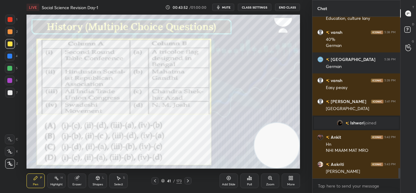
click at [249, 179] on icon at bounding box center [249, 177] width 5 height 5
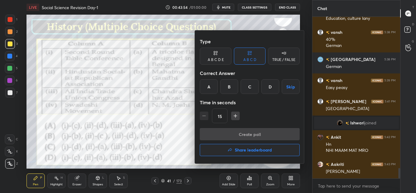
click at [228, 87] on div "B" at bounding box center [229, 86] width 18 height 15
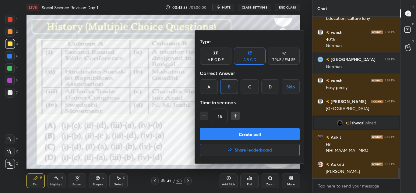
click at [246, 133] on button "Create poll" at bounding box center [250, 134] width 100 height 12
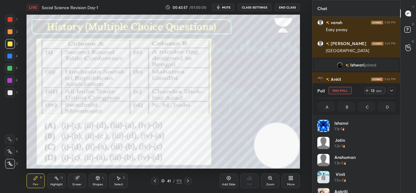
scroll to position [71, 76]
click at [390, 91] on icon at bounding box center [391, 90] width 5 height 5
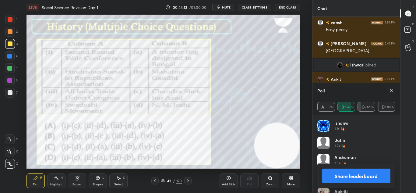
click at [353, 177] on button "Share leaderboard" at bounding box center [356, 175] width 69 height 15
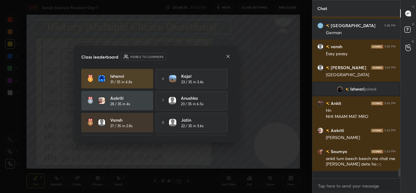
scroll to position [2349, 0]
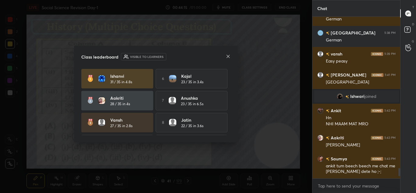
click at [226, 58] on icon at bounding box center [228, 56] width 5 height 5
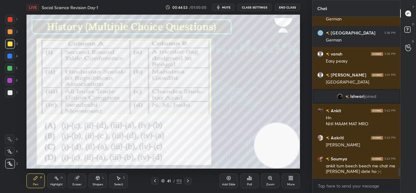
click at [12, 20] on div at bounding box center [10, 19] width 5 height 5
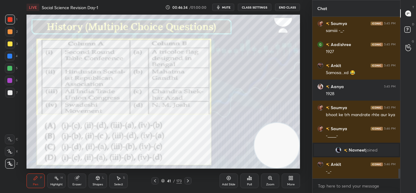
scroll to position [2525, 0]
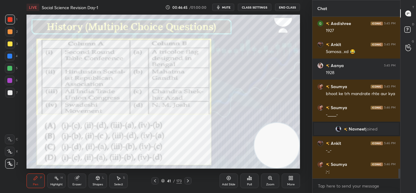
click at [186, 177] on div at bounding box center [187, 180] width 7 height 7
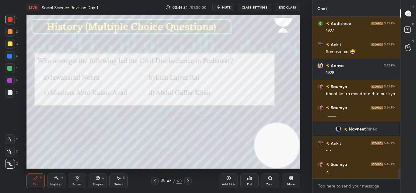
click at [253, 177] on div "Poll" at bounding box center [249, 180] width 18 height 15
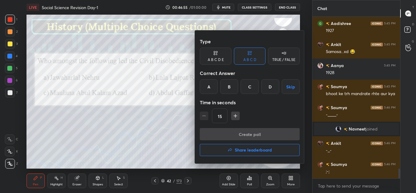
click at [269, 86] on div "D" at bounding box center [270, 86] width 18 height 15
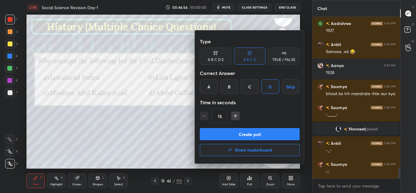
click at [258, 133] on button "Create poll" at bounding box center [250, 134] width 100 height 12
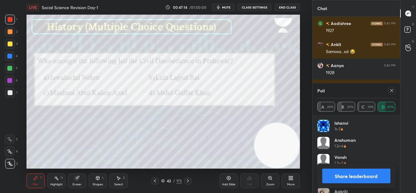
scroll to position [2594, 0]
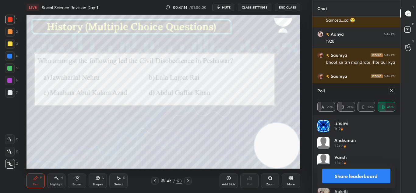
click at [336, 174] on button "Share leaderboard" at bounding box center [356, 175] width 69 height 15
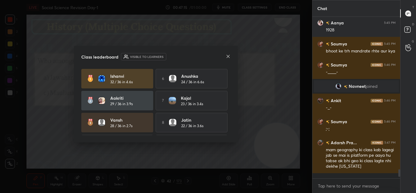
scroll to position [107, 86]
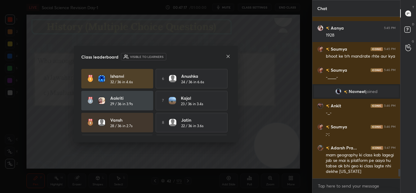
click at [225, 58] on div "Class leaderboard Visible to learners" at bounding box center [155, 56] width 149 height 7
click at [230, 56] on icon at bounding box center [228, 56] width 5 height 5
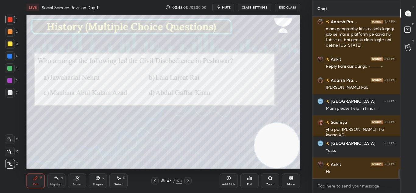
scroll to position [2709, 0]
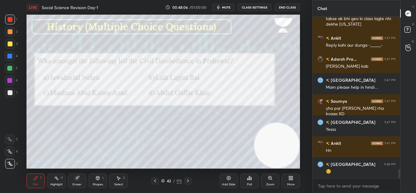
click at [188, 181] on icon at bounding box center [187, 180] width 5 height 5
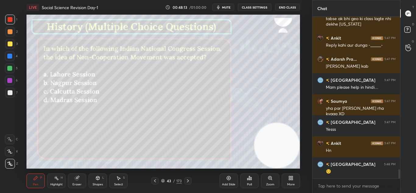
click at [251, 183] on div "Poll" at bounding box center [249, 184] width 5 height 3
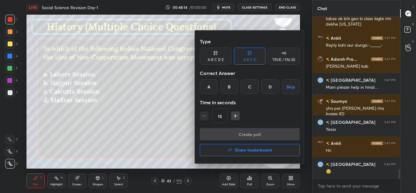
click at [230, 88] on div "B" at bounding box center [229, 86] width 18 height 15
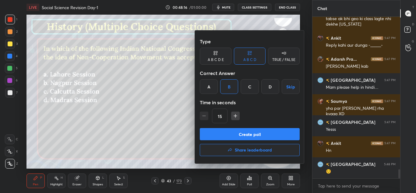
click at [249, 134] on button "Create poll" at bounding box center [250, 134] width 100 height 12
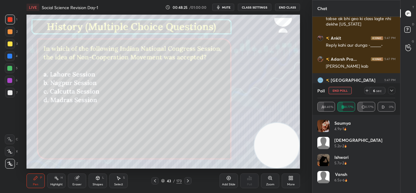
scroll to position [2762, 0]
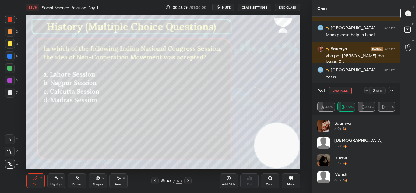
click at [392, 92] on icon at bounding box center [391, 90] width 5 height 5
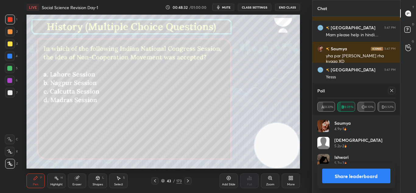
scroll to position [2768, 0]
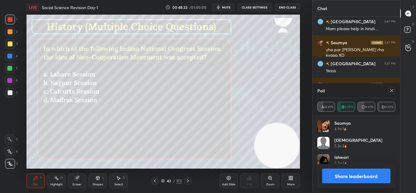
click at [341, 172] on button "Share leaderboard" at bounding box center [356, 175] width 69 height 15
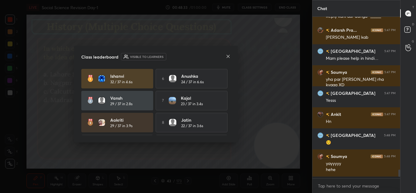
scroll to position [109, 86]
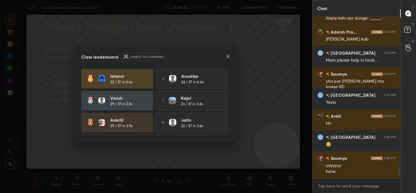
click at [228, 55] on icon at bounding box center [228, 56] width 5 height 5
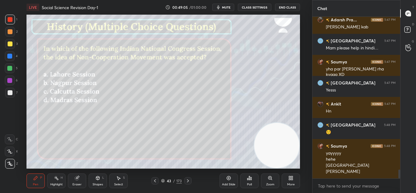
scroll to position [2770, 0]
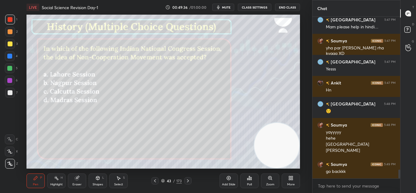
click at [188, 181] on icon at bounding box center [187, 180] width 5 height 5
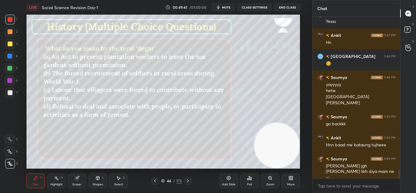
scroll to position [2823, 0]
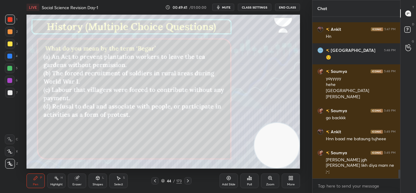
click at [248, 181] on div "Poll" at bounding box center [249, 180] width 18 height 15
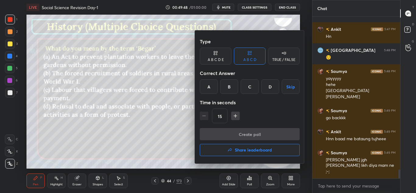
click at [251, 92] on div "C" at bounding box center [250, 86] width 18 height 15
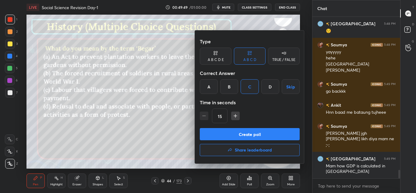
click at [262, 131] on button "Create poll" at bounding box center [250, 134] width 100 height 12
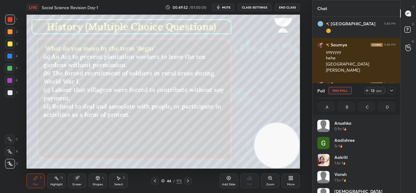
scroll to position [2, 2]
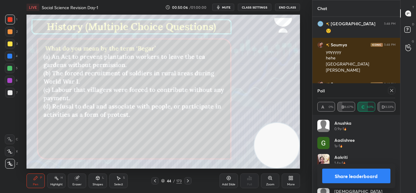
click at [391, 90] on icon at bounding box center [391, 90] width 3 height 3
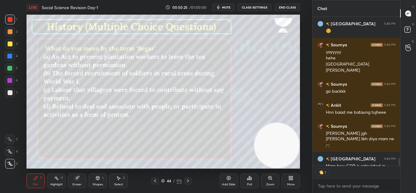
scroll to position [2883, 0]
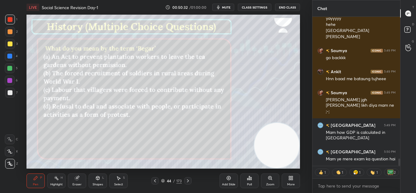
click at [187, 181] on icon at bounding box center [187, 180] width 5 height 5
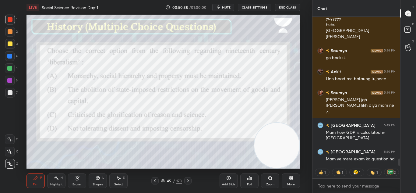
click at [249, 181] on div "Poll" at bounding box center [249, 180] width 18 height 15
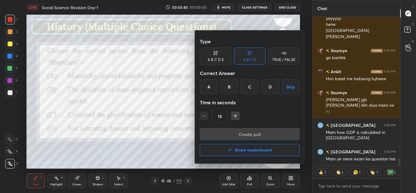
scroll to position [2871, 0]
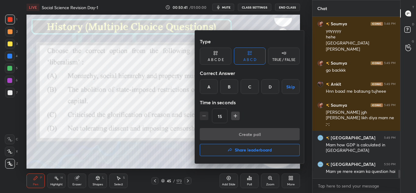
click at [227, 86] on div "B" at bounding box center [229, 86] width 18 height 15
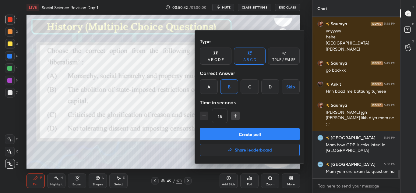
click at [242, 135] on button "Create poll" at bounding box center [250, 134] width 100 height 12
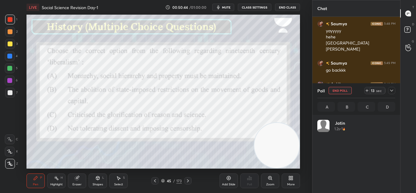
scroll to position [2, 2]
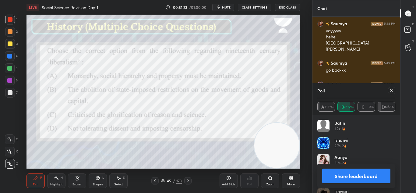
click at [338, 171] on button "Share leaderboard" at bounding box center [356, 175] width 69 height 15
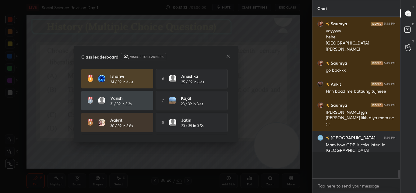
scroll to position [106, 86]
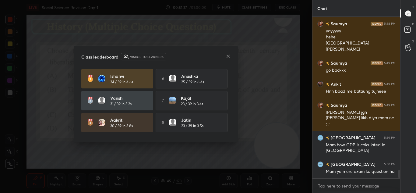
click at [228, 58] on icon at bounding box center [228, 56] width 5 height 5
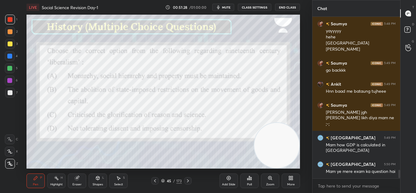
click at [187, 181] on icon at bounding box center [187, 180] width 5 height 5
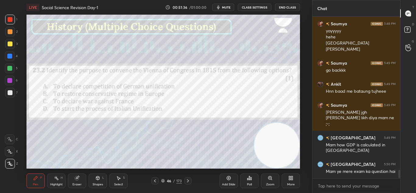
click at [248, 181] on div "Poll" at bounding box center [249, 180] width 18 height 15
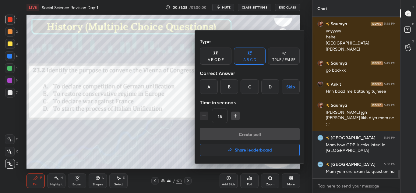
click at [228, 84] on div "B" at bounding box center [229, 86] width 18 height 15
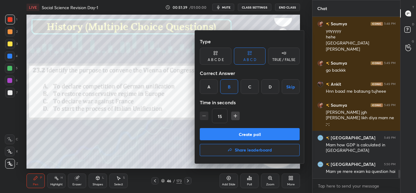
click at [251, 134] on button "Create poll" at bounding box center [250, 134] width 100 height 12
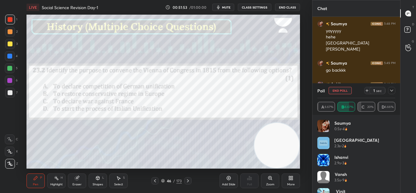
scroll to position [2923, 0]
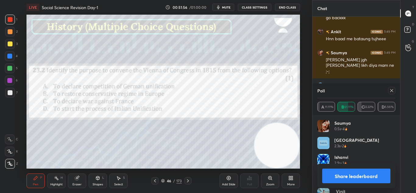
click at [350, 178] on button "Share leaderboard" at bounding box center [356, 175] width 69 height 15
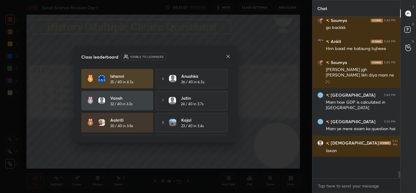
scroll to position [2892, 0]
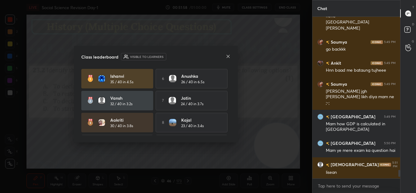
click at [229, 55] on icon at bounding box center [228, 56] width 3 height 3
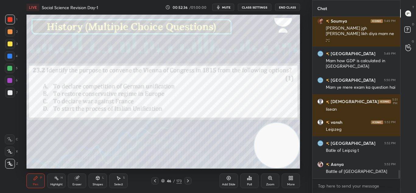
scroll to position [2981, 0]
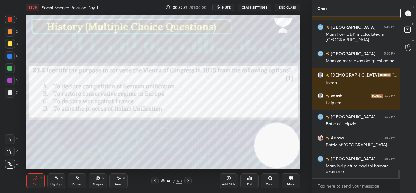
click at [189, 179] on icon at bounding box center [187, 180] width 5 height 5
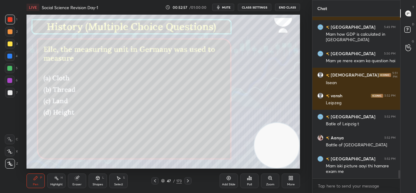
click at [248, 175] on icon at bounding box center [249, 177] width 5 height 5
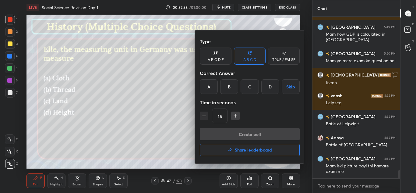
click at [211, 85] on div "A" at bounding box center [209, 86] width 18 height 15
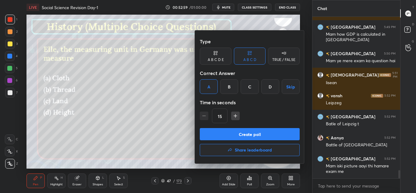
click at [252, 134] on button "Create poll" at bounding box center [250, 134] width 100 height 12
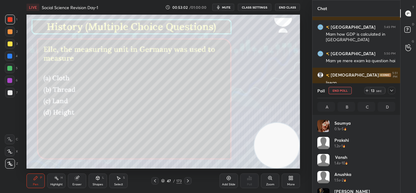
scroll to position [71, 76]
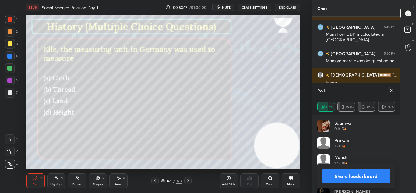
click at [347, 173] on button "Share leaderboard" at bounding box center [356, 175] width 69 height 15
type textarea "x"
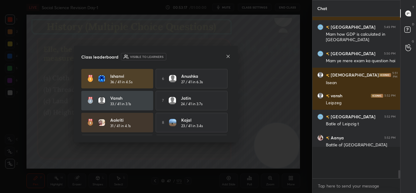
scroll to position [107, 86]
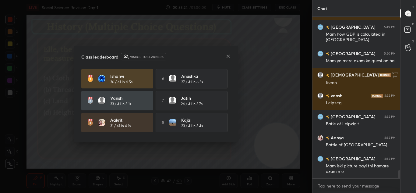
click at [228, 54] on icon at bounding box center [228, 56] width 5 height 5
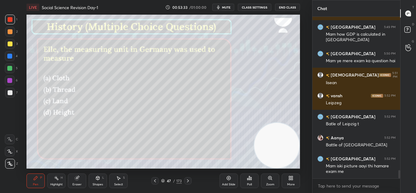
click at [187, 182] on icon at bounding box center [187, 180] width 5 height 5
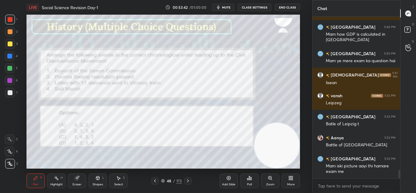
click at [253, 185] on div "Poll" at bounding box center [249, 180] width 18 height 15
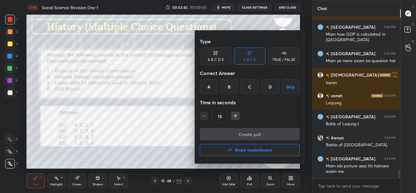
click at [236, 114] on icon "button" at bounding box center [235, 116] width 6 height 6
type input "30"
click at [270, 89] on div "D" at bounding box center [270, 86] width 18 height 15
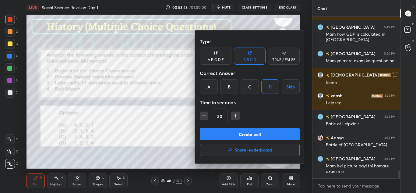
click at [263, 135] on button "Create poll" at bounding box center [250, 134] width 100 height 12
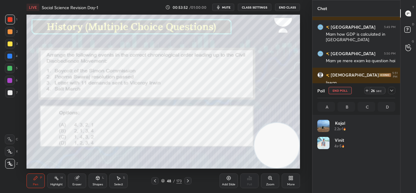
scroll to position [71, 76]
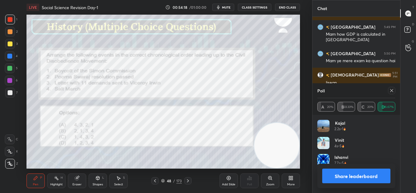
click at [392, 91] on icon at bounding box center [391, 90] width 3 height 3
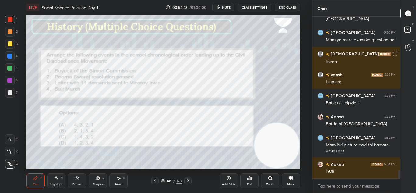
scroll to position [3023, 0]
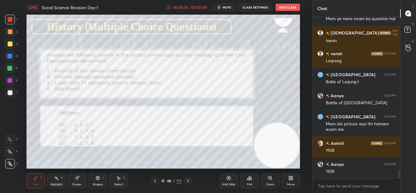
click at [188, 182] on icon at bounding box center [187, 180] width 5 height 5
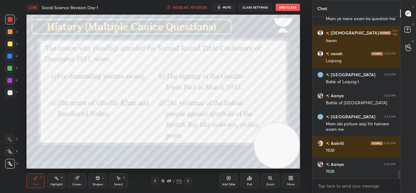
click at [251, 179] on icon at bounding box center [251, 178] width 1 height 3
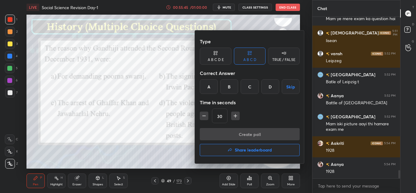
click at [227, 88] on div "B" at bounding box center [229, 86] width 18 height 15
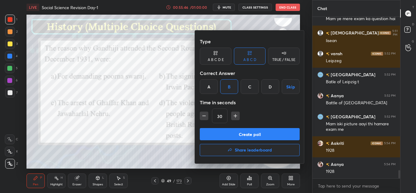
click at [240, 134] on button "Create poll" at bounding box center [250, 134] width 100 height 12
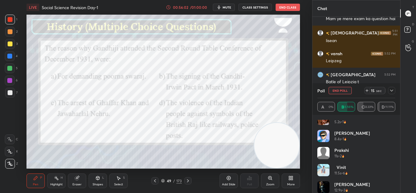
scroll to position [46, 0]
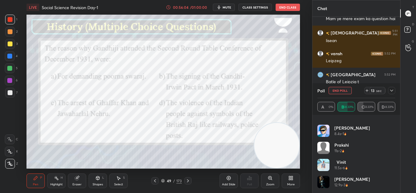
click at [391, 147] on div "[PERSON_NAME] 11s • 2" at bounding box center [356, 150] width 78 height 17
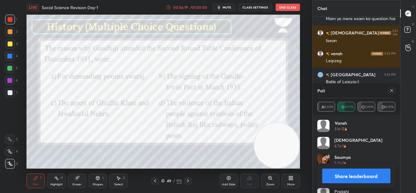
click at [361, 174] on button "Share leaderboard" at bounding box center [356, 175] width 69 height 15
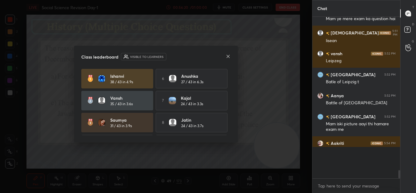
scroll to position [106, 86]
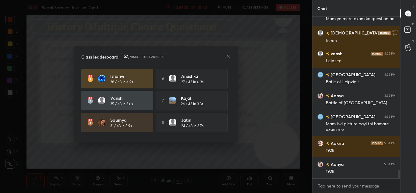
click at [228, 57] on icon at bounding box center [228, 56] width 5 height 5
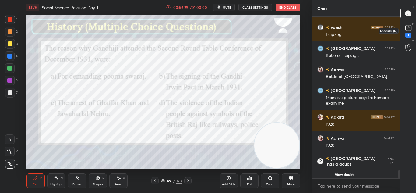
click at [411, 29] on rect at bounding box center [408, 28] width 6 height 6
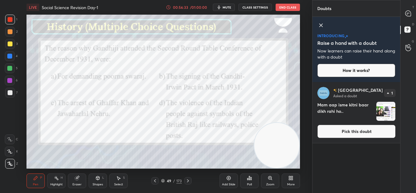
click at [381, 117] on img "grid" at bounding box center [385, 111] width 19 height 19
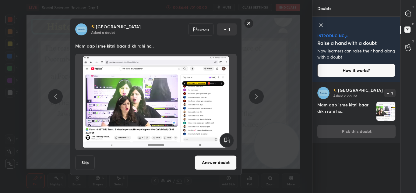
click at [167, 134] on img at bounding box center [156, 101] width 147 height 91
click at [208, 161] on button "Answer doubt" at bounding box center [216, 162] width 42 height 15
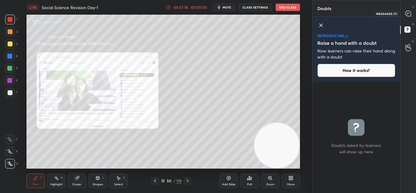
click at [412, 16] on div at bounding box center [408, 13] width 12 height 11
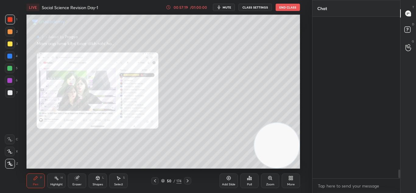
scroll to position [160, 86]
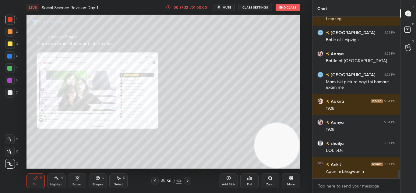
click at [412, 16] on div at bounding box center [408, 13] width 12 height 11
click at [186, 179] on icon at bounding box center [187, 180] width 5 height 5
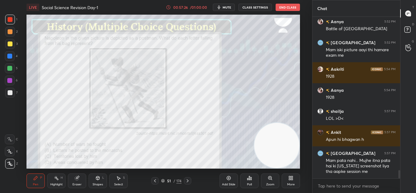
scroll to position [2959, 0]
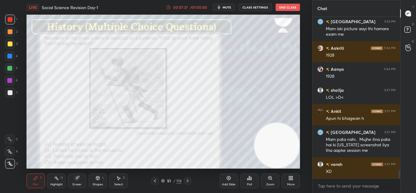
click at [251, 183] on div "Poll" at bounding box center [249, 184] width 5 height 3
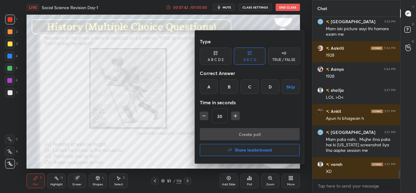
click at [253, 89] on div "C" at bounding box center [250, 86] width 18 height 15
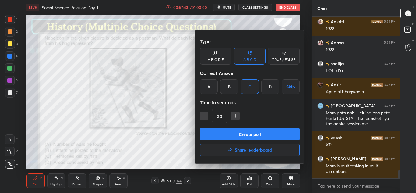
click at [258, 133] on button "Create poll" at bounding box center [250, 134] width 100 height 12
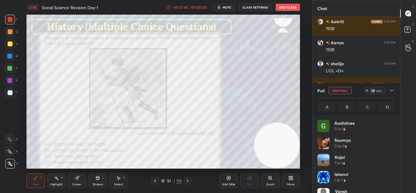
scroll to position [71, 76]
click at [391, 91] on icon at bounding box center [391, 91] width 3 height 2
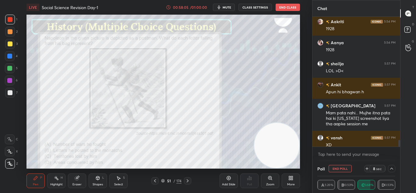
scroll to position [0, 2]
click at [189, 178] on icon at bounding box center [187, 180] width 5 height 5
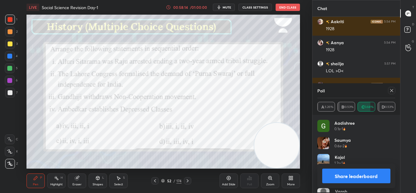
scroll to position [71, 76]
click at [393, 90] on icon at bounding box center [391, 90] width 5 height 5
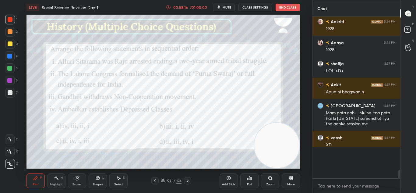
scroll to position [155, 86]
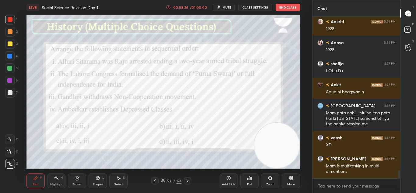
click at [248, 180] on icon at bounding box center [247, 179] width 1 height 2
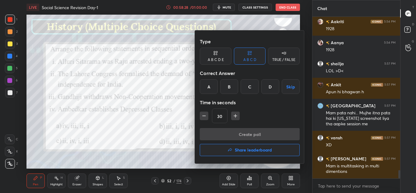
click at [230, 83] on div "B" at bounding box center [229, 86] width 18 height 15
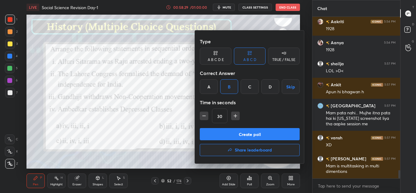
click at [244, 135] on button "Create poll" at bounding box center [250, 134] width 100 height 12
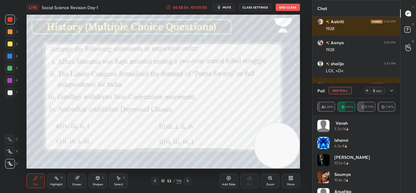
drag, startPoint x: 393, startPoint y: 142, endPoint x: 395, endPoint y: 180, distance: 37.5
click at [395, 180] on div "[PERSON_NAME] 5.5s • 14 Ishanvi 6.3s • 8 [PERSON_NAME] 10.5s • 5 [PERSON_NAME] …" at bounding box center [356, 156] width 78 height 73
drag, startPoint x: 393, startPoint y: 152, endPoint x: 395, endPoint y: 175, distance: 23.6
click at [395, 181] on div "[PERSON_NAME] 5.5s • 14 Ishanvi 6.3s • 8 [PERSON_NAME] 10.5s • 5 [PERSON_NAME] …" at bounding box center [356, 156] width 78 height 73
click at [395, 149] on div "[PERSON_NAME] 5.5s • 14 Ishanvi 6.3s • 8 [PERSON_NAME] 10.5s • 5 [PERSON_NAME] …" at bounding box center [356, 156] width 78 height 73
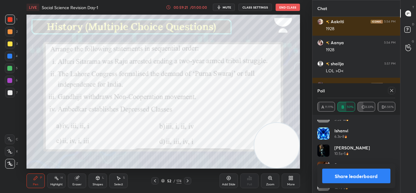
scroll to position [3031, 0]
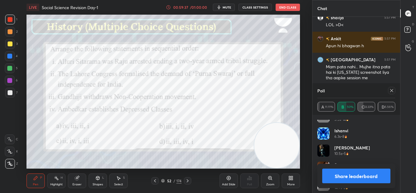
click at [351, 180] on button "Share leaderboard" at bounding box center [356, 175] width 69 height 15
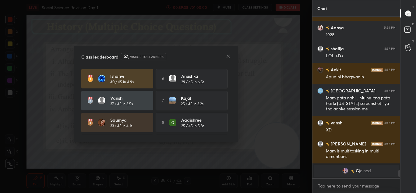
scroll to position [3026, 0]
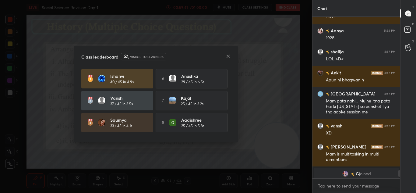
click at [228, 54] on icon at bounding box center [228, 56] width 5 height 5
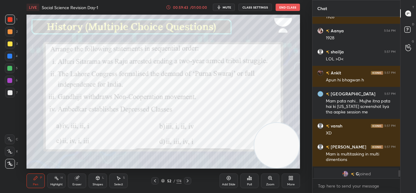
click at [188, 181] on icon at bounding box center [188, 180] width 2 height 3
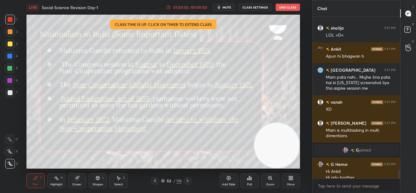
scroll to position [2940, 0]
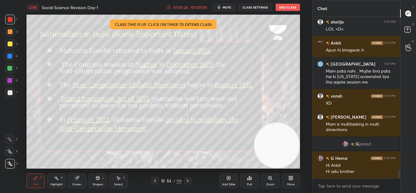
click at [188, 178] on icon at bounding box center [187, 180] width 5 height 5
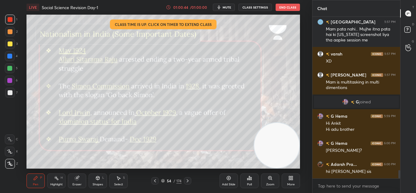
scroll to position [3003, 0]
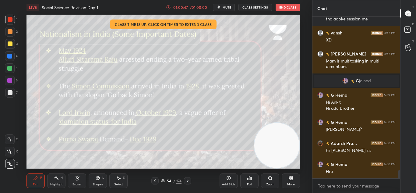
click at [188, 178] on icon at bounding box center [187, 180] width 5 height 5
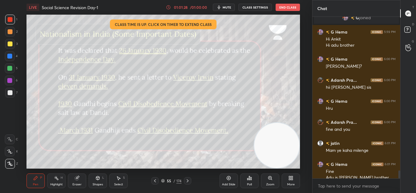
scroll to position [3072, 0]
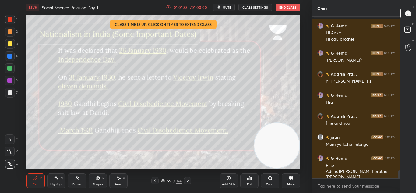
click at [186, 180] on icon at bounding box center [187, 180] width 5 height 5
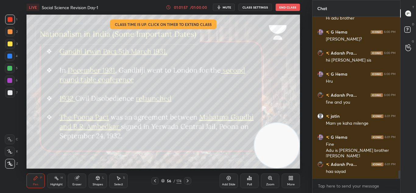
scroll to position [3108, 0]
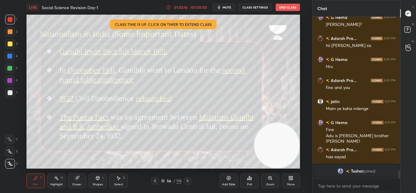
click at [186, 178] on icon at bounding box center [187, 180] width 5 height 5
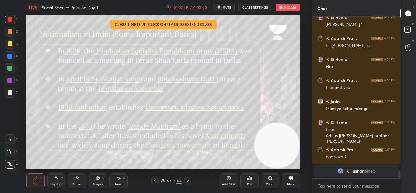
click at [187, 182] on icon at bounding box center [187, 180] width 5 height 5
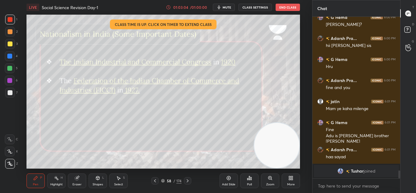
click at [187, 182] on icon at bounding box center [187, 180] width 5 height 5
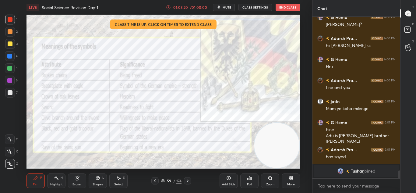
click at [187, 182] on icon at bounding box center [187, 180] width 5 height 5
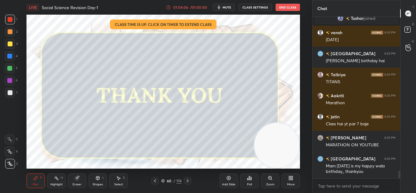
scroll to position [3230, 0]
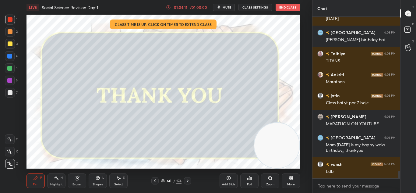
click at [253, 181] on div "Poll" at bounding box center [249, 180] width 18 height 15
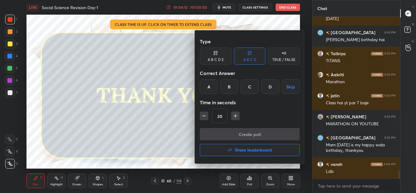
click at [248, 151] on h4 "Share leaderboard" at bounding box center [253, 150] width 37 height 4
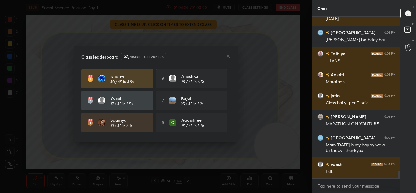
click at [227, 58] on icon at bounding box center [228, 56] width 5 height 5
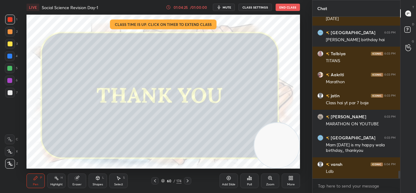
scroll to position [3236, 0]
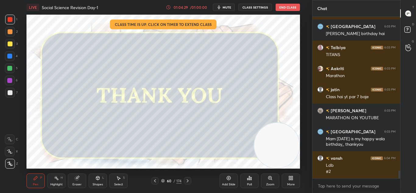
click at [252, 177] on icon at bounding box center [249, 177] width 5 height 5
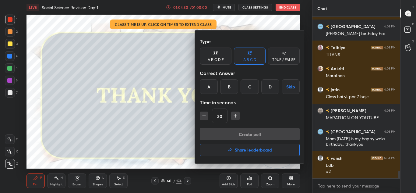
click at [239, 150] on h4 "Share leaderboard" at bounding box center [253, 150] width 37 height 4
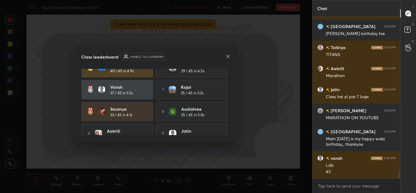
scroll to position [0, 0]
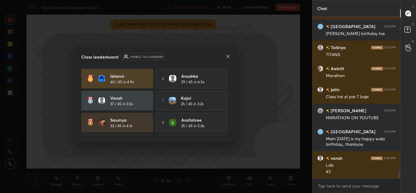
click at [227, 58] on icon at bounding box center [228, 56] width 5 height 5
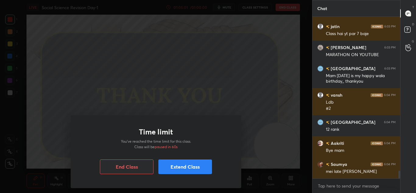
scroll to position [147, 86]
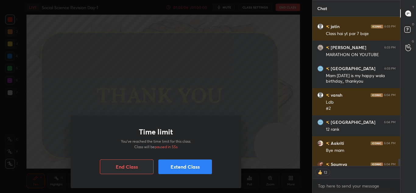
click at [163, 168] on button "Extend Class" at bounding box center [185, 166] width 54 height 15
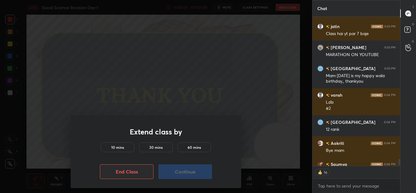
scroll to position [3338, 0]
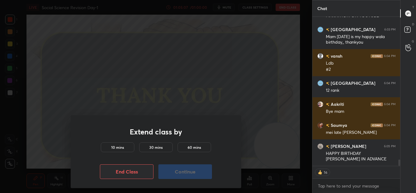
click at [123, 147] on h5 "10 mins" at bounding box center [117, 146] width 13 height 5
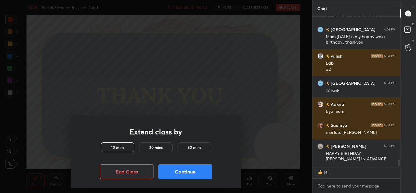
scroll to position [3359, 0]
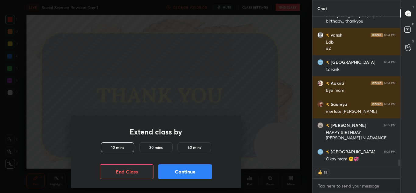
click at [175, 174] on button "Continue" at bounding box center [185, 171] width 54 height 15
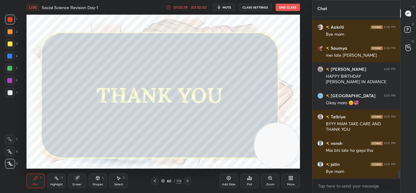
scroll to position [3436, 0]
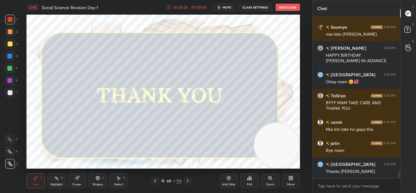
click at [291, 6] on button "End Class" at bounding box center [288, 7] width 24 height 7
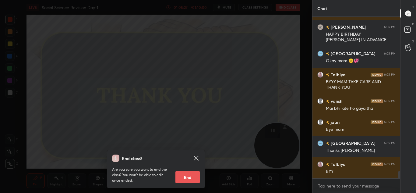
click at [193, 177] on button "End" at bounding box center [187, 177] width 24 height 12
type textarea "x"
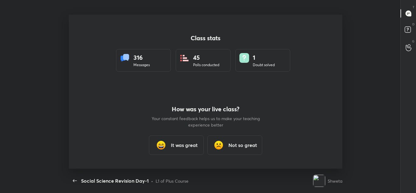
scroll to position [30291, 30037]
click at [182, 148] on h3 "It was great" at bounding box center [184, 144] width 27 height 7
